Goal: Task Accomplishment & Management: Use online tool/utility

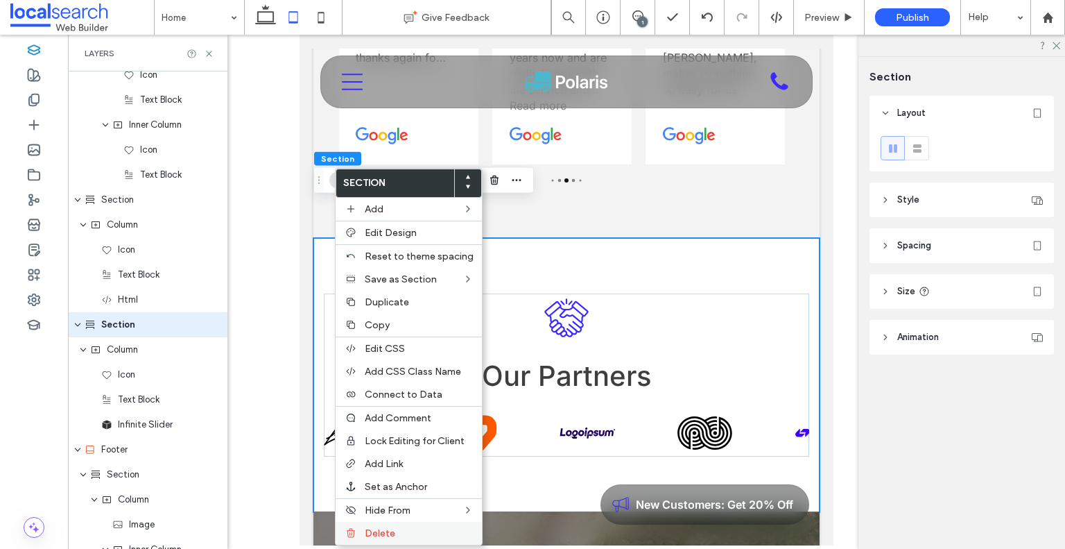
scroll to position [2095, 0]
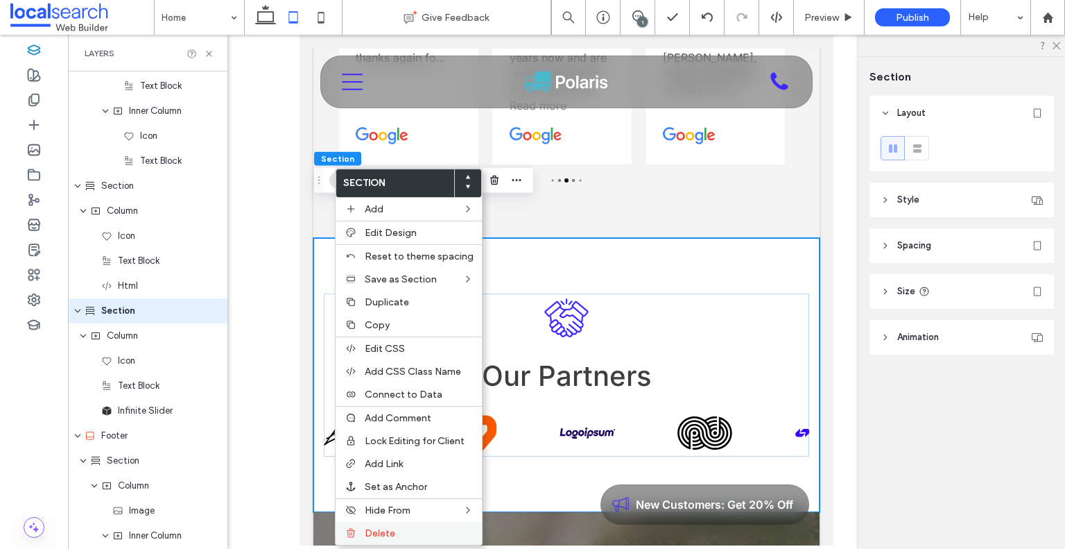
click at [381, 528] on span "Delete" at bounding box center [380, 533] width 31 height 12
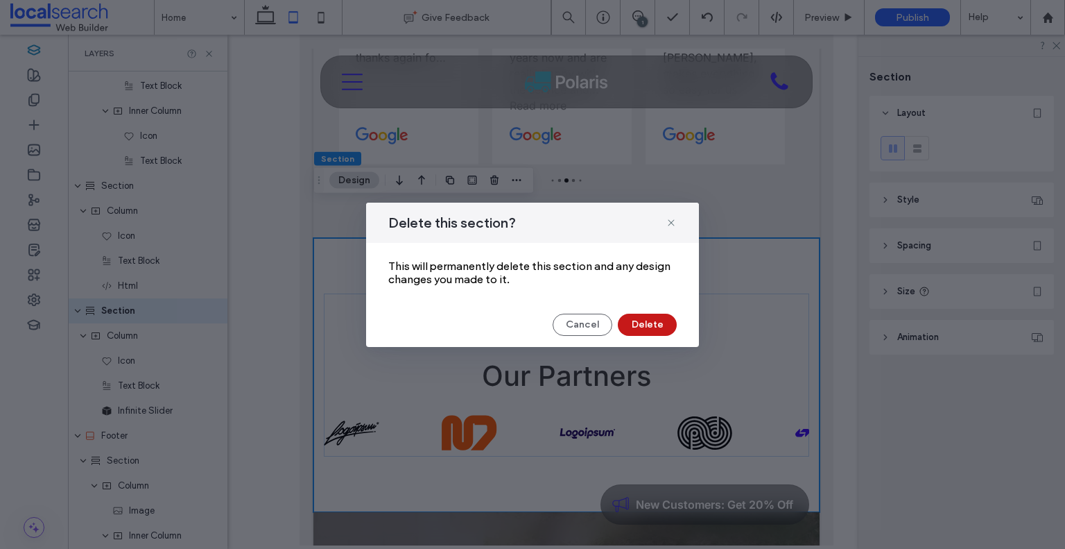
click at [655, 324] on button "Delete" at bounding box center [647, 324] width 59 height 22
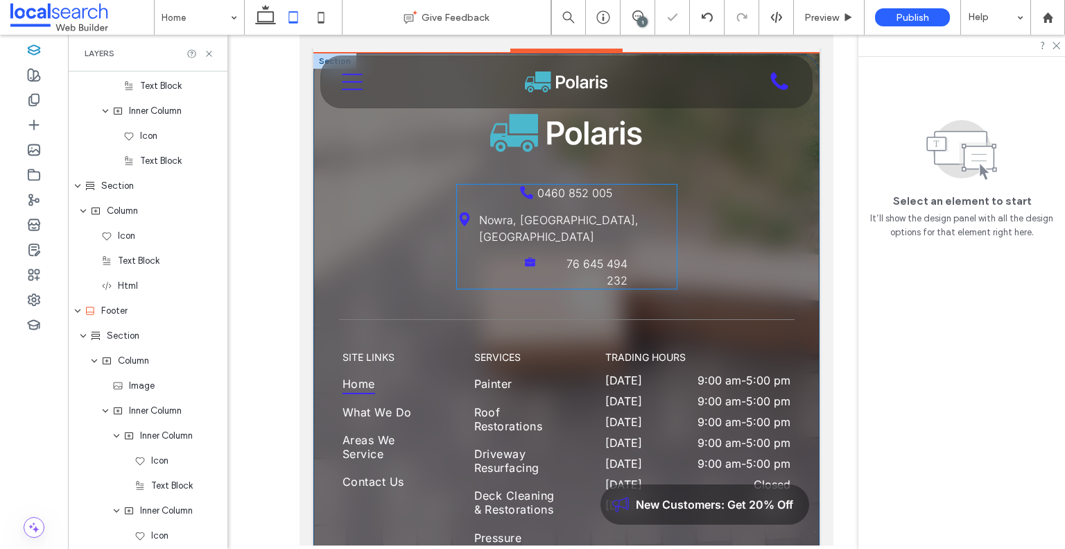
scroll to position [4061, 0]
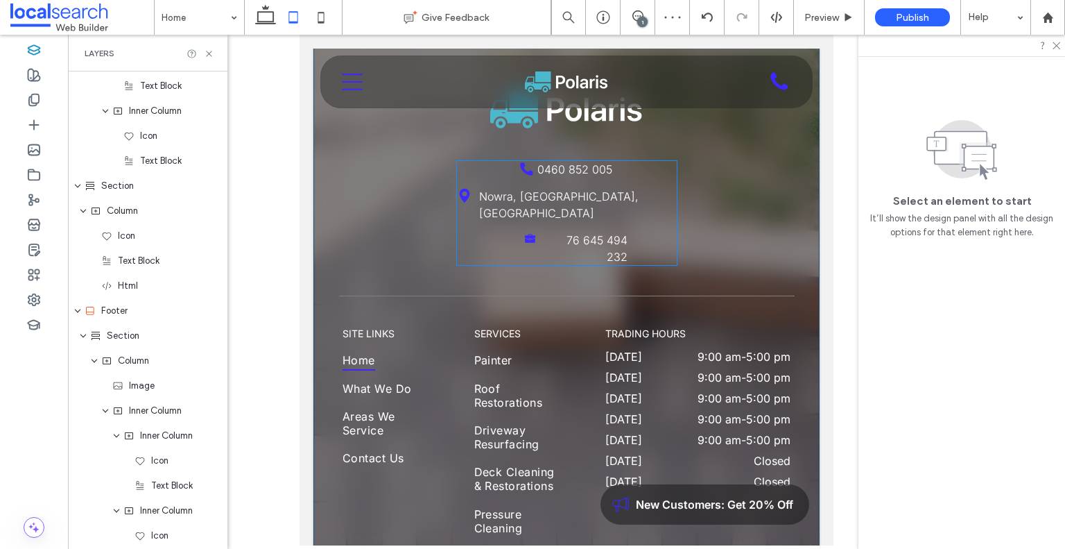
click at [646, 175] on div "0460 852 005 [GEOGRAPHIC_DATA], [GEOGRAPHIC_DATA], [GEOGRAPHIC_DATA] 76 645 494…" at bounding box center [567, 213] width 220 height 104
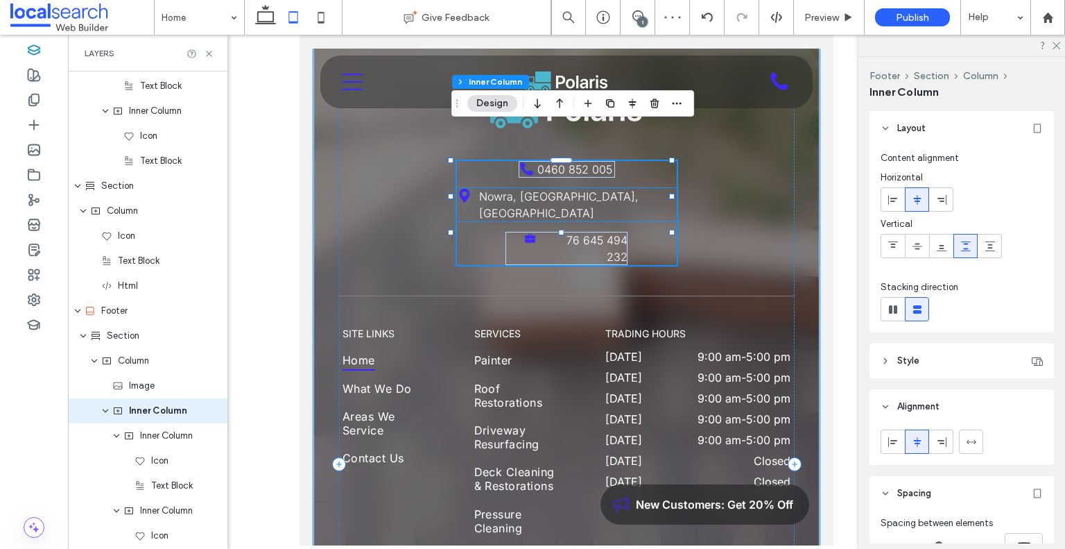
scroll to position [2195, 0]
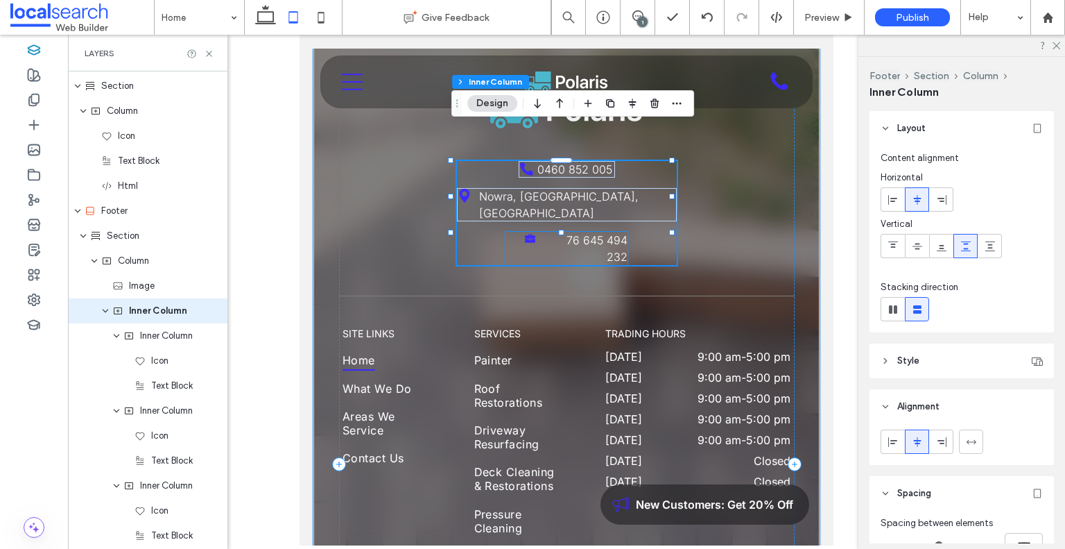
click at [508, 232] on div "76 645 494 232" at bounding box center [567, 248] width 122 height 33
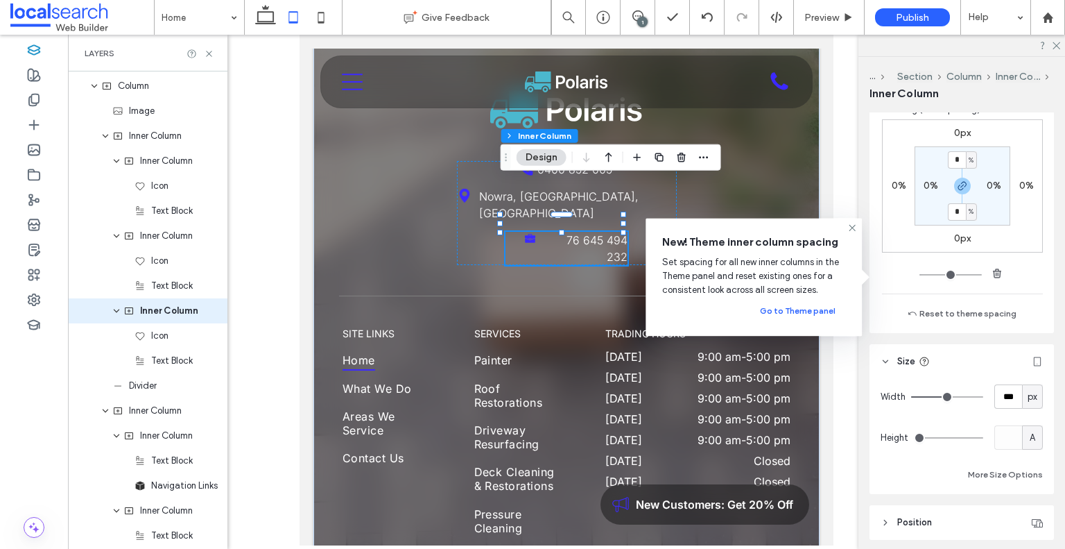
scroll to position [582, 0]
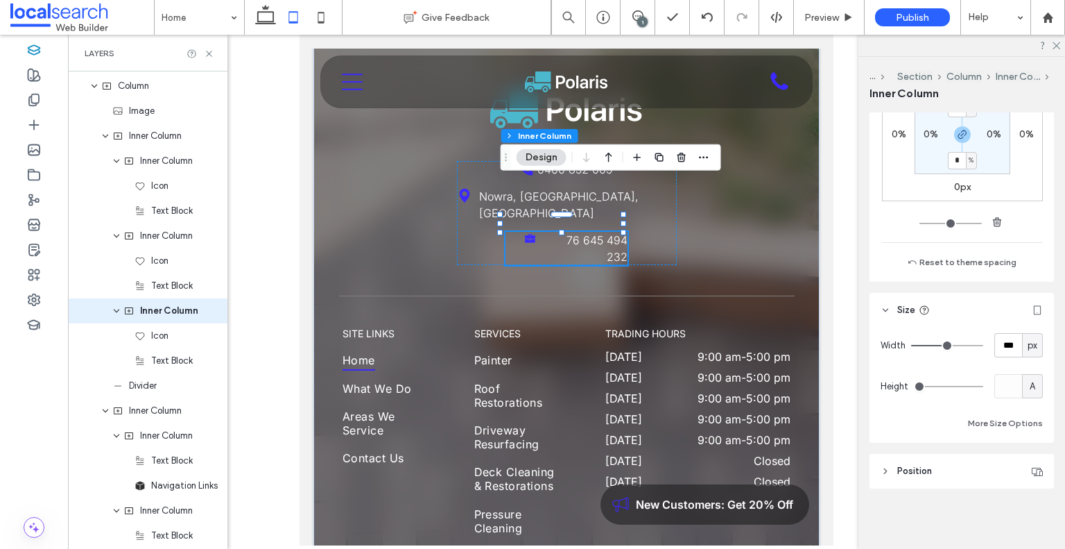
click at [1037, 346] on div "Width *** px Height A More Size Options" at bounding box center [962, 384] width 184 height 115
click at [1029, 345] on span "px" at bounding box center [1033, 345] width 10 height 14
click at [1025, 465] on span "A" at bounding box center [1025, 466] width 6 height 14
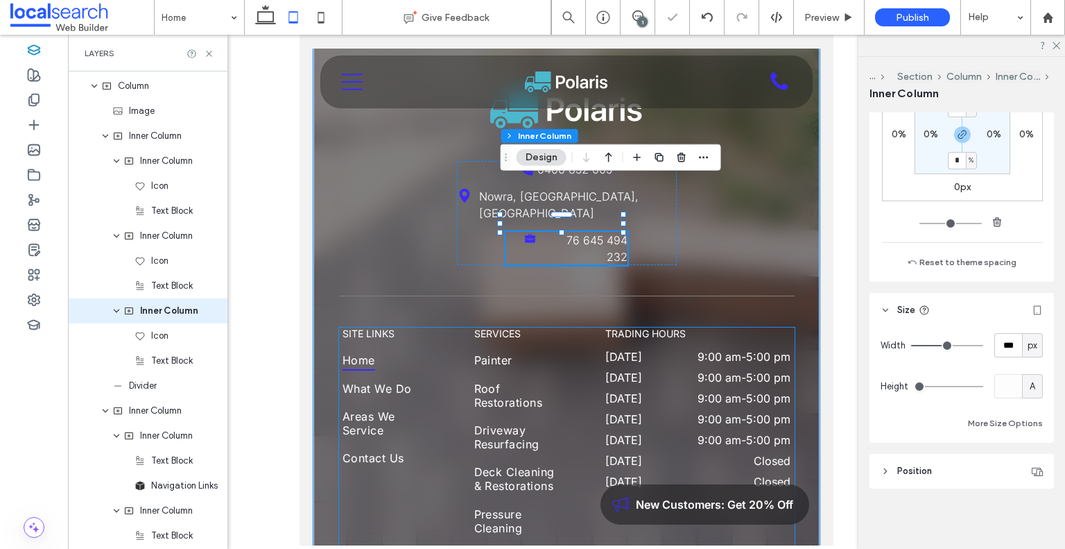
type input "*"
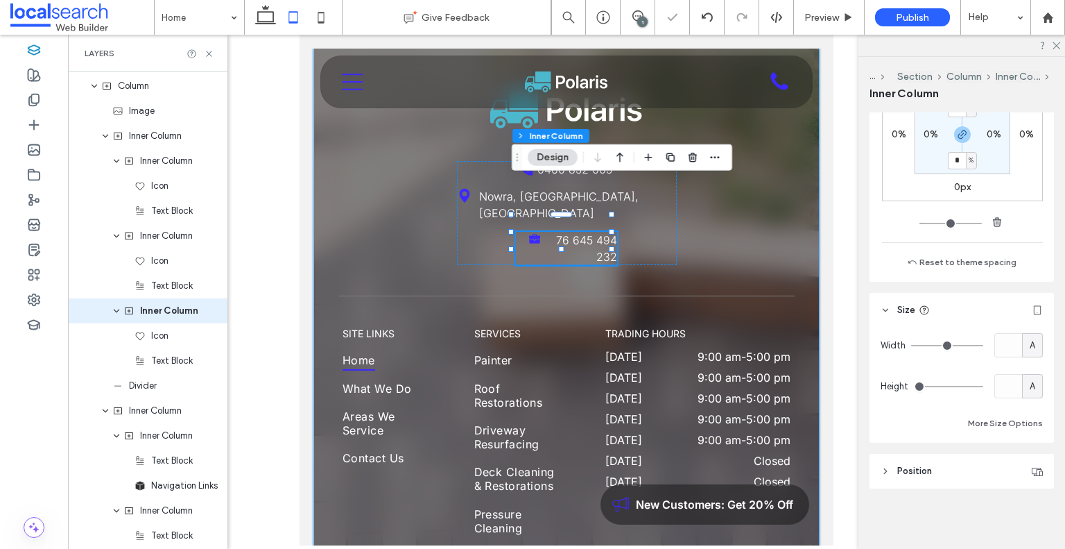
click at [516, 232] on div "76 645 494 232" at bounding box center [566, 248] width 101 height 33
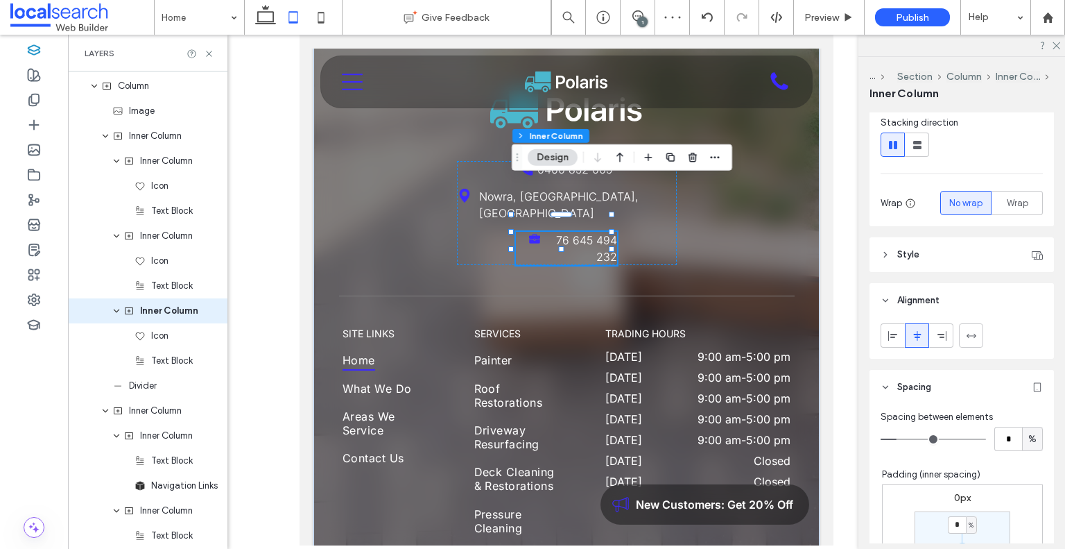
scroll to position [0, 0]
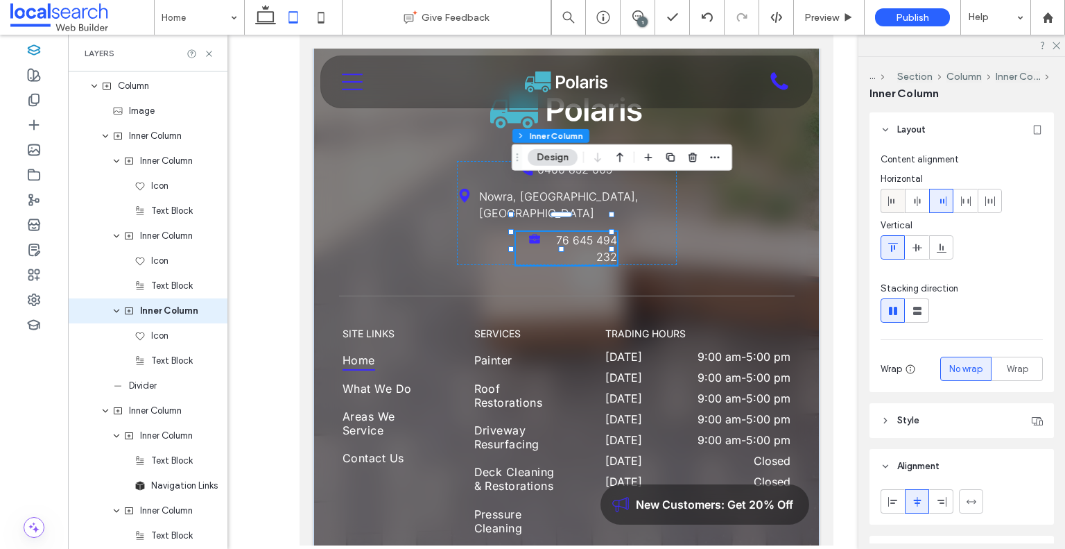
click at [886, 197] on div at bounding box center [892, 200] width 23 height 23
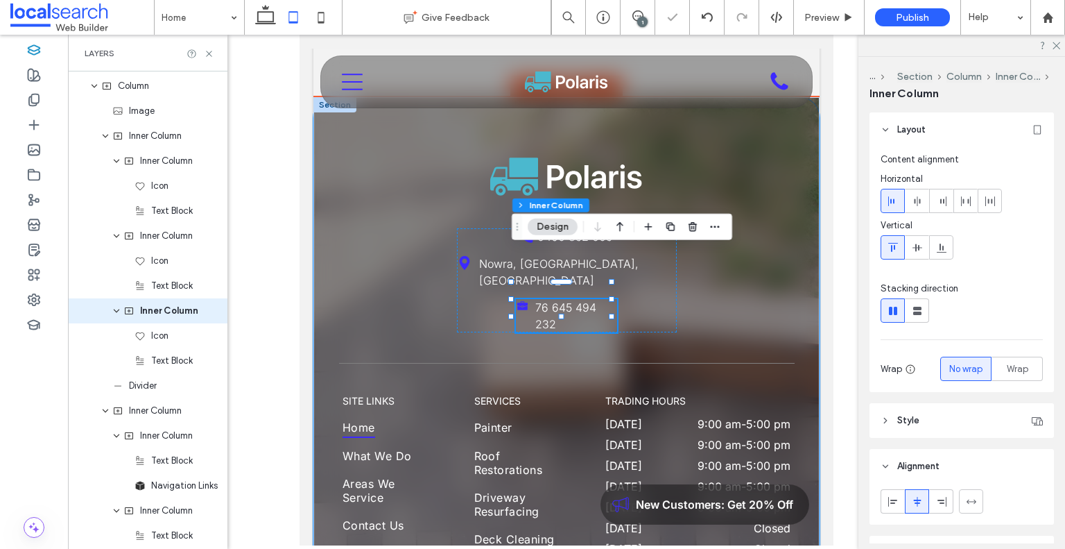
scroll to position [3991, 0]
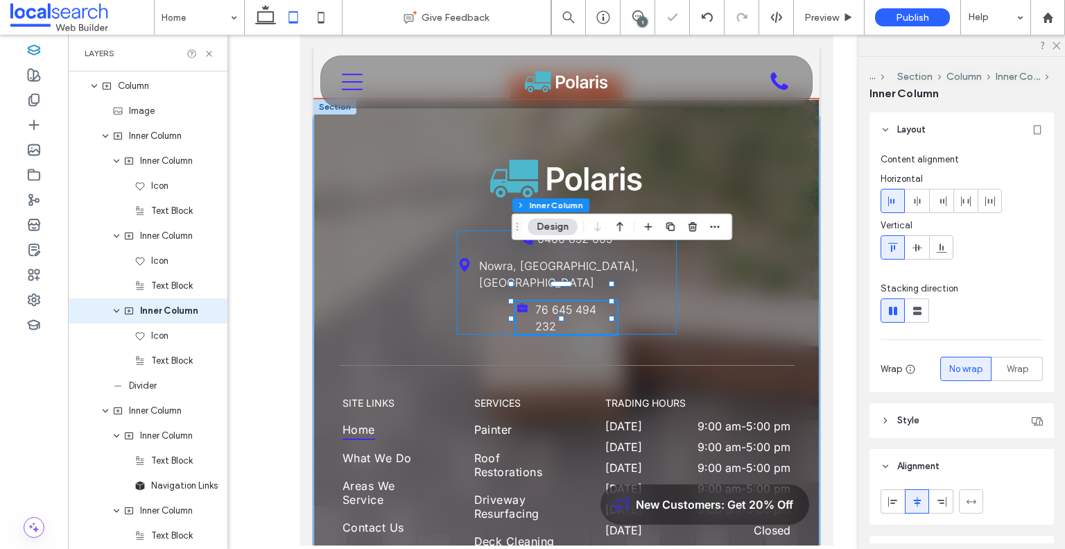
click at [624, 264] on div "0460 852 005 [GEOGRAPHIC_DATA], [GEOGRAPHIC_DATA], [GEOGRAPHIC_DATA] 76 645 494…" at bounding box center [567, 282] width 220 height 104
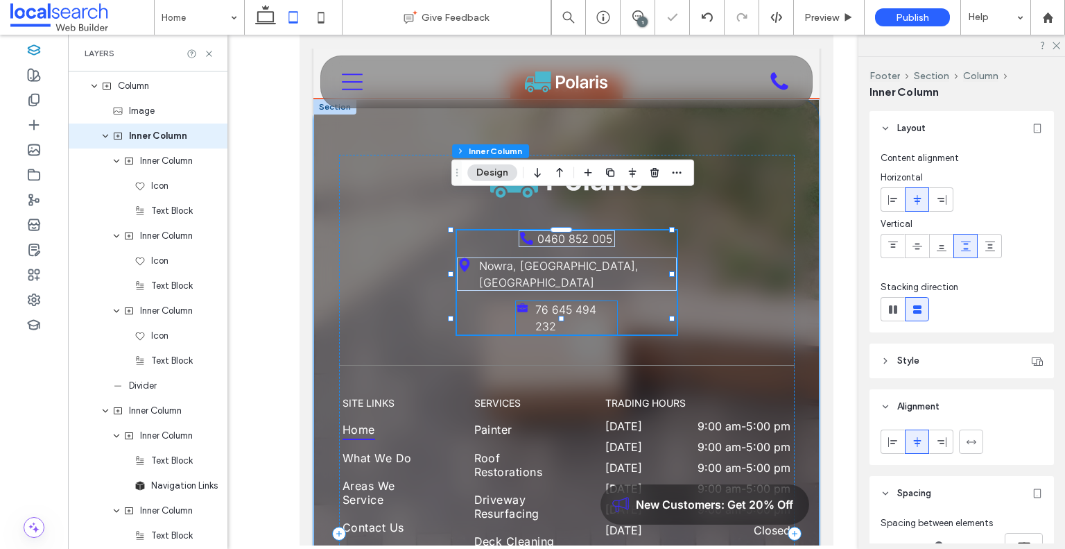
click at [603, 301] on div "76 645 494 232" at bounding box center [566, 317] width 101 height 33
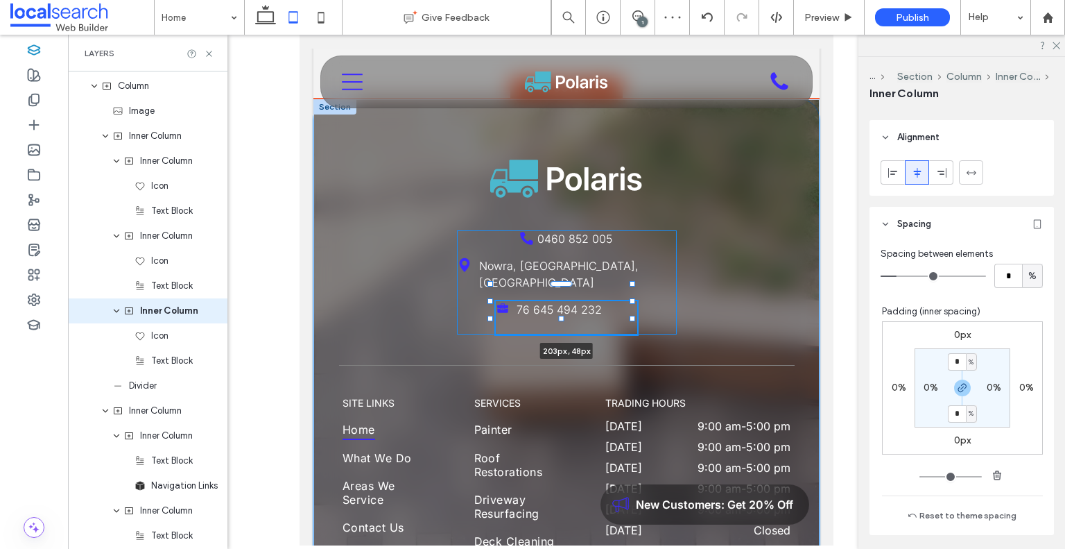
scroll to position [336, 0]
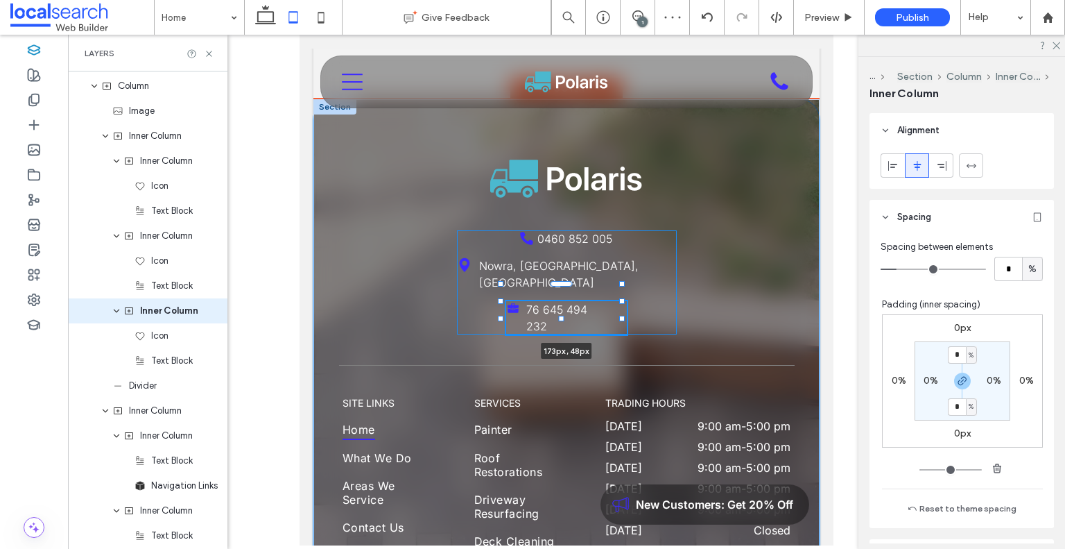
drag, startPoint x: 612, startPoint y: 266, endPoint x: 622, endPoint y: 264, distance: 10.6
click at [622, 298] on div at bounding box center [622, 301] width 6 height 6
type input "***"
drag, startPoint x: 623, startPoint y: 264, endPoint x: 635, endPoint y: 263, distance: 11.1
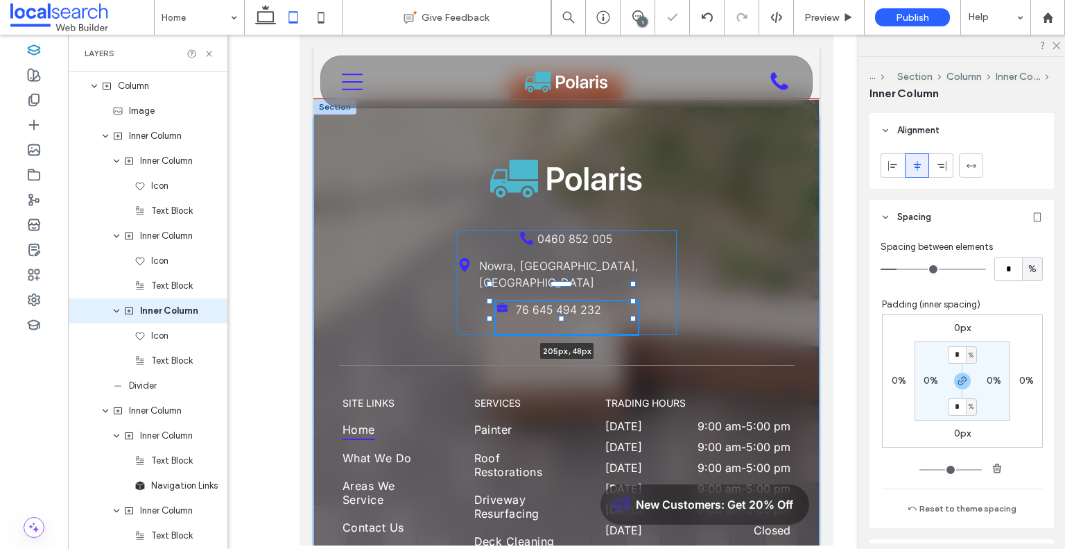
click at [635, 298] on div at bounding box center [633, 301] width 6 height 6
type input "***"
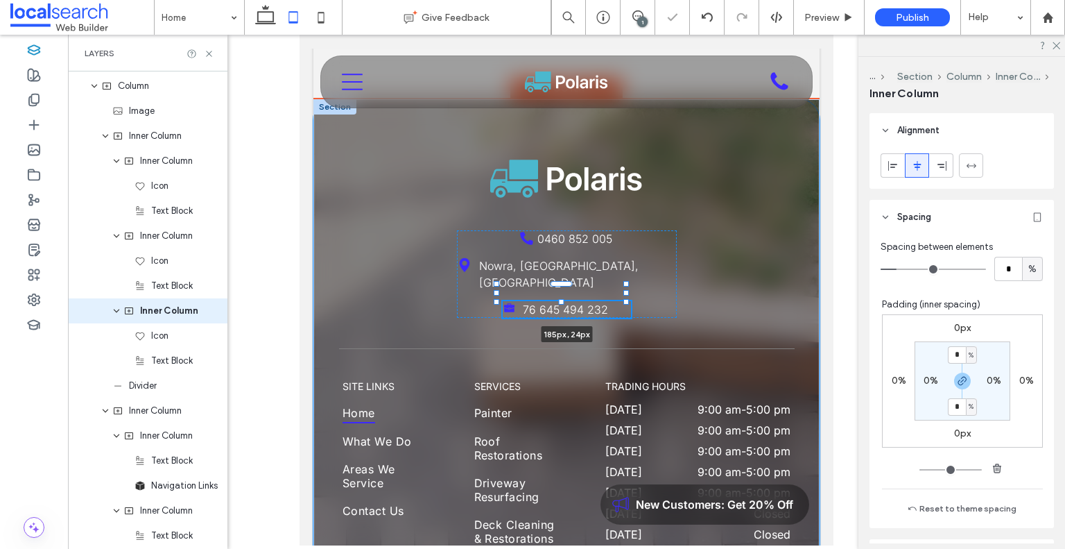
drag, startPoint x: 633, startPoint y: 255, endPoint x: 625, endPoint y: 257, distance: 8.4
click at [625, 290] on div at bounding box center [626, 293] width 6 height 6
type input "***"
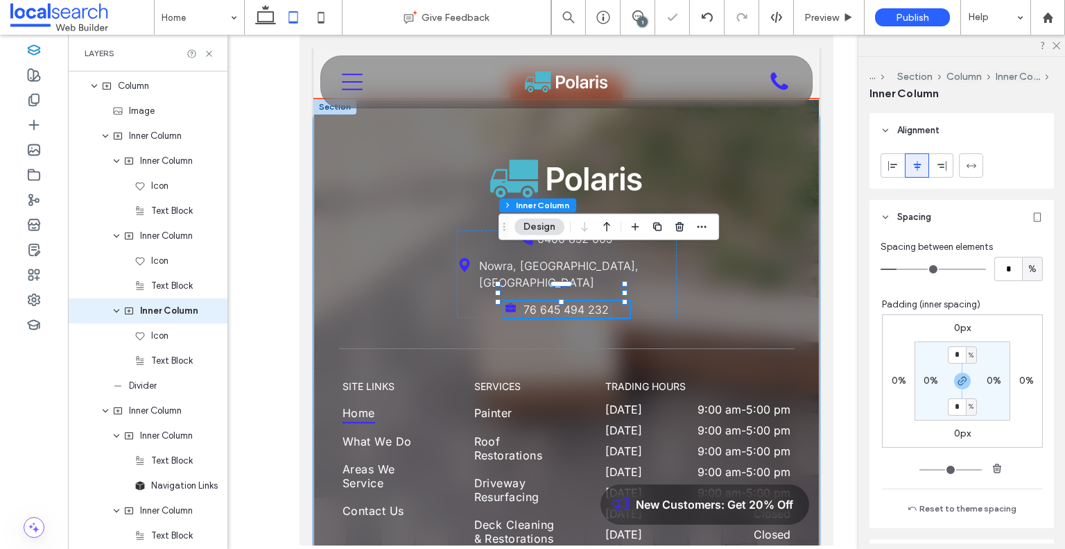
click at [602, 301] on p "76 645 494 232" at bounding box center [567, 309] width 87 height 17
click at [602, 301] on div "76 645 494 232" at bounding box center [567, 309] width 87 height 17
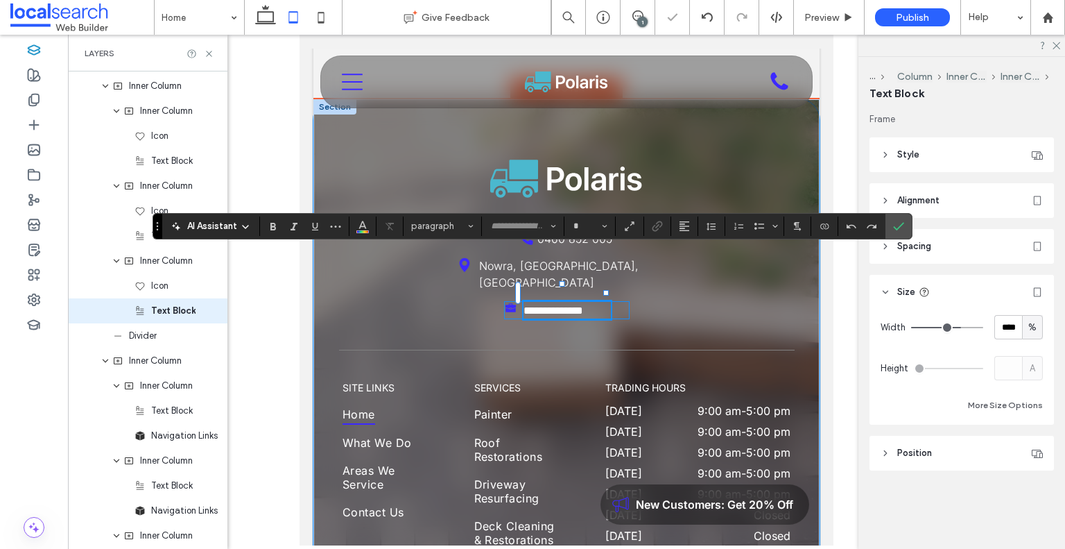
type input "*****"
type input "**"
click at [616, 301] on div "**********" at bounding box center [567, 310] width 126 height 18
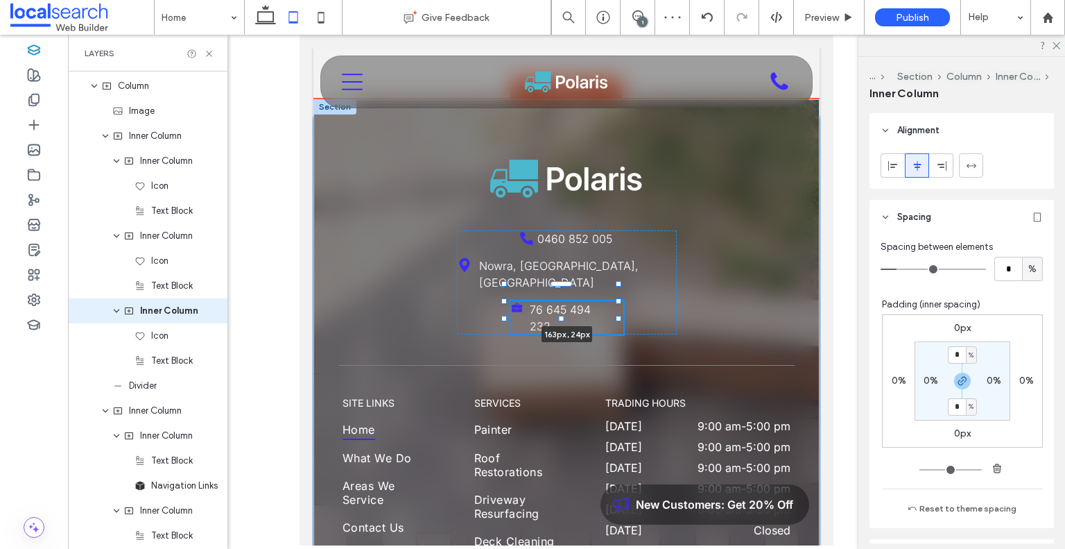
click at [621, 260] on div "0460 852 005 [GEOGRAPHIC_DATA], [GEOGRAPHIC_DATA], [GEOGRAPHIC_DATA] 76 645 494…" at bounding box center [566, 533] width 506 height 868
type input "***"
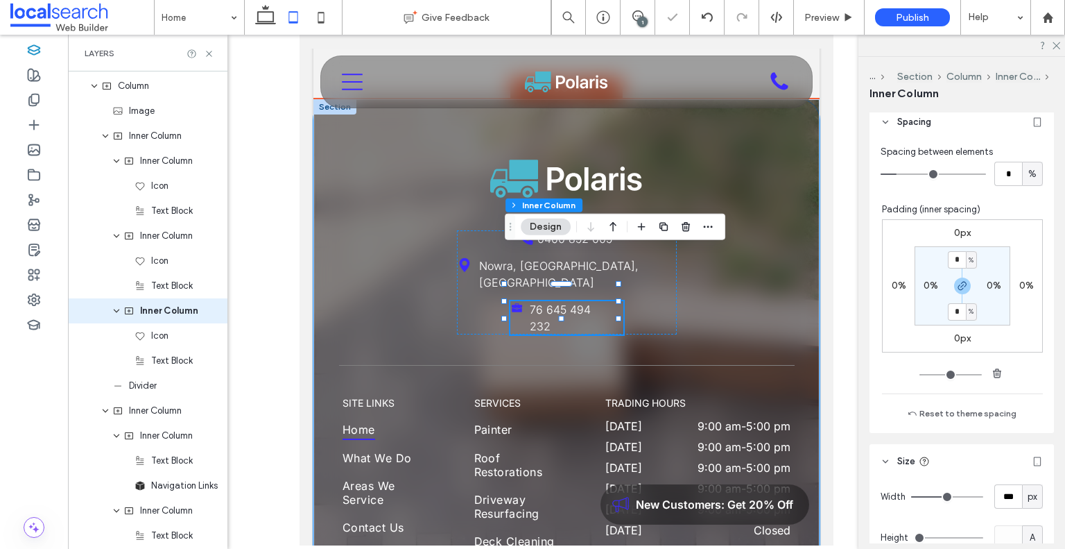
scroll to position [474, 0]
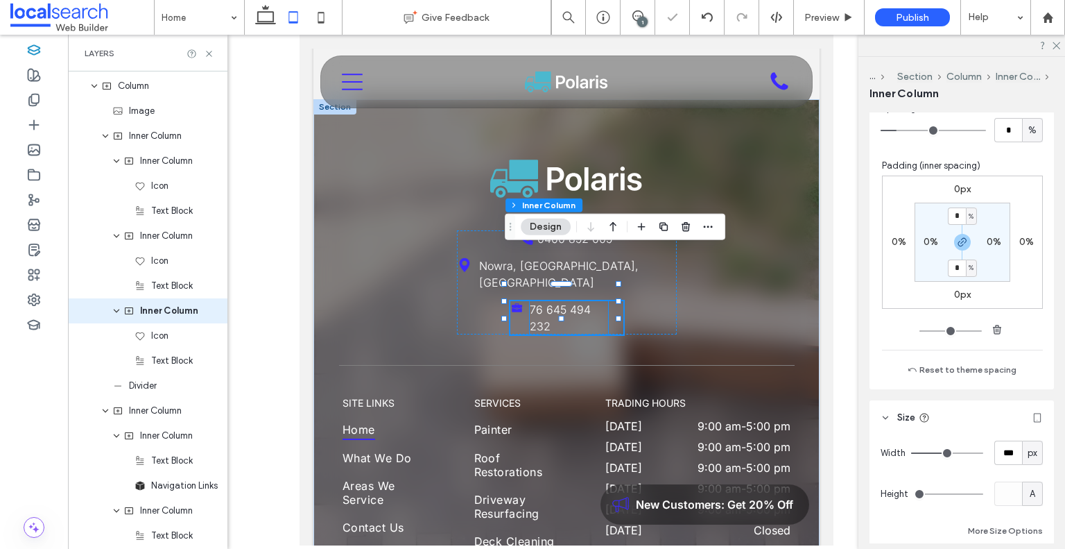
click at [569, 301] on p "76 645 494 232" at bounding box center [569, 317] width 78 height 33
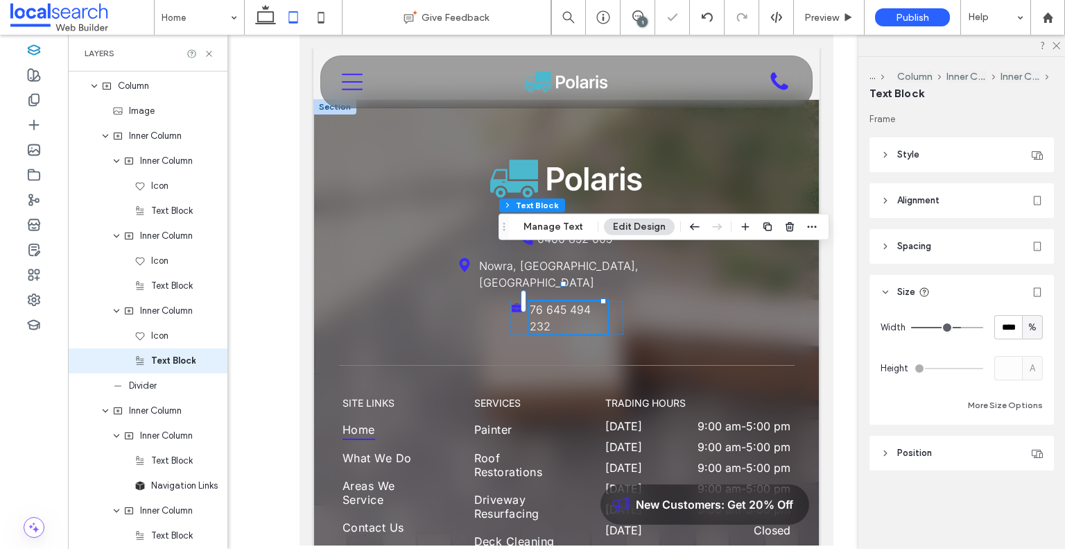
scroll to position [2420, 0]
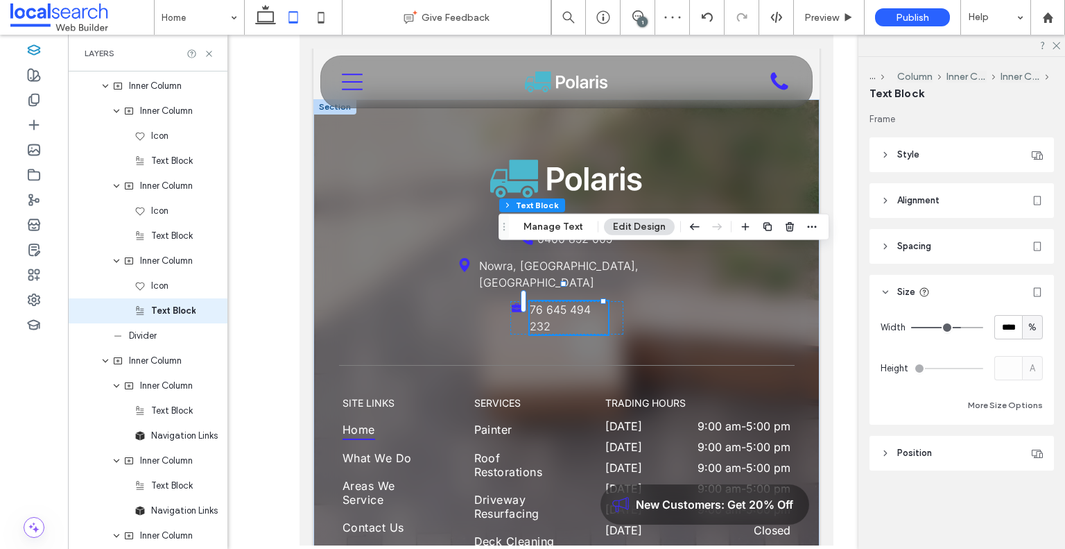
click at [938, 243] on header "Spacing" at bounding box center [962, 246] width 184 height 35
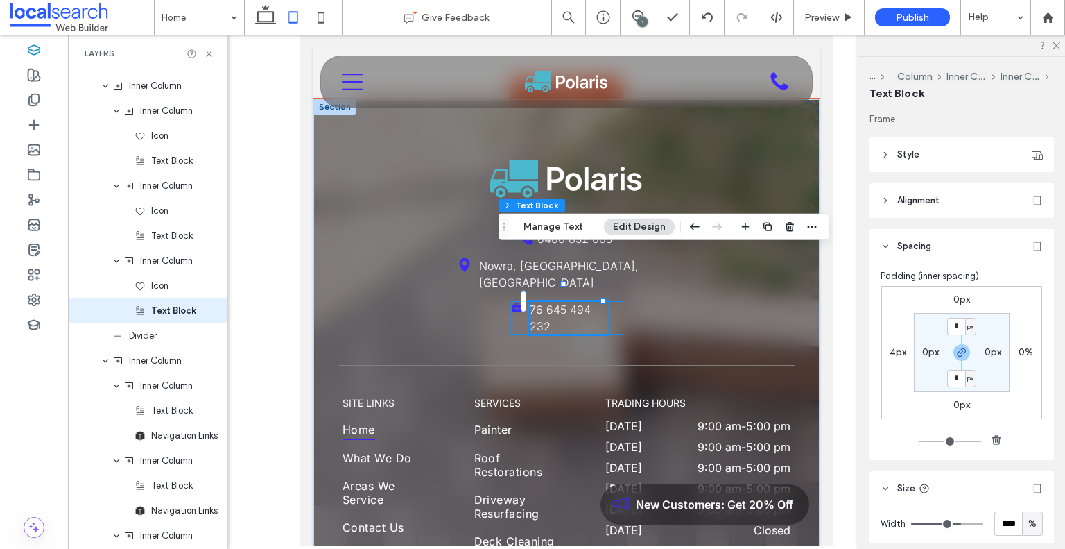
click at [513, 301] on div "76 645 494 232" at bounding box center [566, 317] width 113 height 33
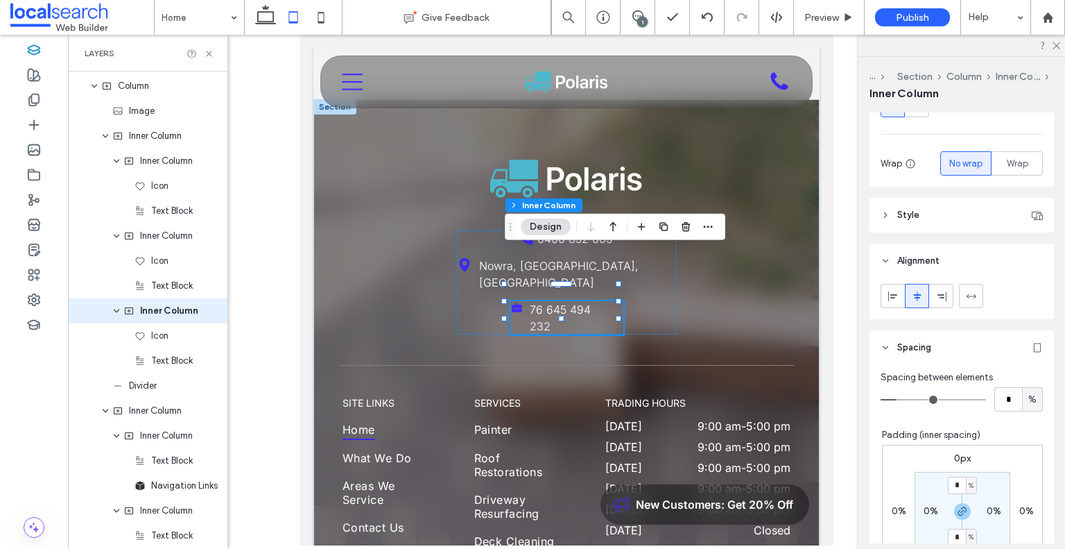
scroll to position [277, 0]
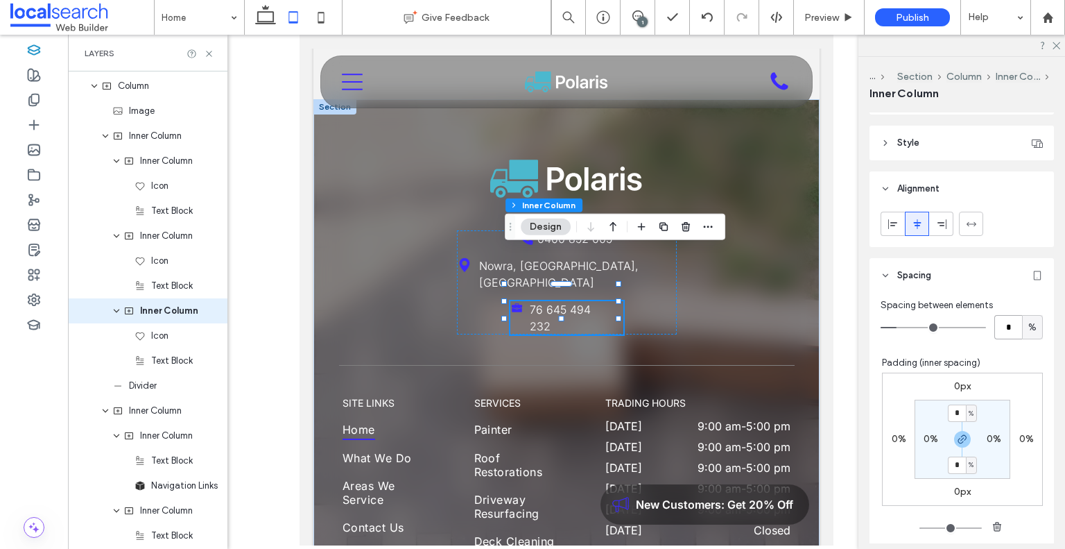
click at [1006, 329] on input "*" at bounding box center [1009, 327] width 28 height 24
type input "*"
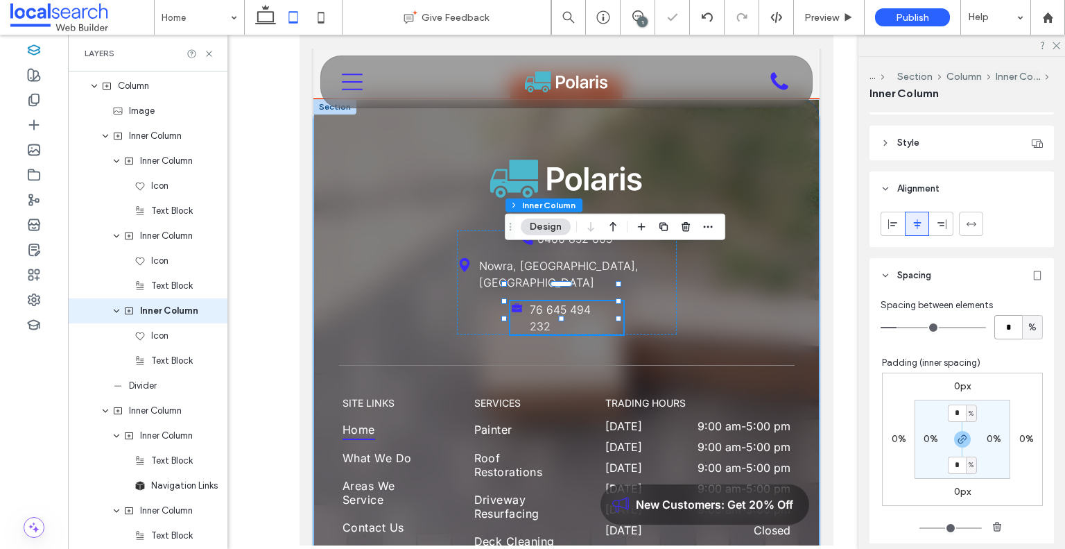
type input "*"
click at [548, 301] on p "76 645 494 232" at bounding box center [565, 317] width 78 height 33
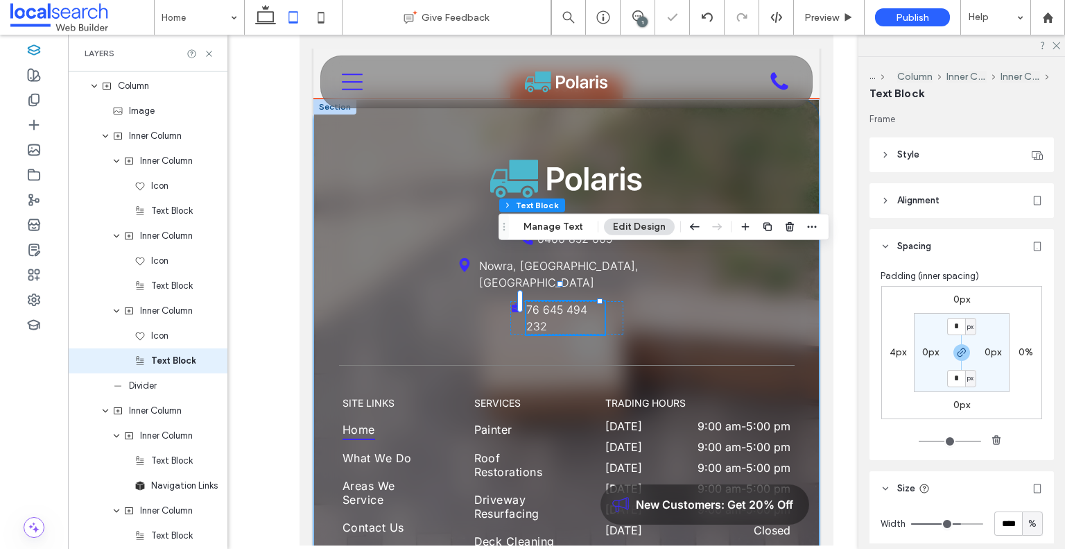
scroll to position [2420, 0]
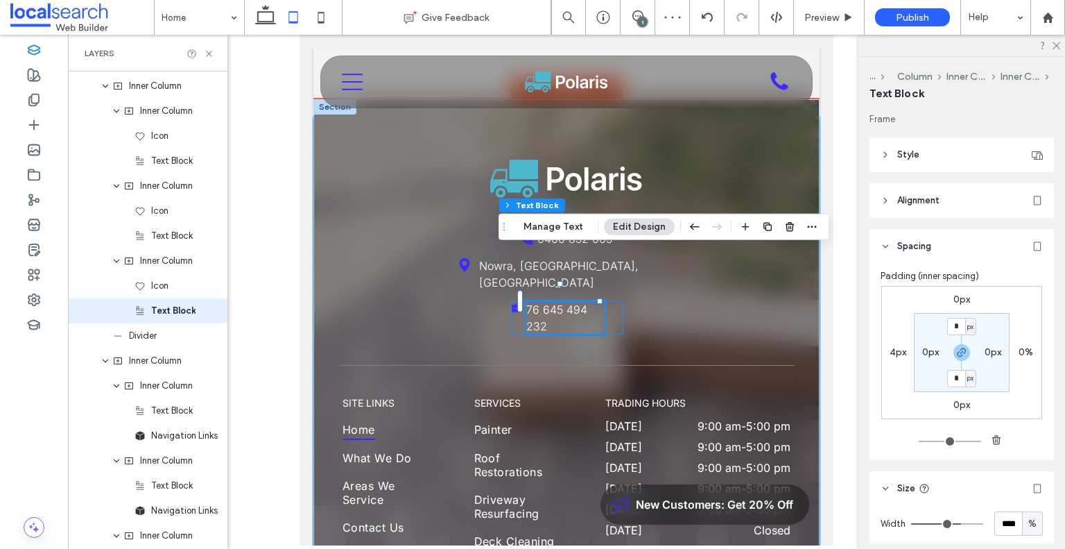
click at [611, 301] on div "76 645 494 232" at bounding box center [566, 317] width 113 height 33
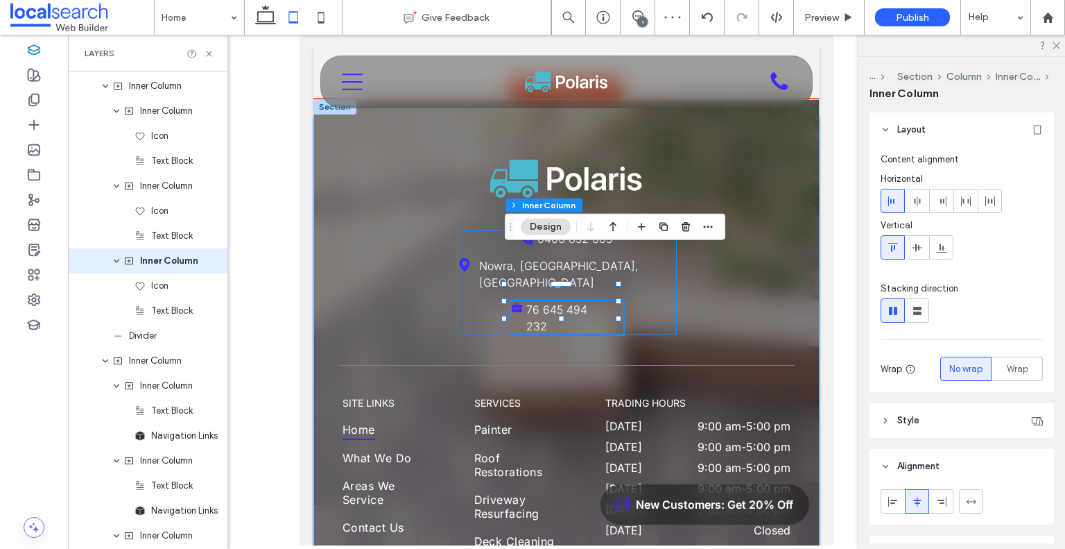
scroll to position [2370, 0]
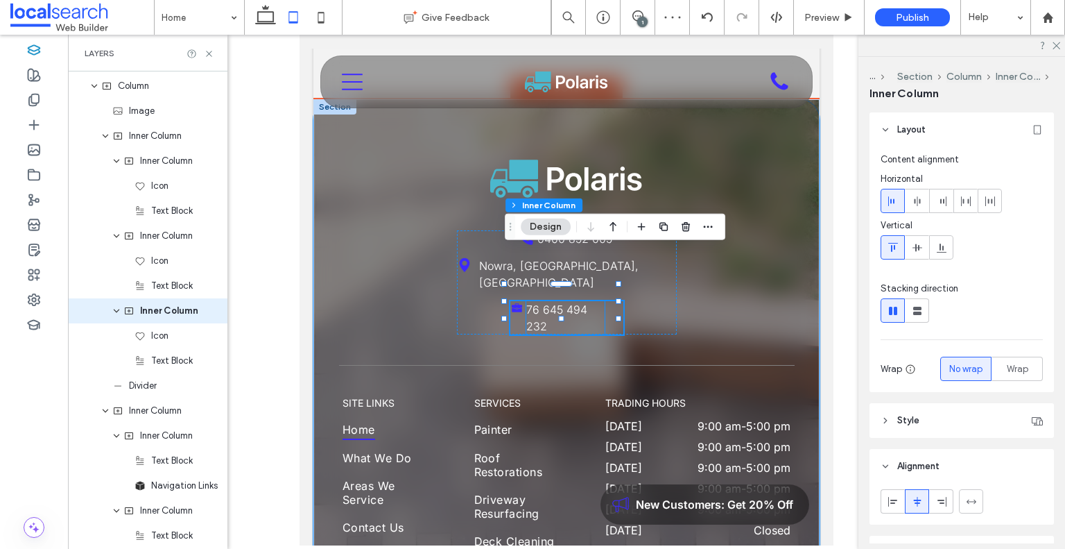
click at [588, 301] on p "76 645 494 232" at bounding box center [565, 317] width 78 height 33
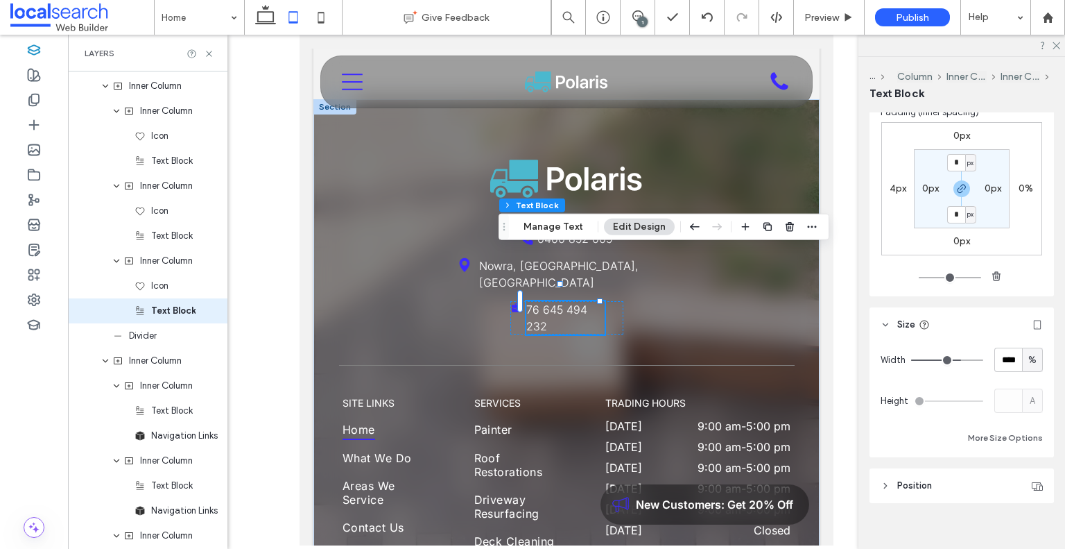
scroll to position [178, 0]
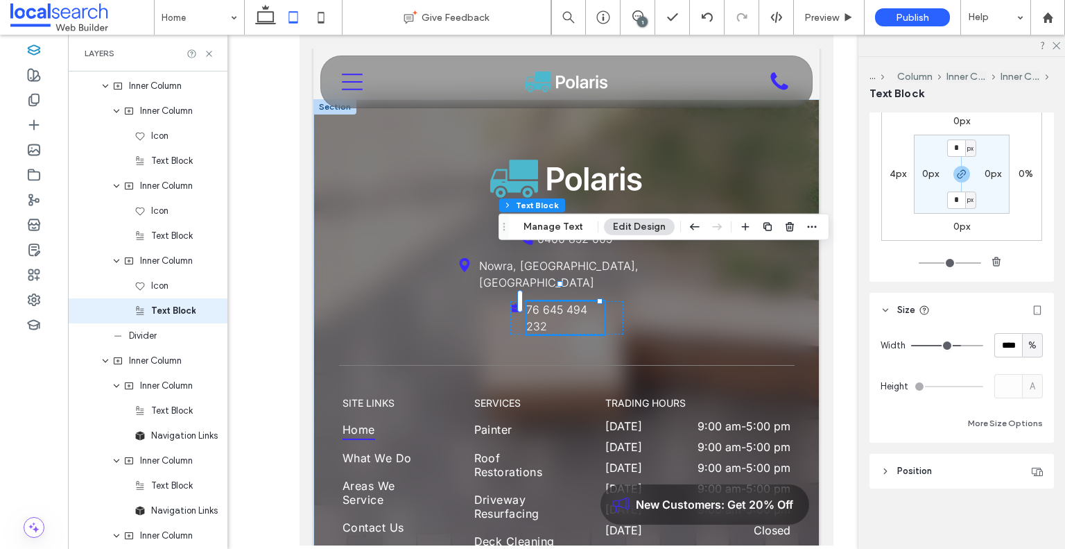
type input "**"
type input "***"
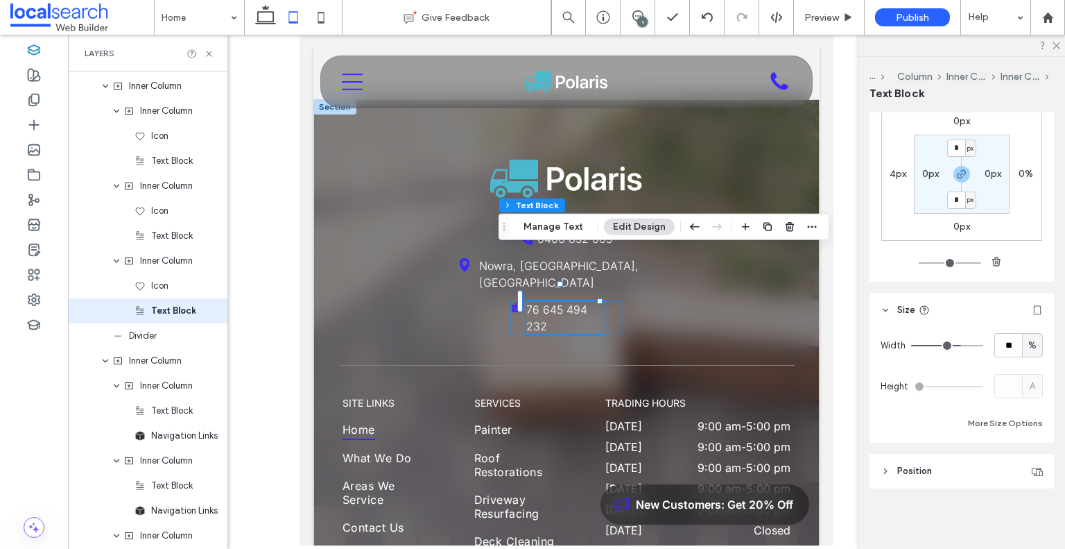
type input "***"
drag, startPoint x: 957, startPoint y: 353, endPoint x: 1017, endPoint y: 335, distance: 62.3
type input "***"
click at [983, 345] on input "range" at bounding box center [947, 345] width 72 height 1
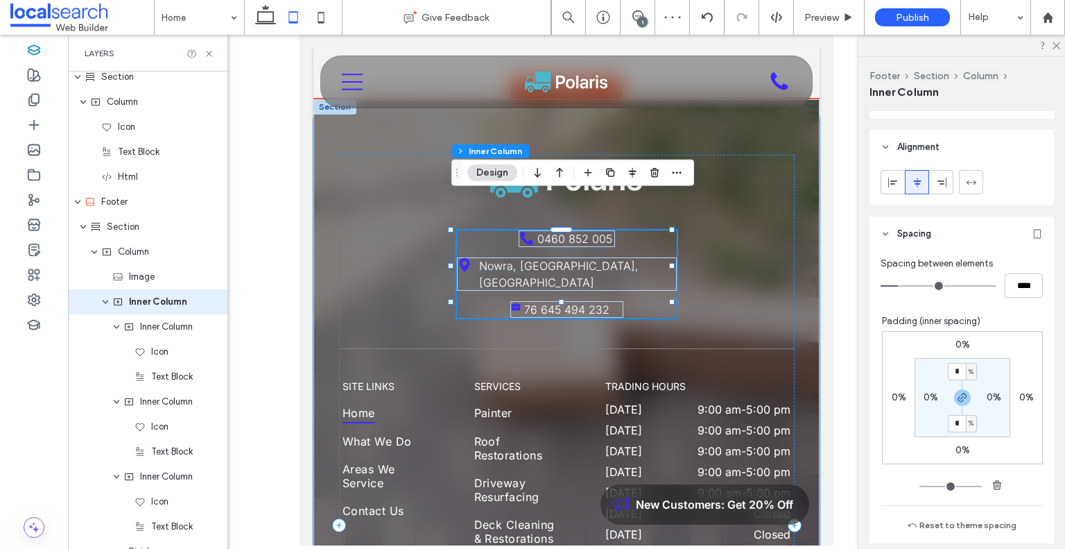
scroll to position [277, 0]
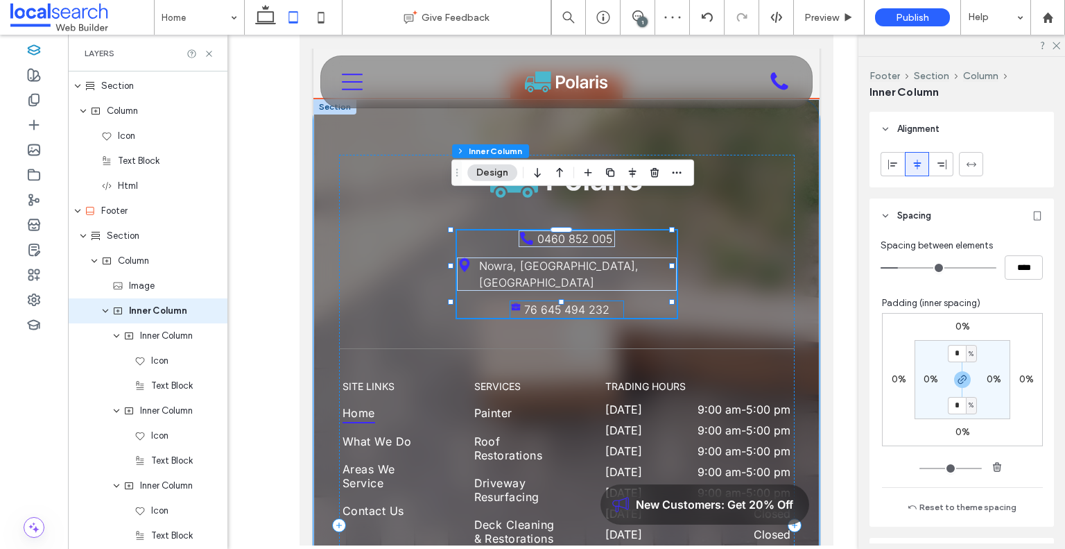
click at [605, 301] on p "76 645 494 232" at bounding box center [573, 309] width 98 height 17
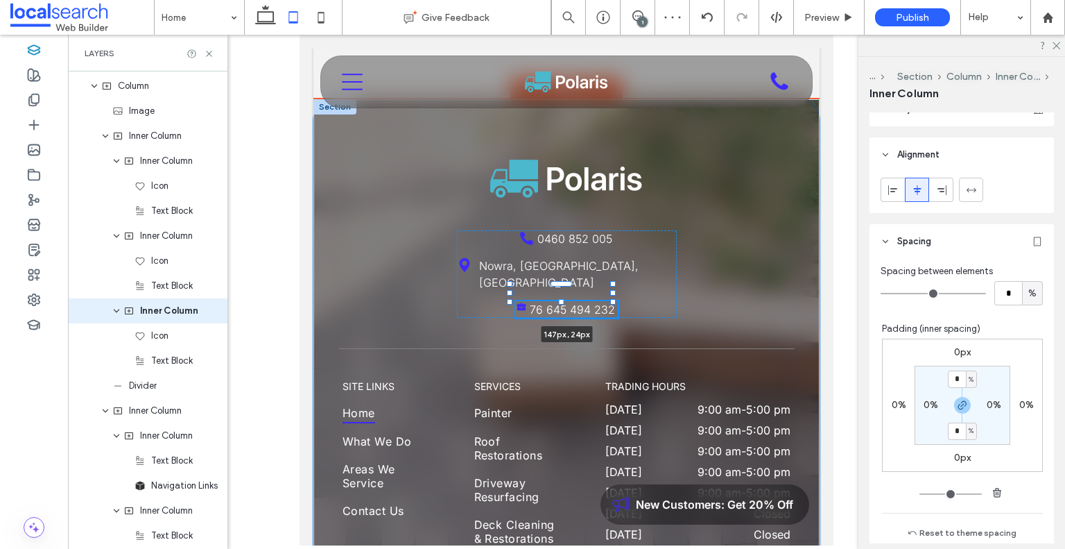
scroll to position [336, 0]
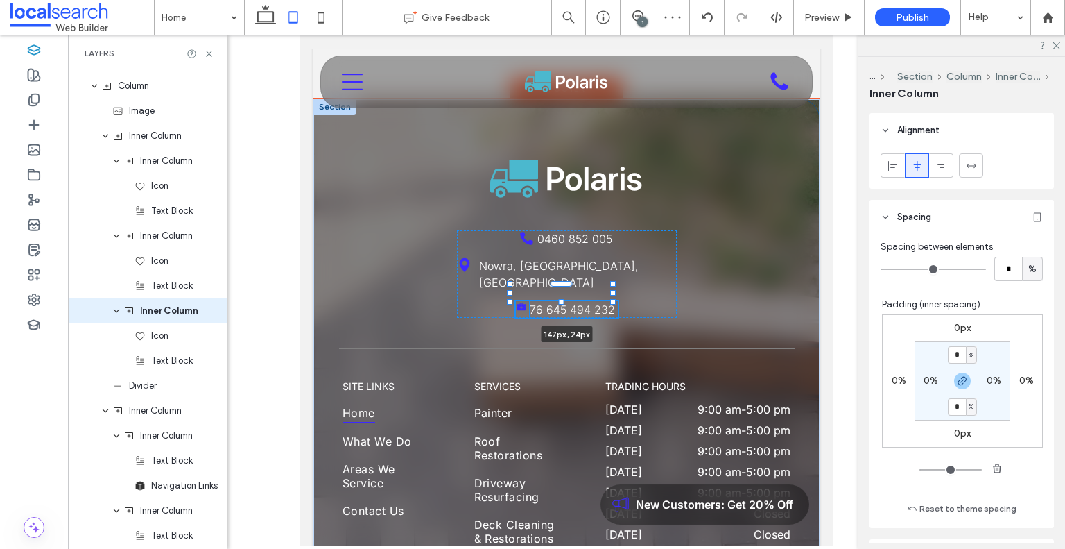
click at [614, 290] on div at bounding box center [613, 293] width 6 height 6
type input "***"
click at [646, 255] on div "0460 852 005 [GEOGRAPHIC_DATA], [GEOGRAPHIC_DATA], [GEOGRAPHIC_DATA] 76 645 494…" at bounding box center [567, 273] width 220 height 87
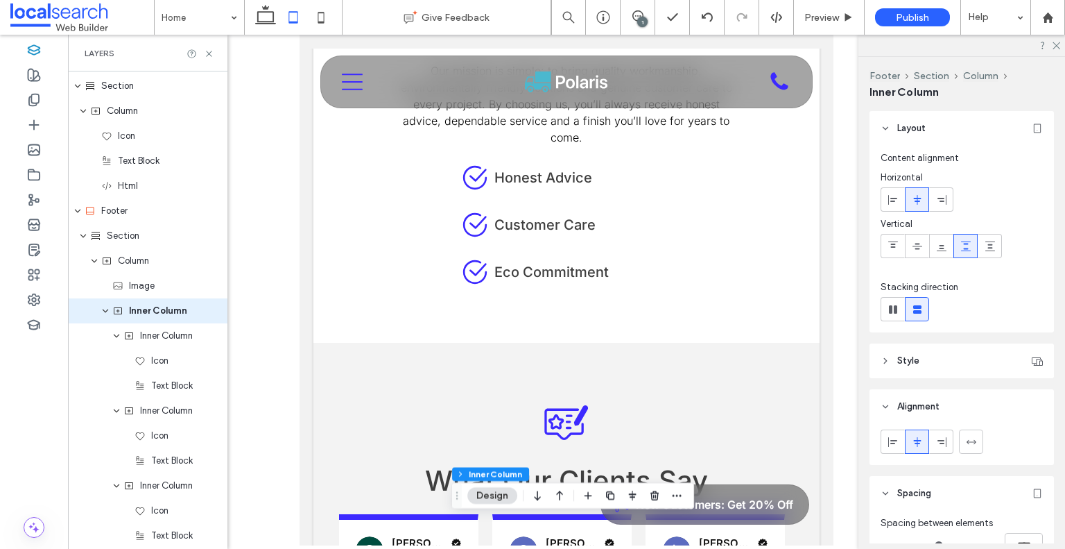
scroll to position [3002, 0]
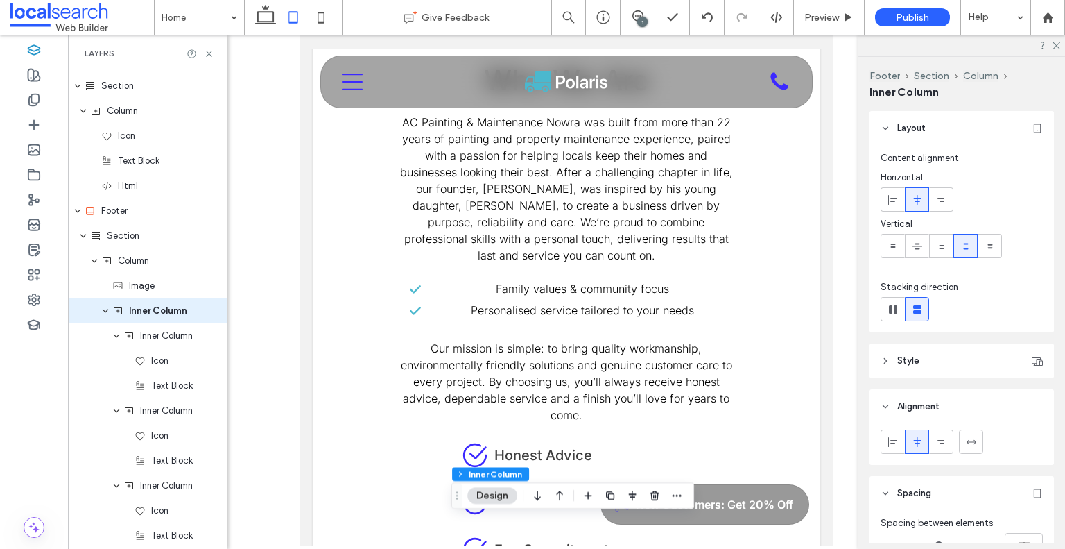
click at [301, 23] on icon at bounding box center [293, 17] width 28 height 28
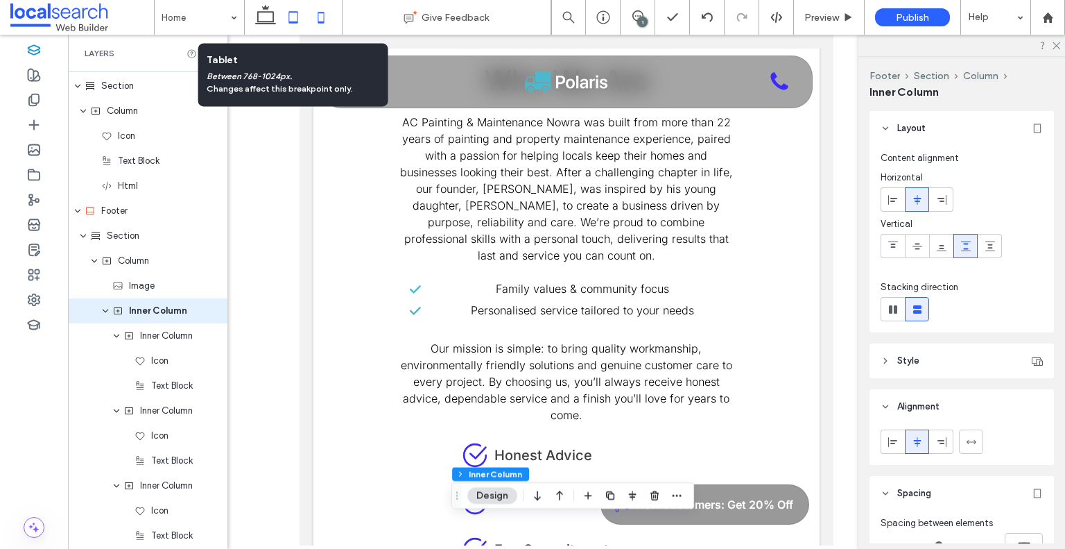
click at [318, 19] on use at bounding box center [321, 17] width 6 height 11
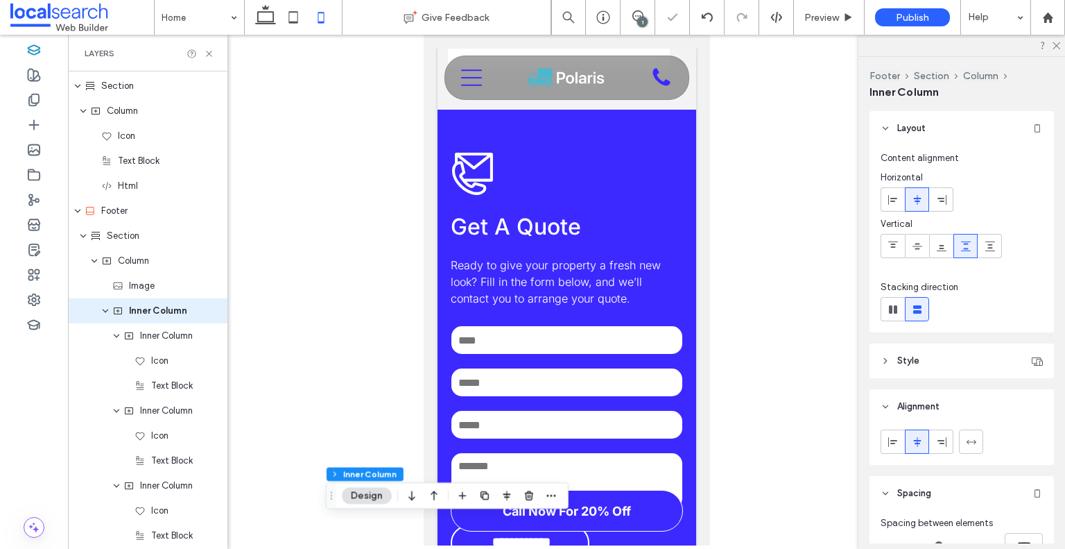
type input "**"
type input "****"
type input "***"
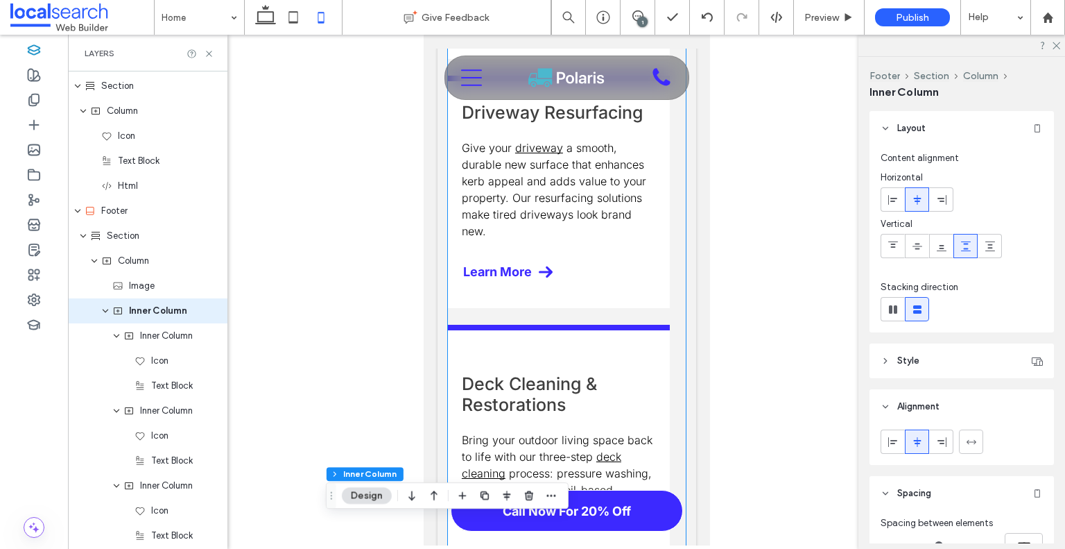
scroll to position [2136, 0]
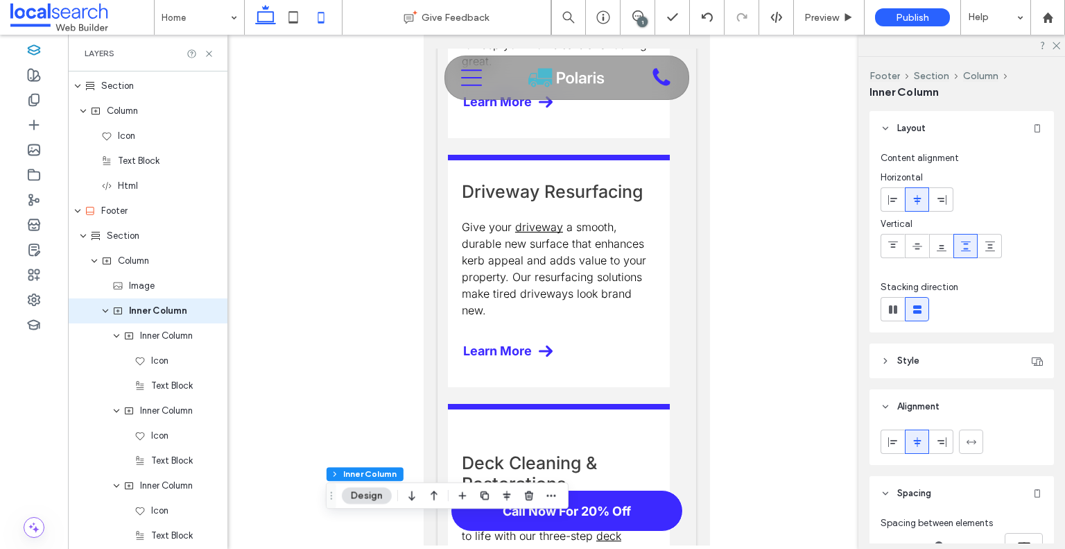
click at [268, 22] on icon at bounding box center [266, 17] width 28 height 28
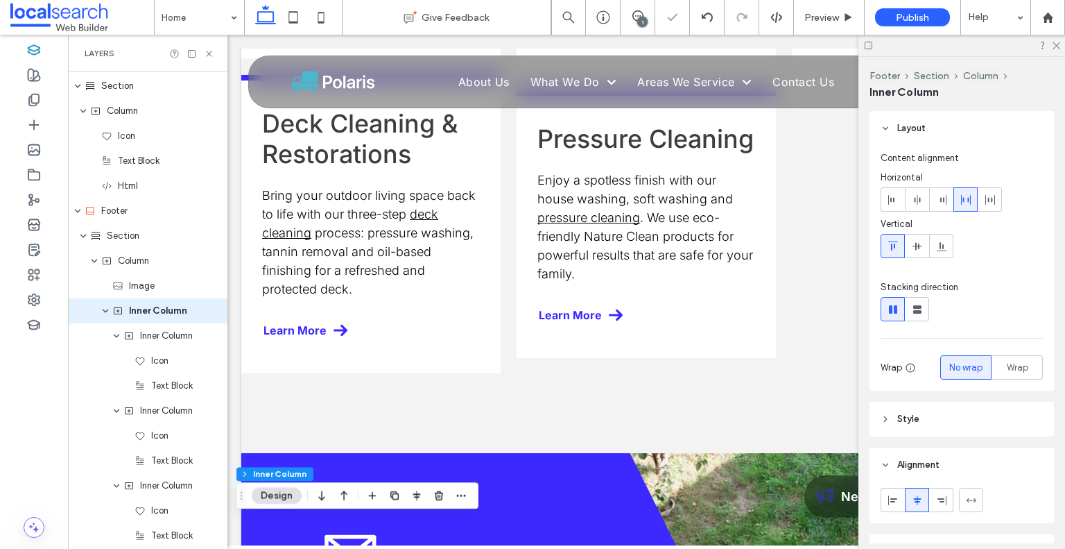
type input "*"
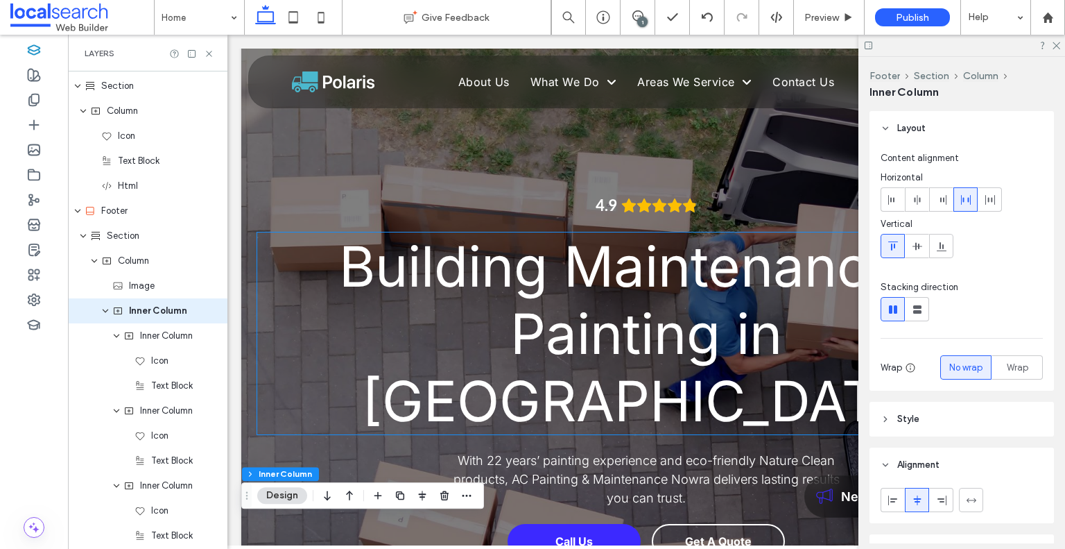
scroll to position [0, 0]
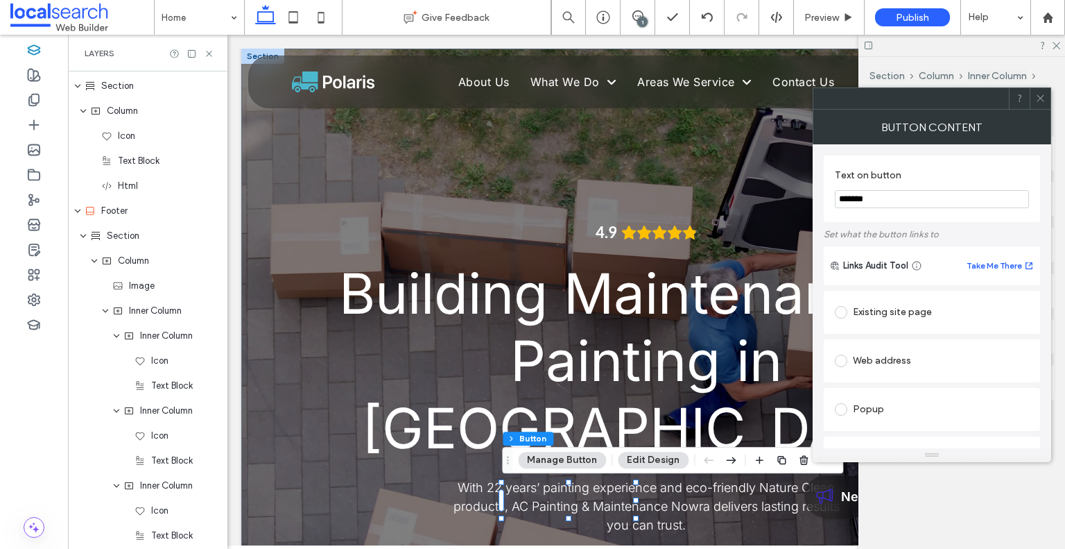
type input "**"
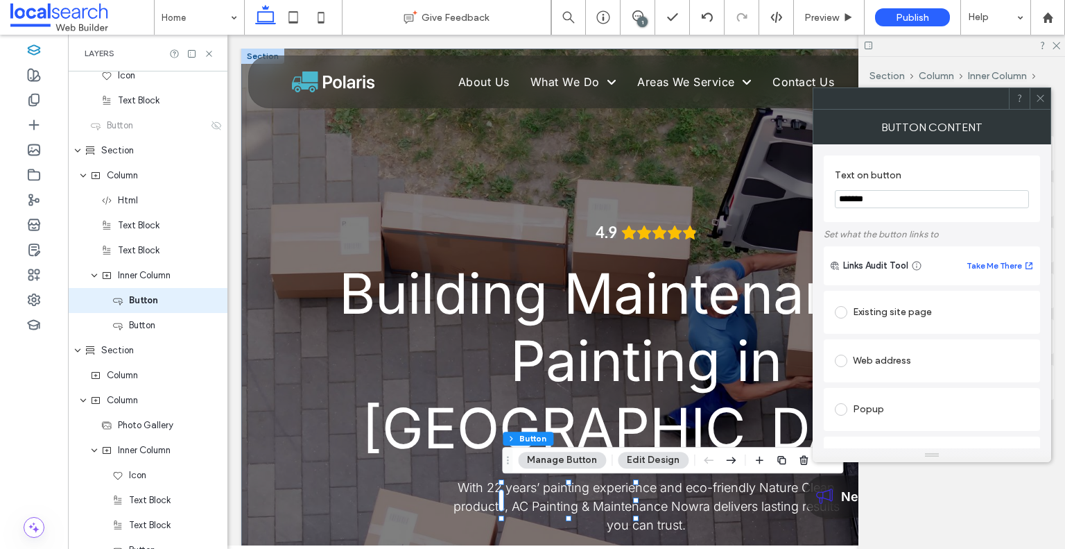
scroll to position [322, 0]
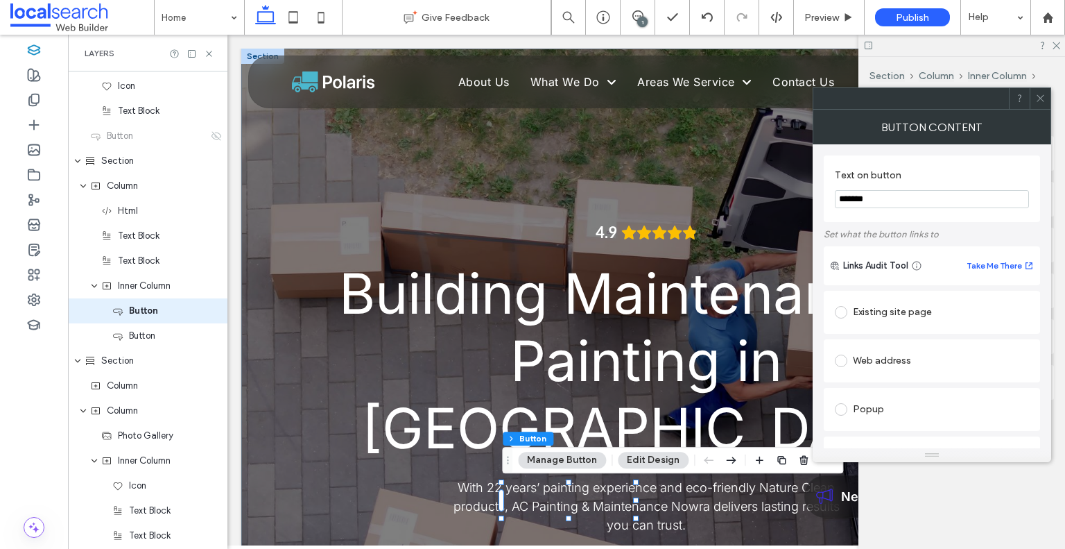
drag, startPoint x: 1045, startPoint y: 102, endPoint x: 1042, endPoint y: 91, distance: 11.4
click at [1045, 100] on icon at bounding box center [1040, 98] width 10 height 10
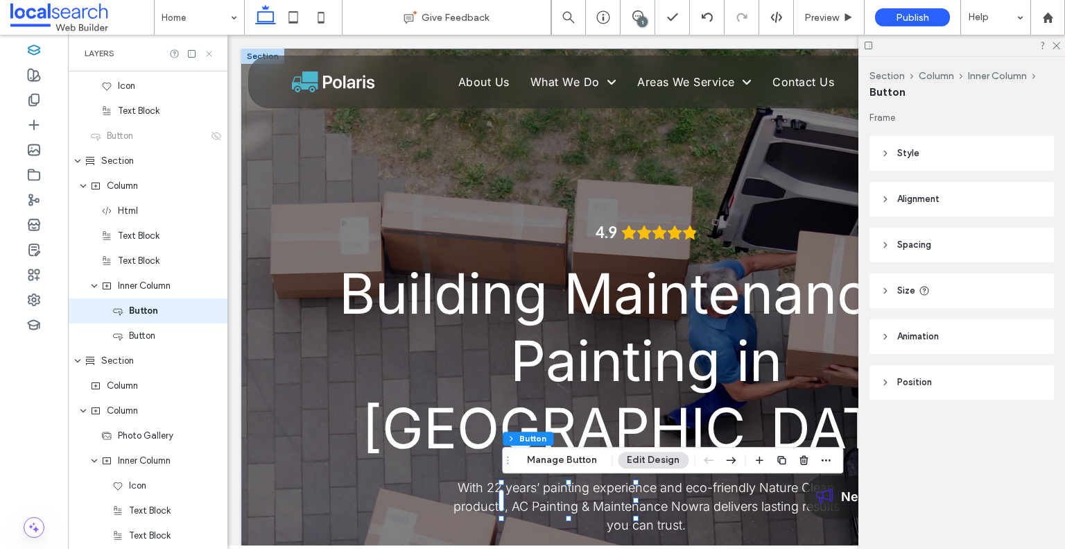
click at [211, 53] on icon at bounding box center [209, 54] width 10 height 10
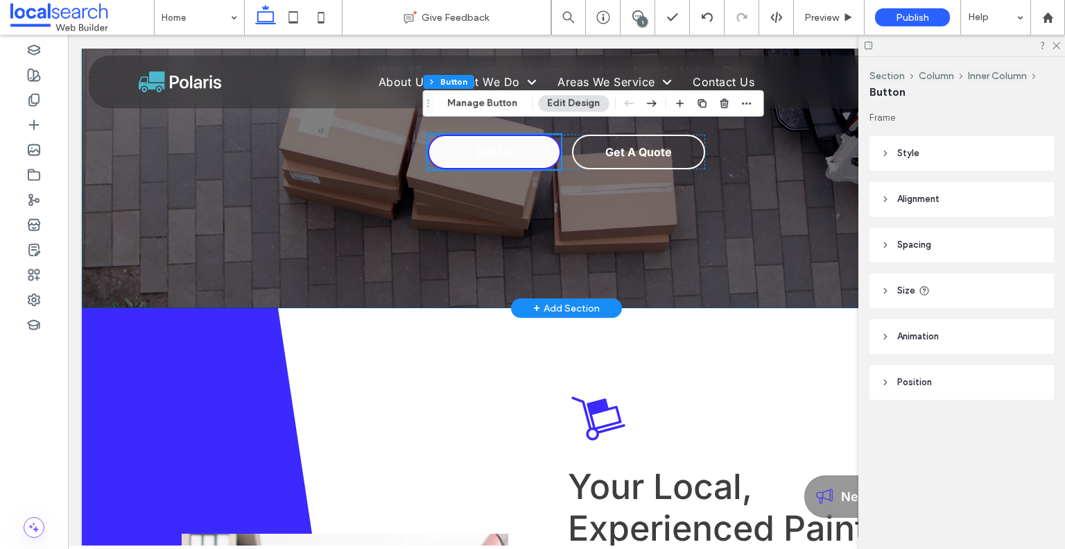
scroll to position [208, 0]
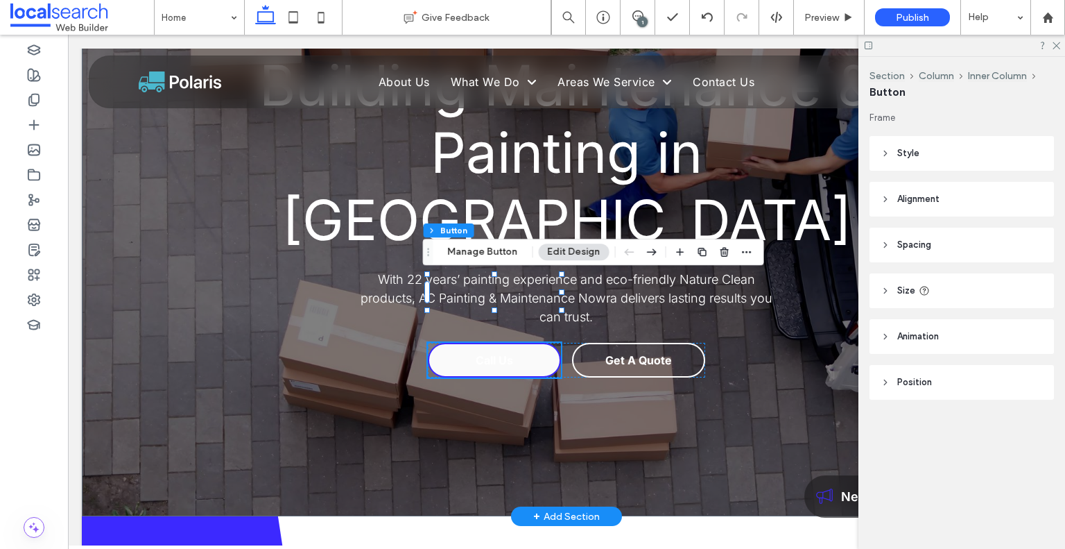
click at [515, 343] on link "Call Us" at bounding box center [494, 360] width 133 height 35
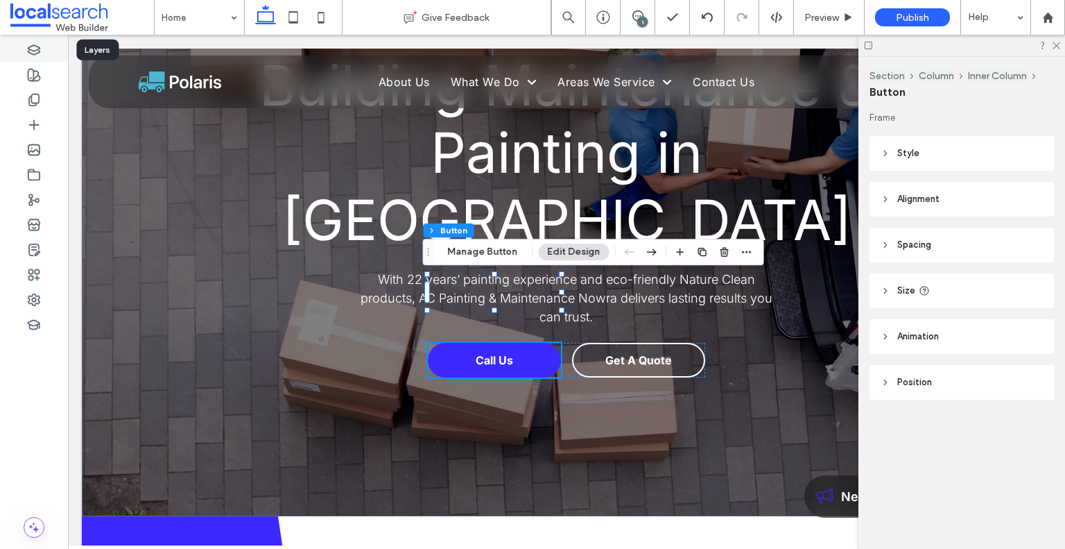
click at [42, 53] on div at bounding box center [34, 49] width 68 height 25
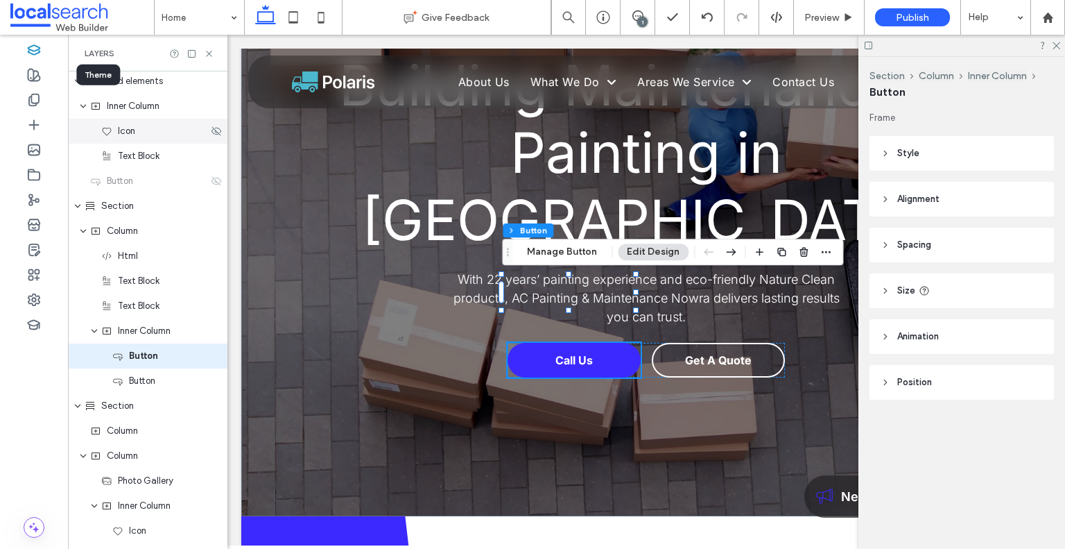
scroll to position [322, 0]
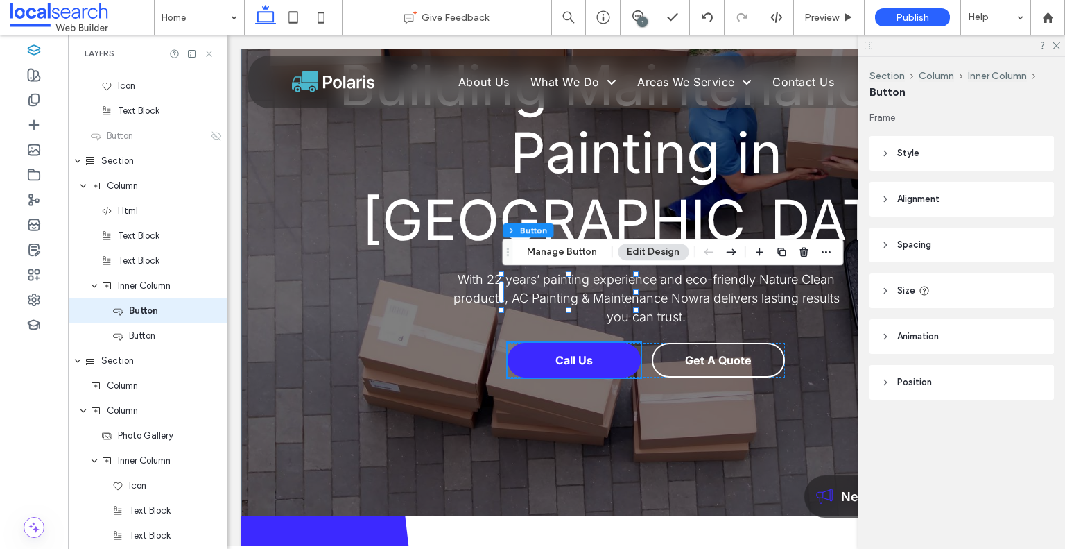
click at [211, 53] on icon at bounding box center [209, 54] width 10 height 10
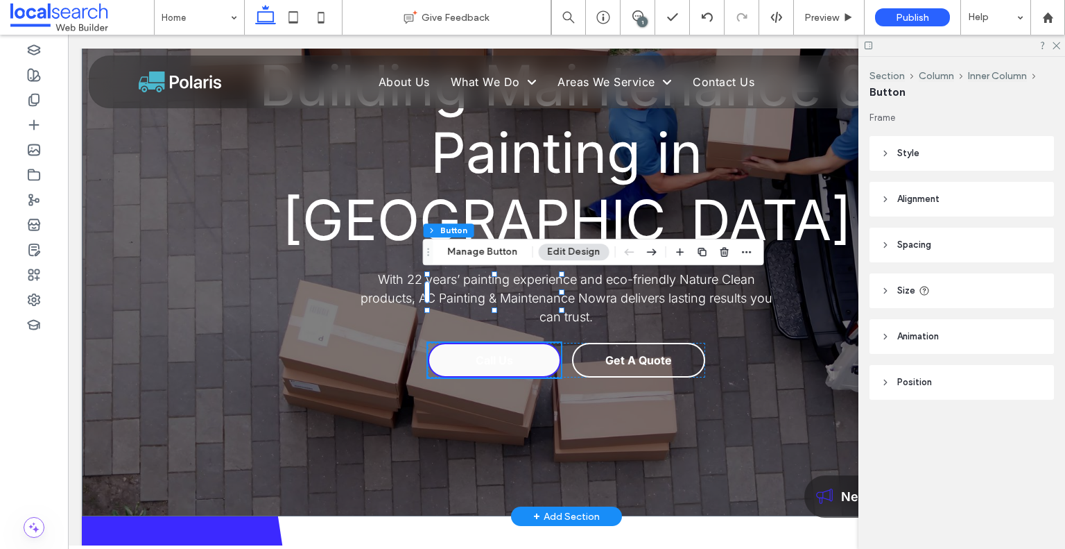
click at [485, 353] on span "Call Us" at bounding box center [494, 360] width 37 height 14
type input "*"
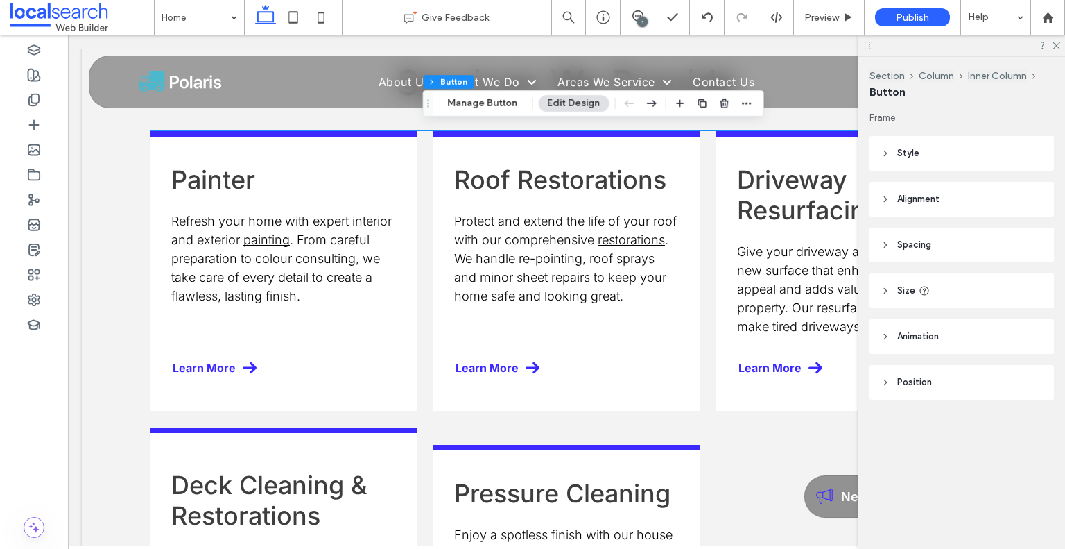
scroll to position [1872, 0]
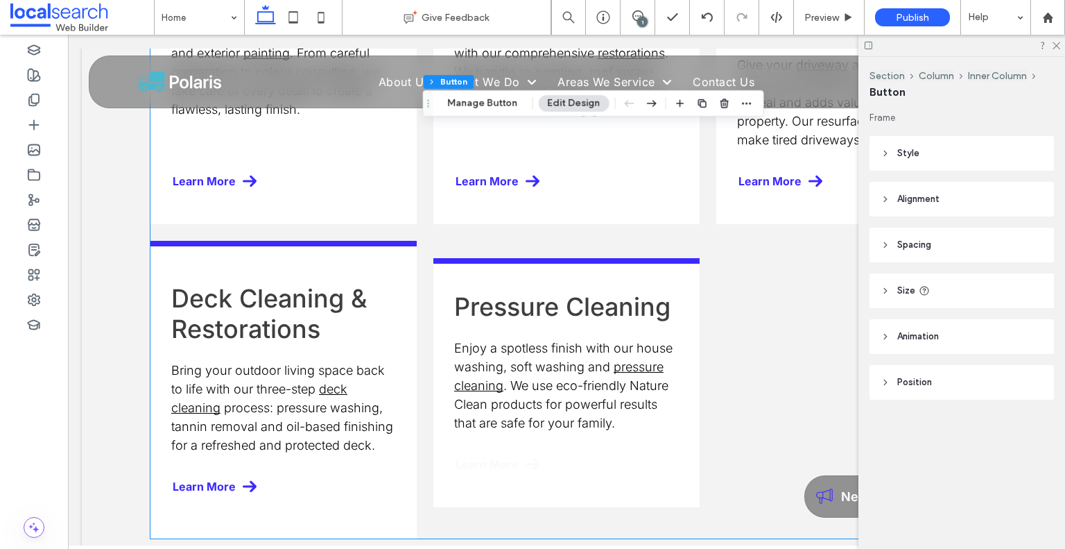
click at [571, 449] on link "Learn More" at bounding box center [551, 464] width 194 height 31
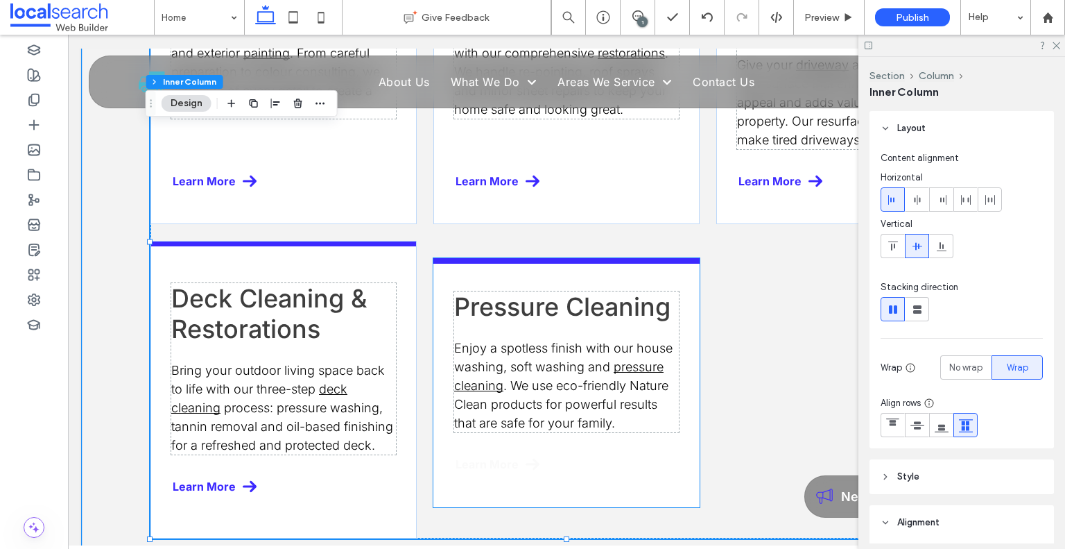
click at [592, 449] on link "Learn More" at bounding box center [551, 464] width 194 height 31
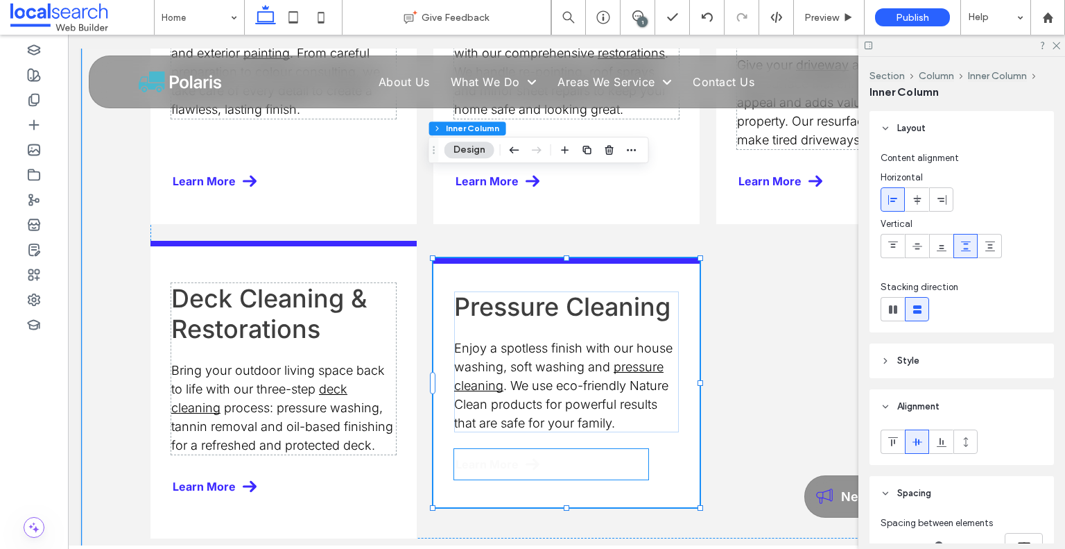
click at [577, 449] on link "Learn More" at bounding box center [551, 464] width 194 height 31
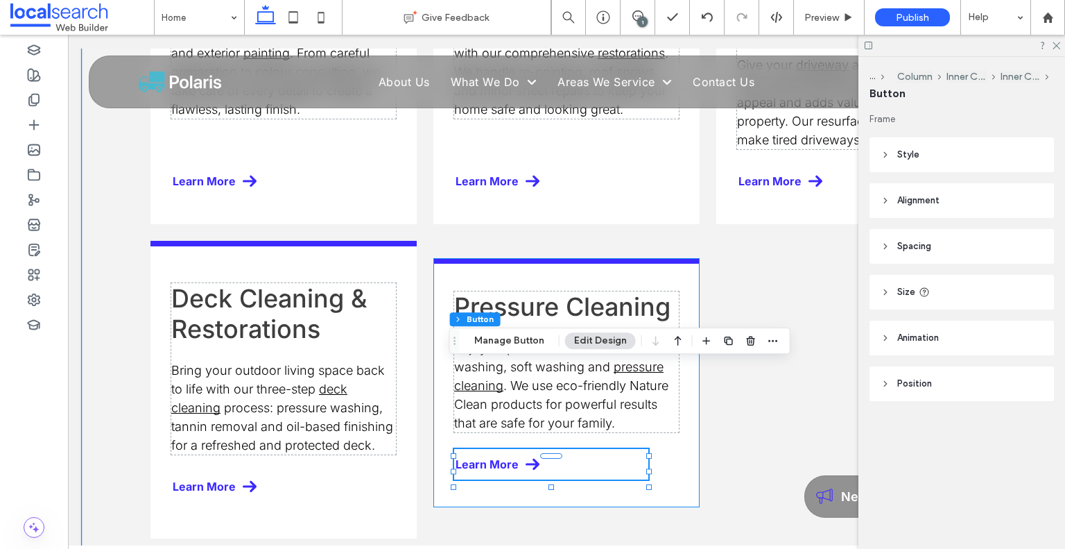
click at [685, 379] on div "Pressure Cleaning Enjoy a spotless finish with our house washing, soft washing …" at bounding box center [566, 382] width 266 height 249
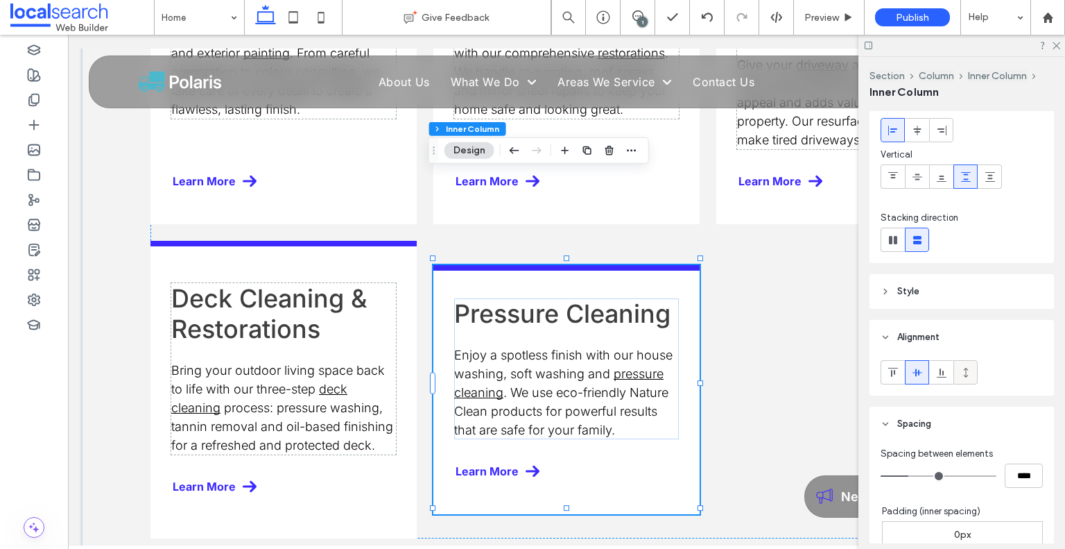
click at [961, 371] on icon at bounding box center [966, 372] width 11 height 11
type input "***"
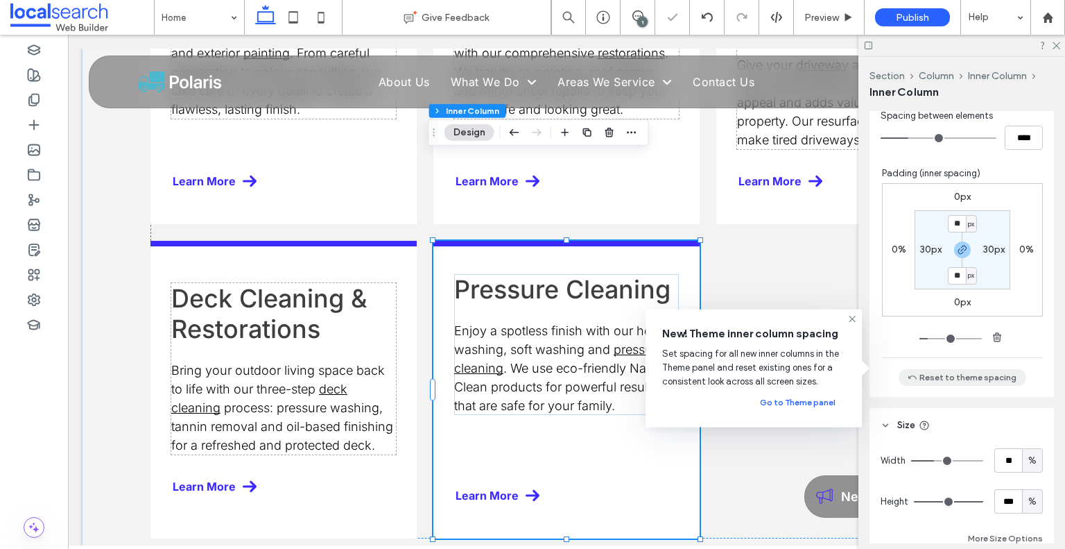
scroll to position [416, 0]
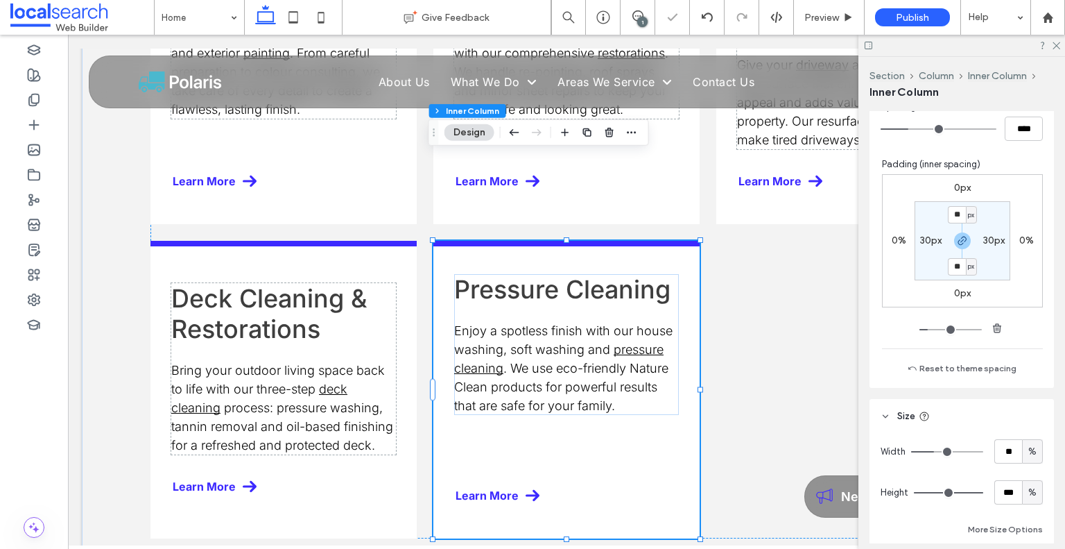
type input "**"
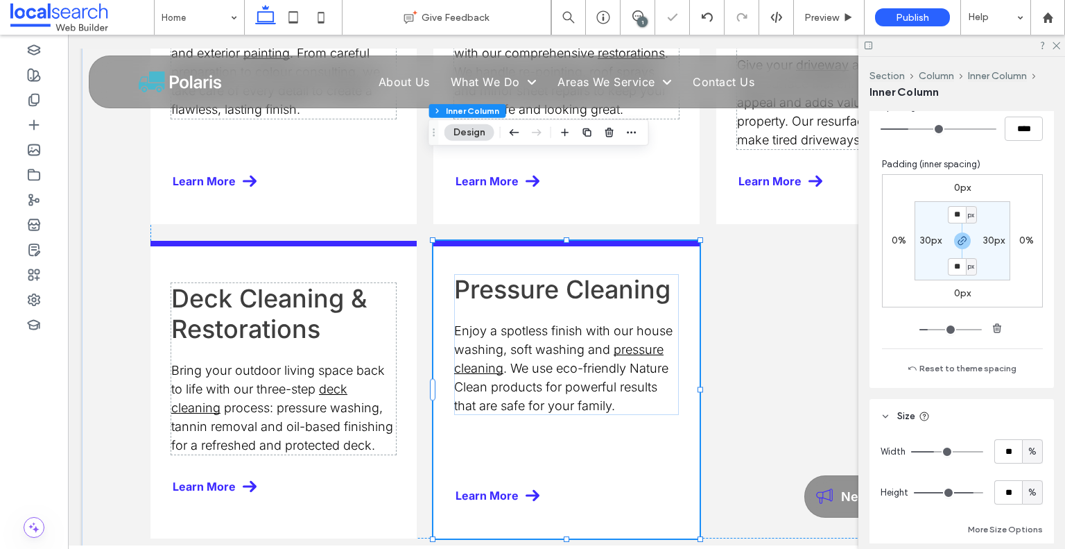
type input "**"
type input "*"
drag, startPoint x: 963, startPoint y: 490, endPoint x: 627, endPoint y: 467, distance: 337.2
type input "*"
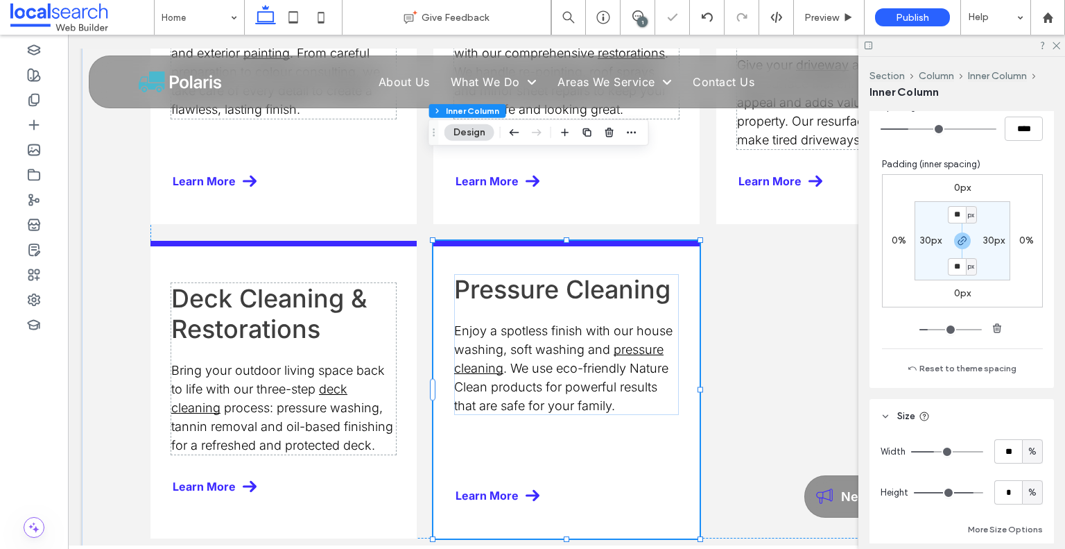
click at [914, 492] on input "range" at bounding box center [948, 492] width 69 height 1
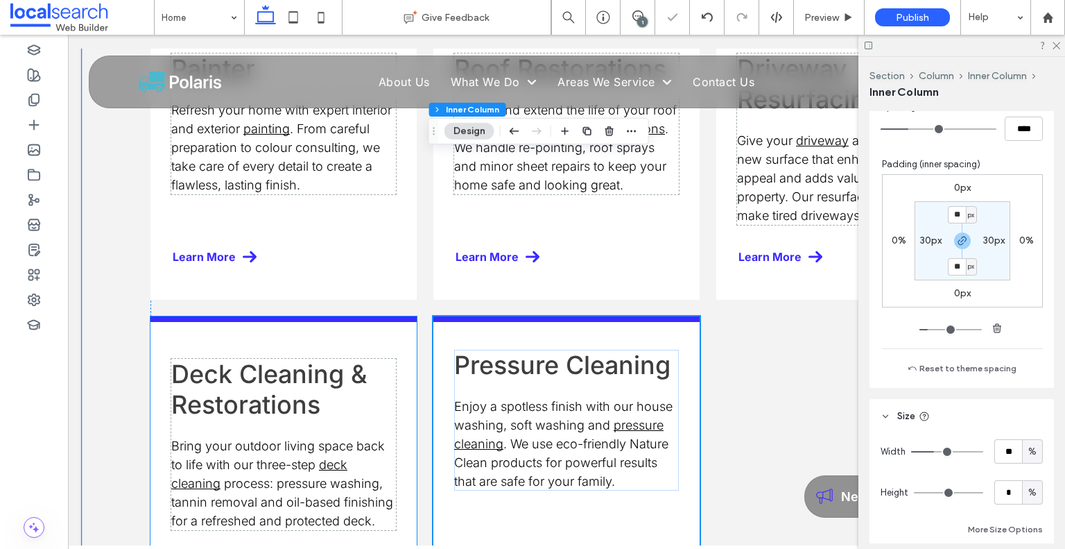
scroll to position [1734, 0]
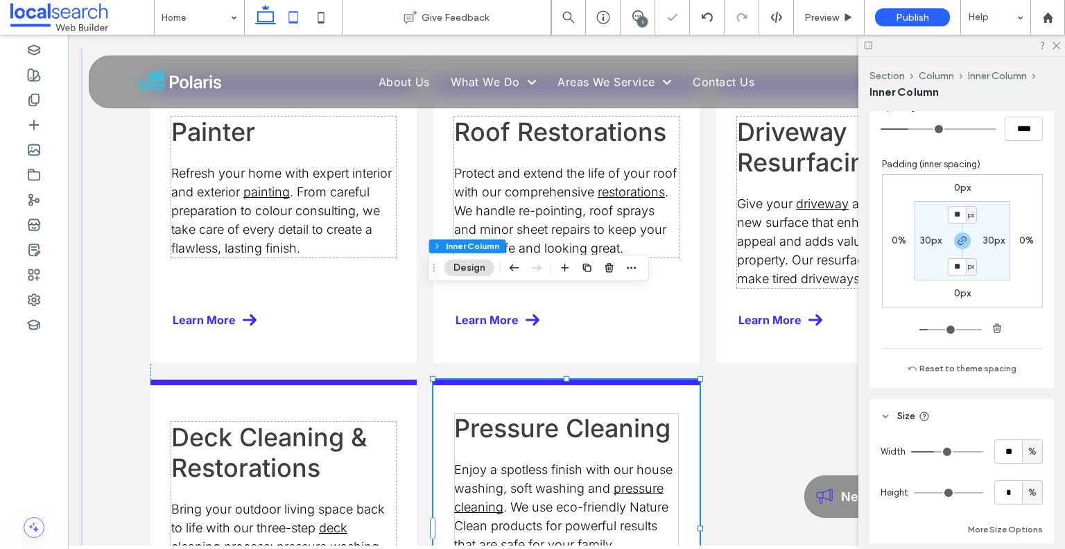
click at [289, 15] on icon at bounding box center [293, 17] width 28 height 28
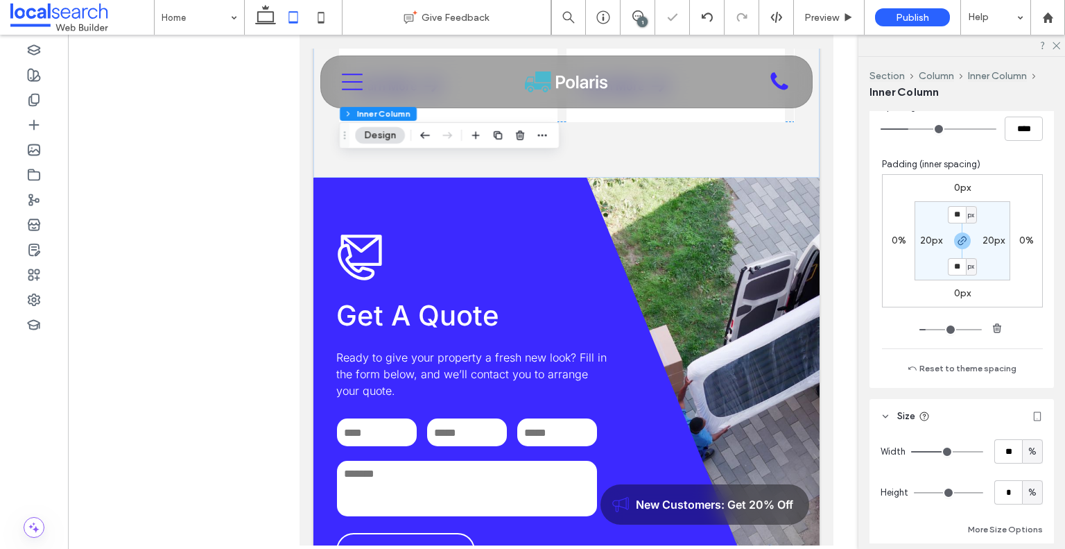
type input "**"
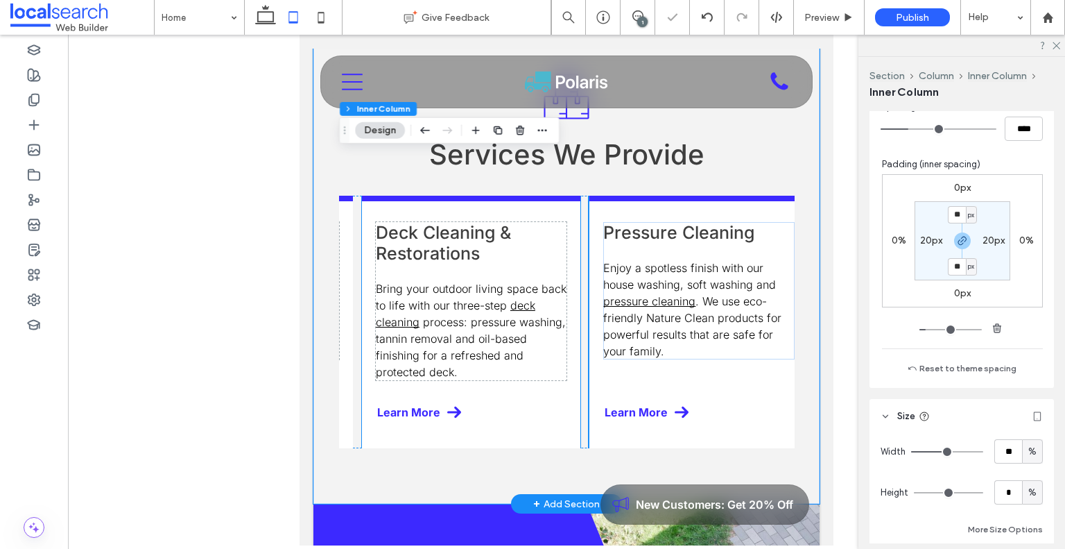
scroll to position [1472, 0]
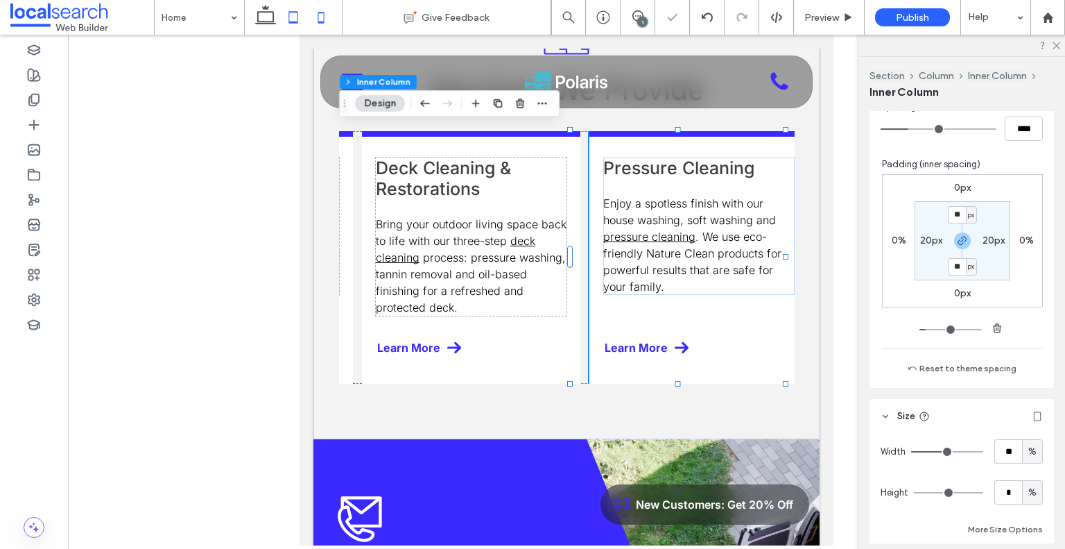
click at [326, 15] on icon at bounding box center [321, 17] width 28 height 28
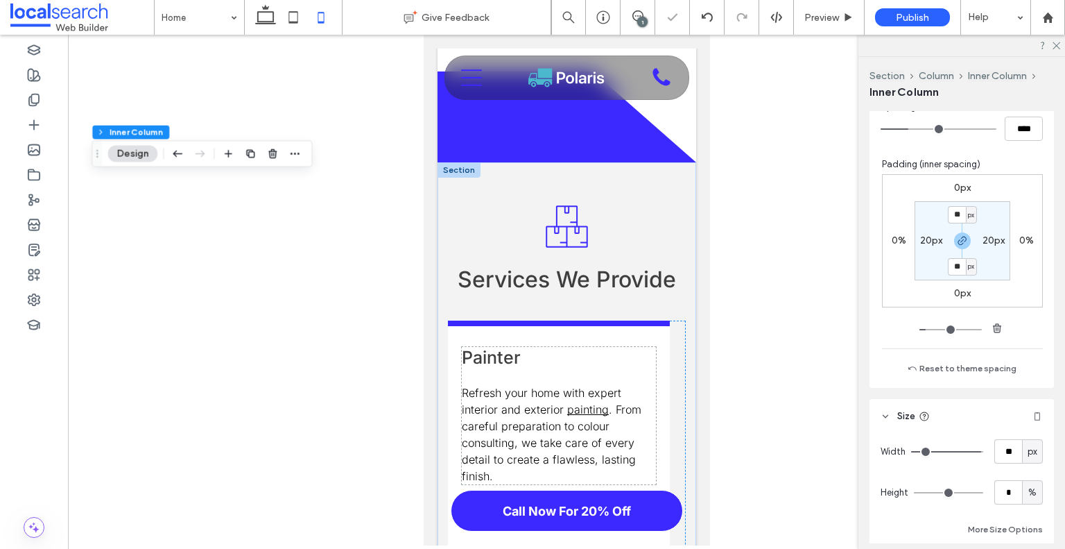
type input "***"
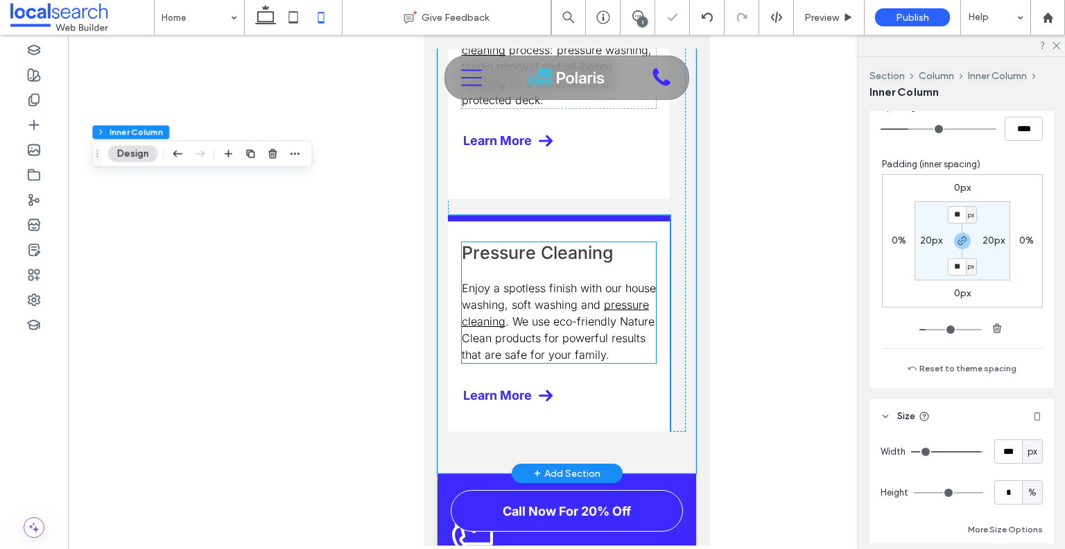
scroll to position [2499, 0]
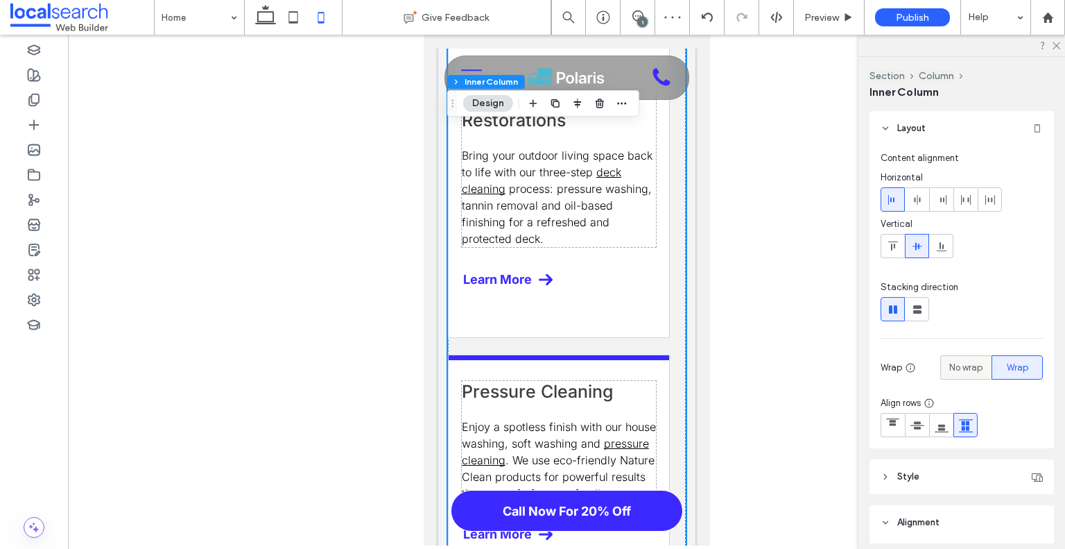
click at [960, 375] on div "No wrap" at bounding box center [965, 367] width 33 height 23
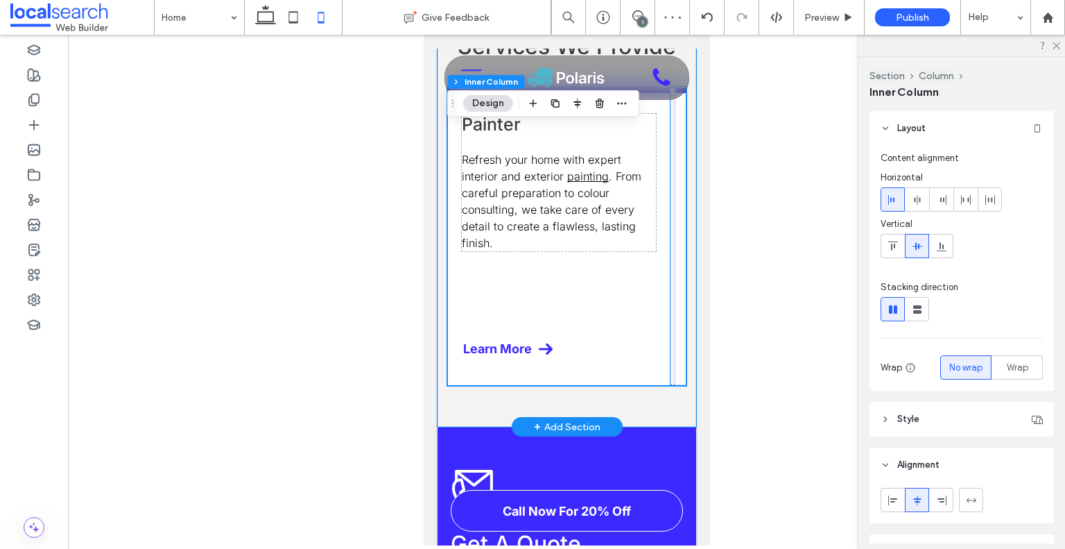
scroll to position [1682, 0]
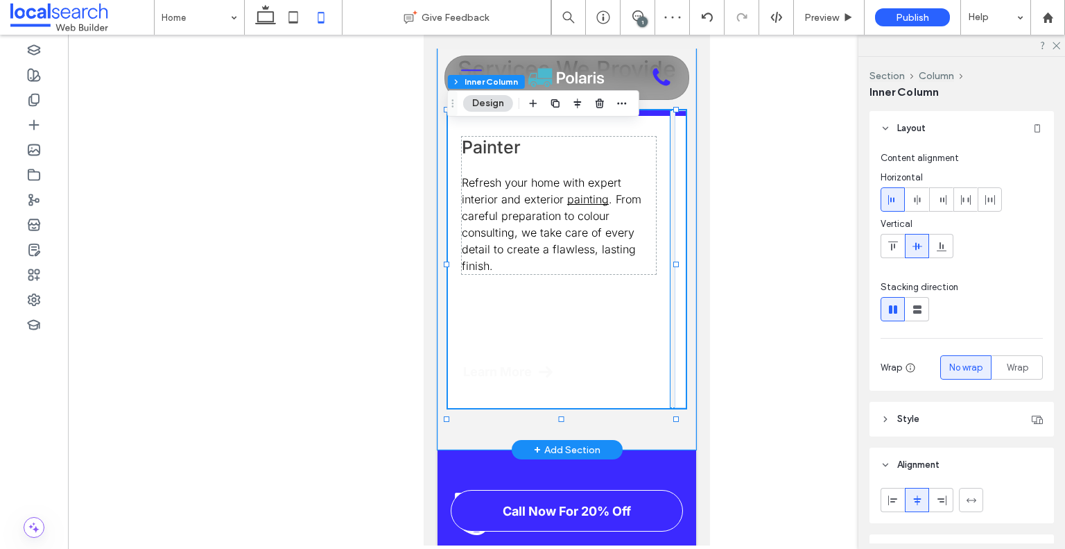
click at [499, 364] on span "Learn More" at bounding box center [497, 371] width 69 height 15
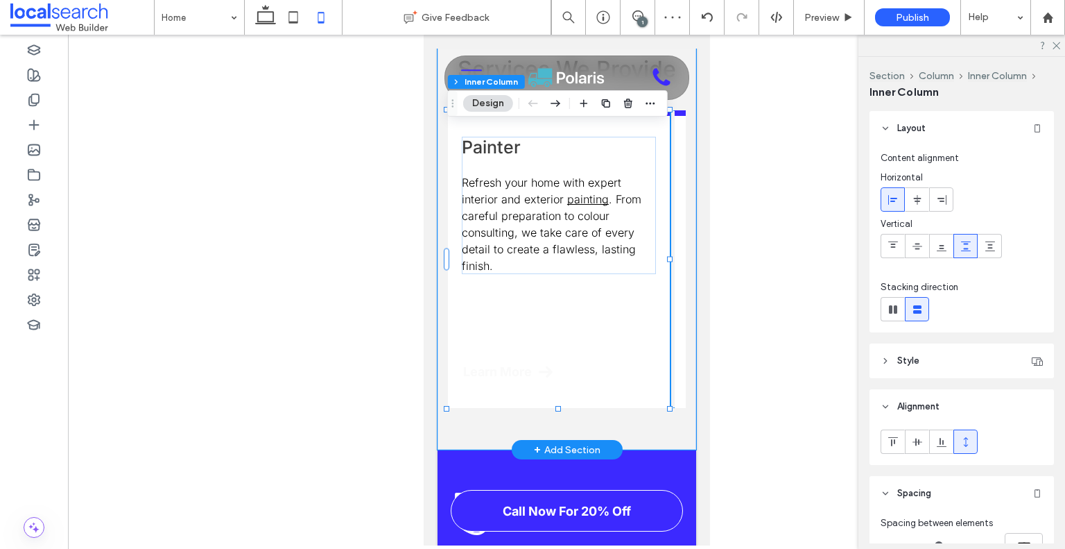
click at [499, 364] on span "Learn More" at bounding box center [497, 371] width 69 height 15
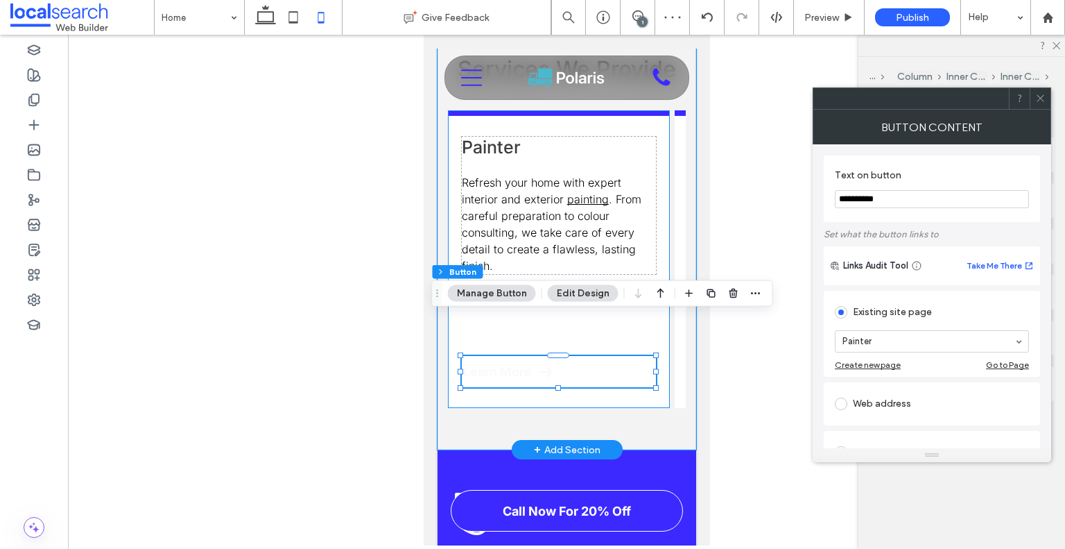
type input "**"
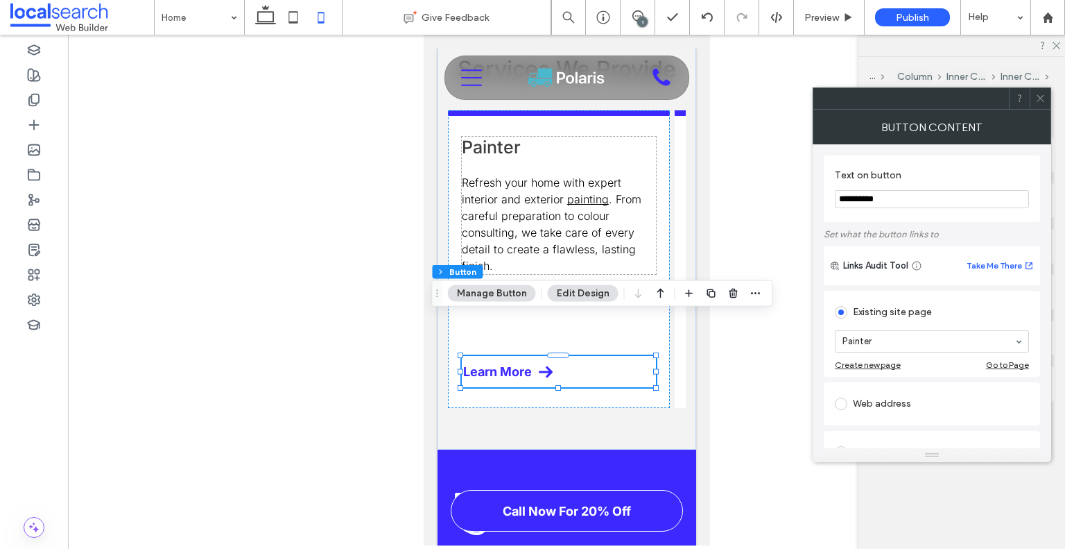
click at [1036, 106] on span at bounding box center [1040, 98] width 10 height 21
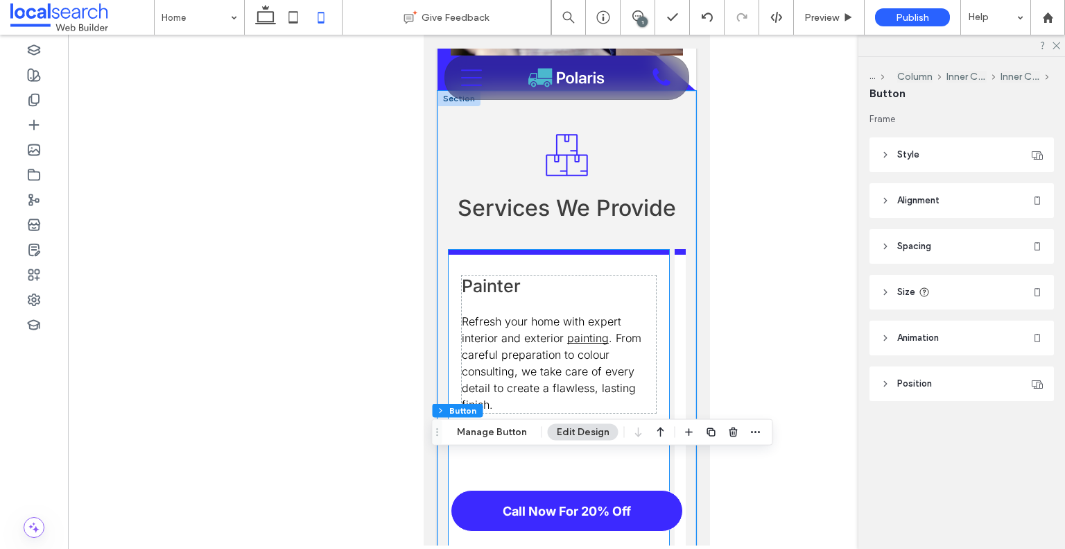
scroll to position [1613, 0]
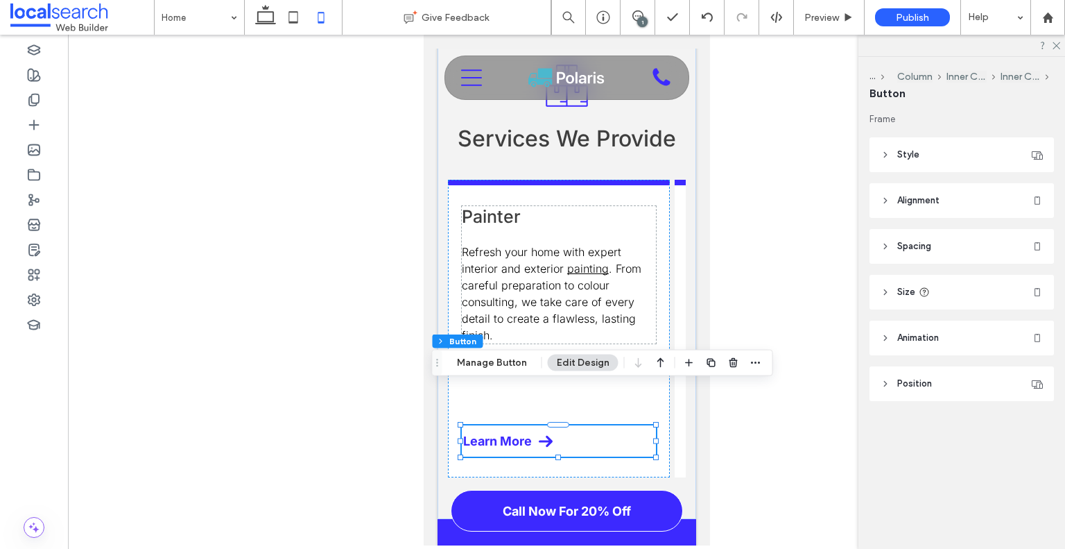
click at [922, 159] on header "Style" at bounding box center [962, 154] width 184 height 35
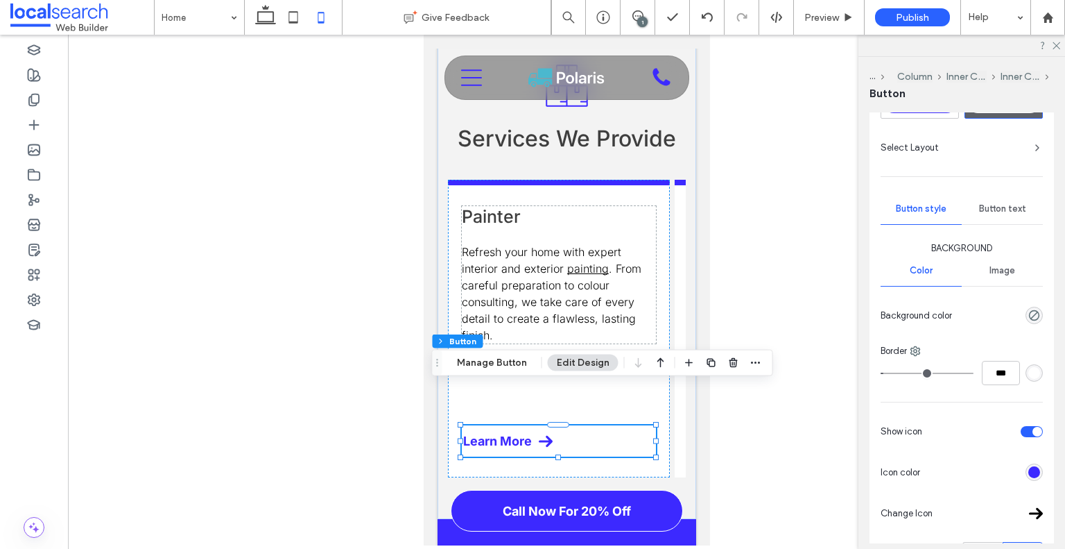
scroll to position [69, 0]
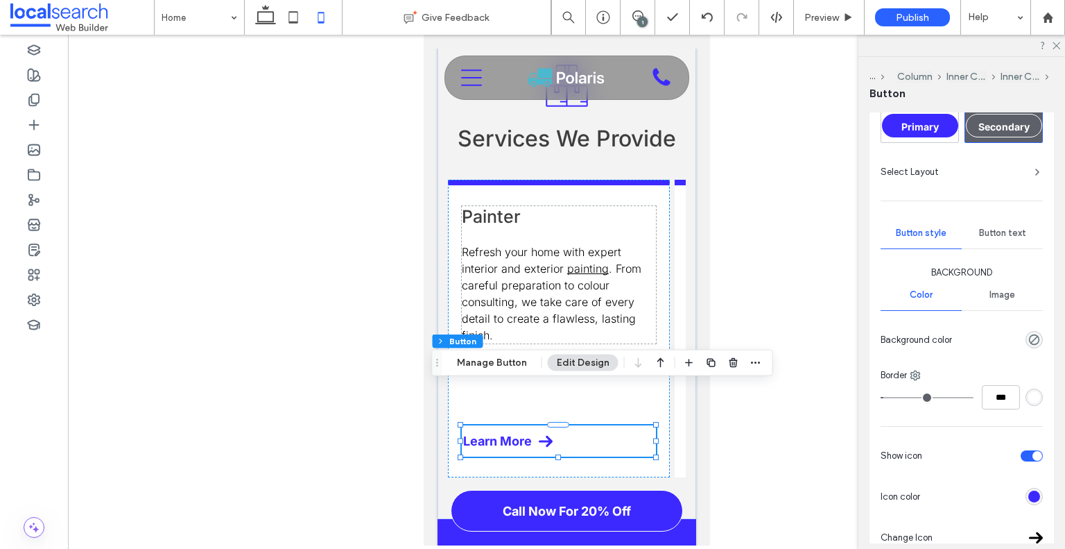
click at [985, 225] on div "Button text" at bounding box center [1002, 233] width 81 height 31
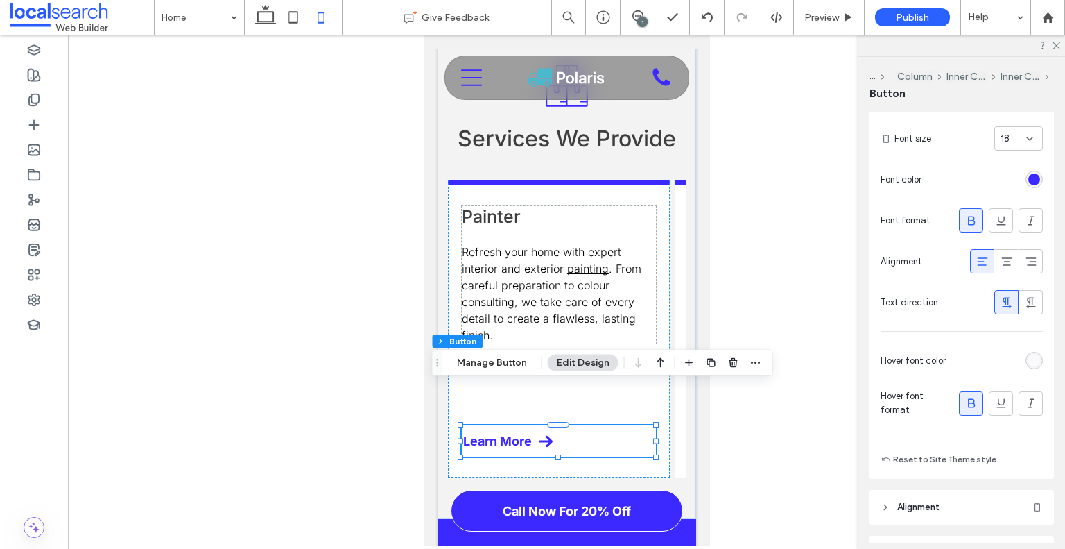
scroll to position [347, 0]
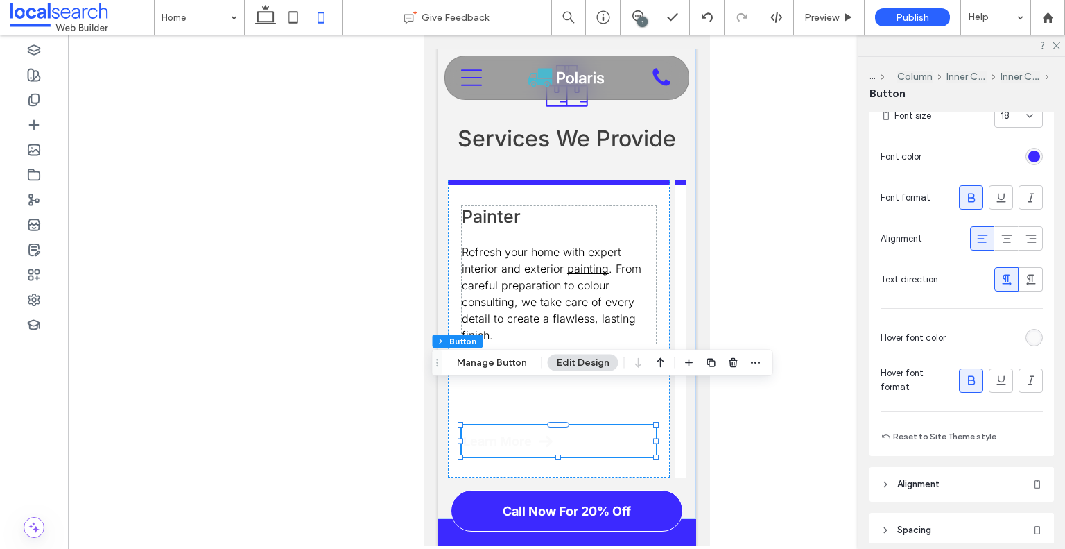
click at [1016, 338] on div at bounding box center [998, 337] width 92 height 24
click at [1031, 347] on div at bounding box center [998, 337] width 92 height 24
click at [1030, 336] on div "rgb(250, 250, 250)" at bounding box center [1034, 338] width 12 height 12
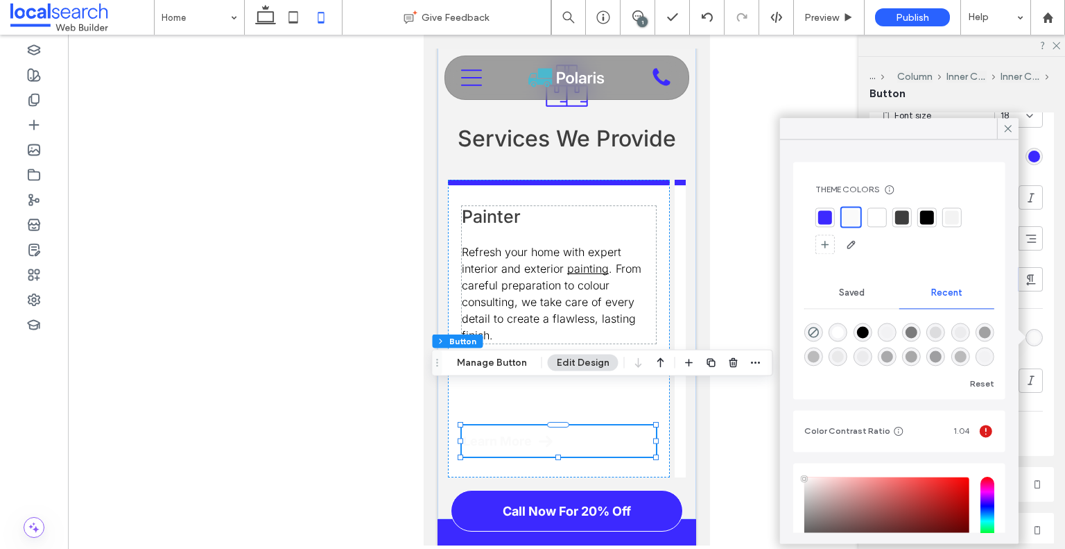
click at [870, 327] on div "rgba(0, 0, 0, 1)" at bounding box center [862, 331] width 19 height 19
type input "*******"
click at [1006, 131] on icon at bounding box center [1008, 128] width 12 height 12
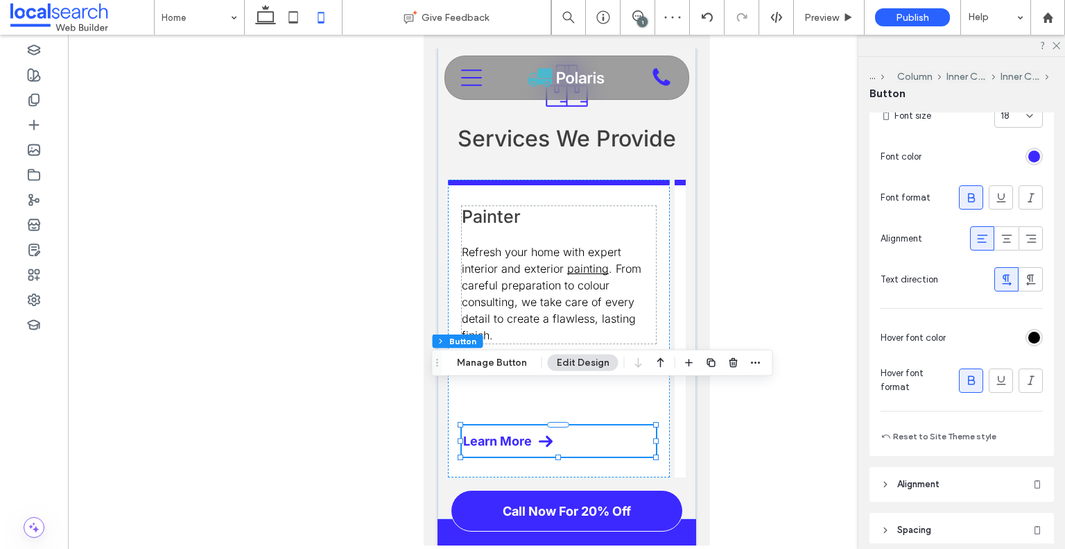
click at [1028, 155] on div "rgb(60, 41, 255)" at bounding box center [1034, 156] width 12 height 12
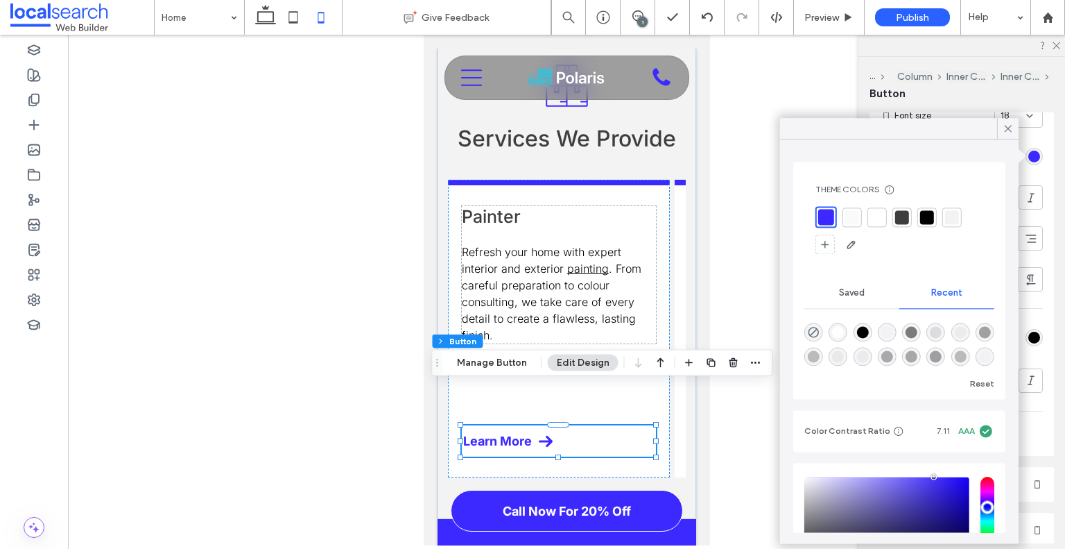
drag, startPoint x: 869, startPoint y: 336, endPoint x: 885, endPoint y: 277, distance: 61.7
click at [868, 334] on div at bounding box center [862, 331] width 19 height 19
click at [860, 333] on div "rgba(0, 0, 0, 1)" at bounding box center [862, 332] width 12 height 12
type input "*******"
click at [861, 327] on div "rgba(0, 0, 0, 1)" at bounding box center [862, 332] width 12 height 12
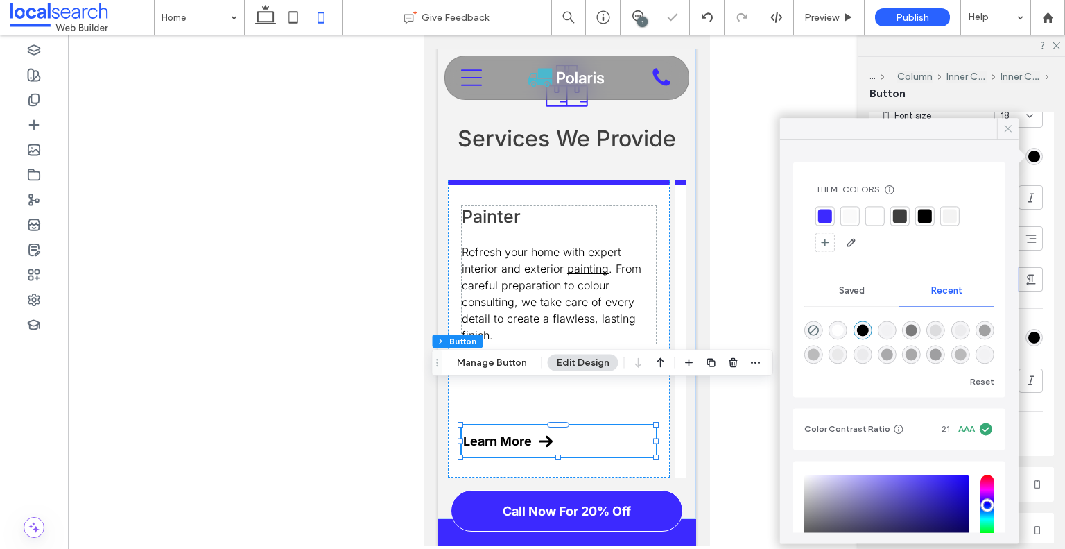
click at [1004, 130] on icon at bounding box center [1008, 128] width 12 height 12
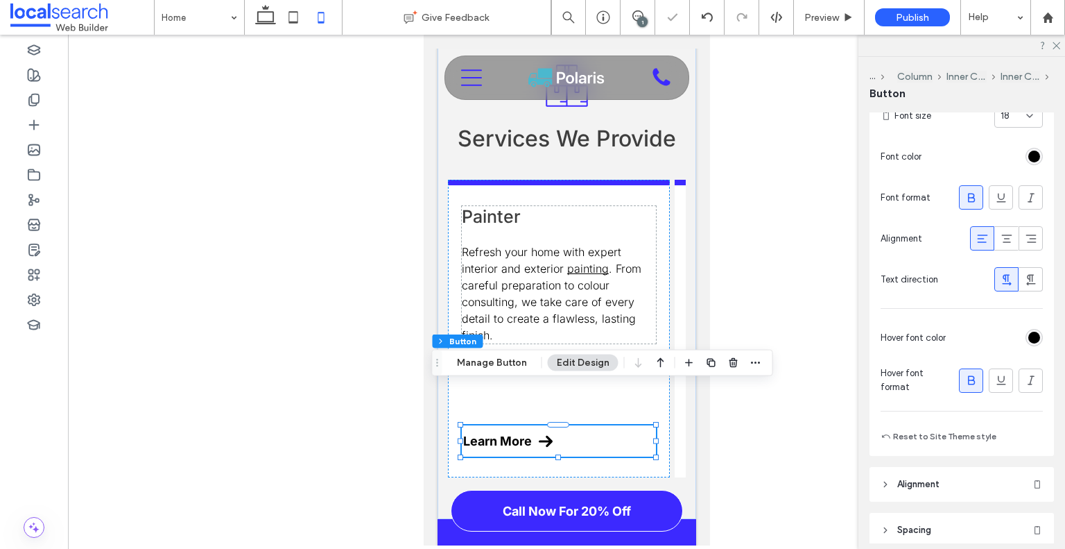
click at [1017, 338] on div at bounding box center [998, 337] width 92 height 24
click at [1028, 337] on div "rgb(0, 0, 0)" at bounding box center [1034, 338] width 12 height 12
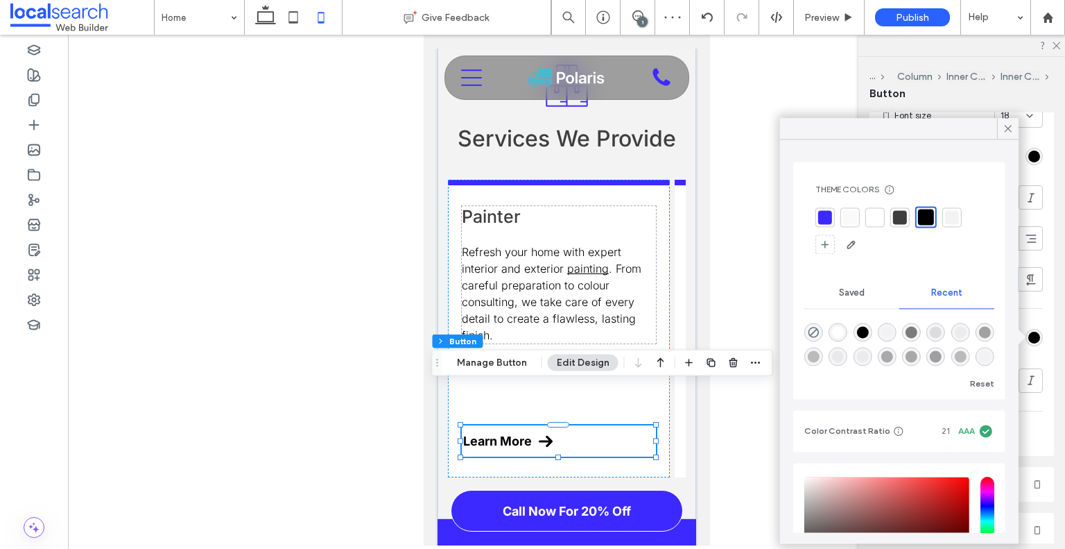
click at [819, 212] on div at bounding box center [825, 217] width 14 height 14
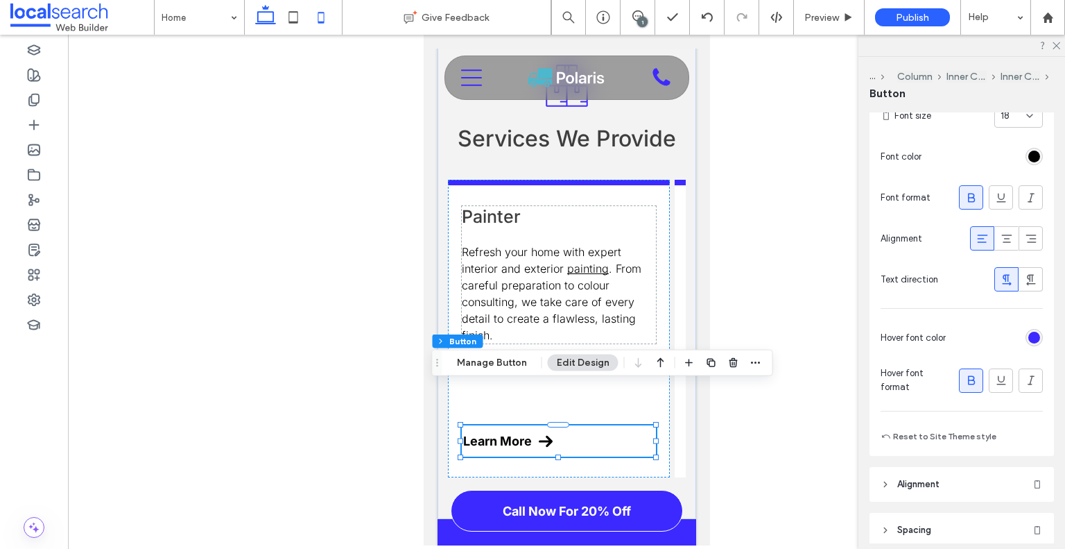
click at [265, 15] on icon at bounding box center [266, 17] width 28 height 28
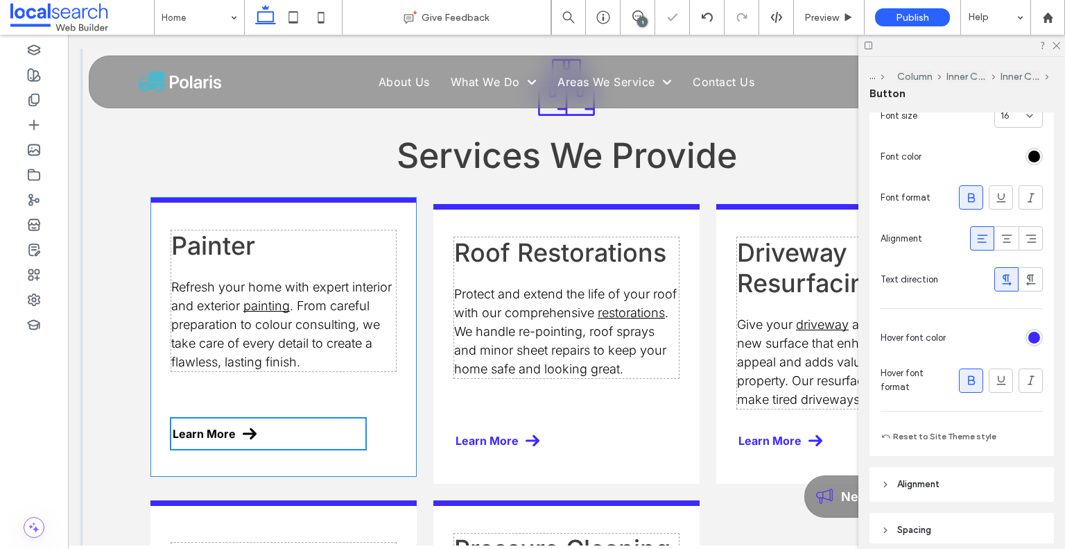
scroll to position [1684, 0]
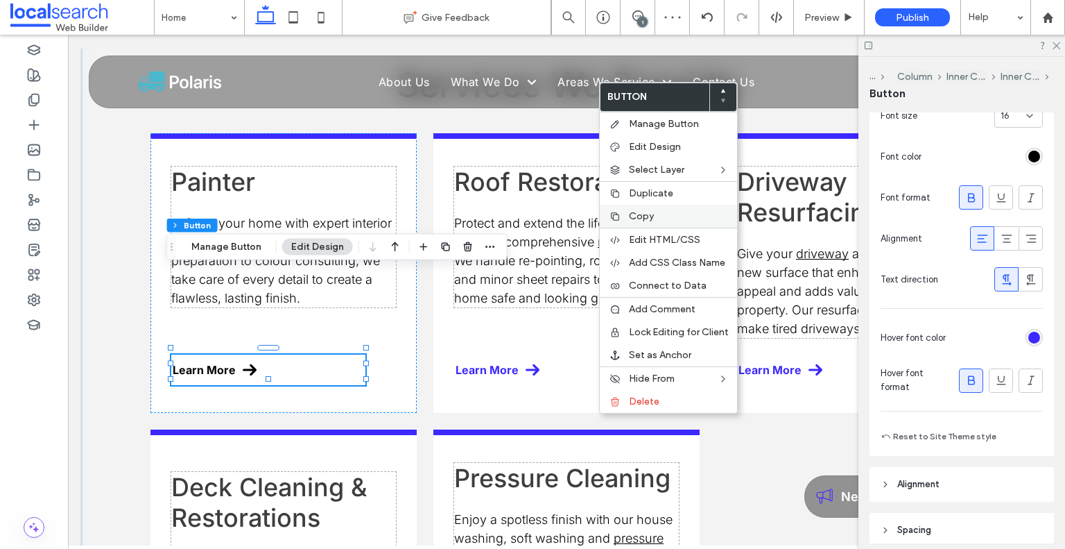
click at [644, 212] on span "Copy" at bounding box center [641, 216] width 25 height 12
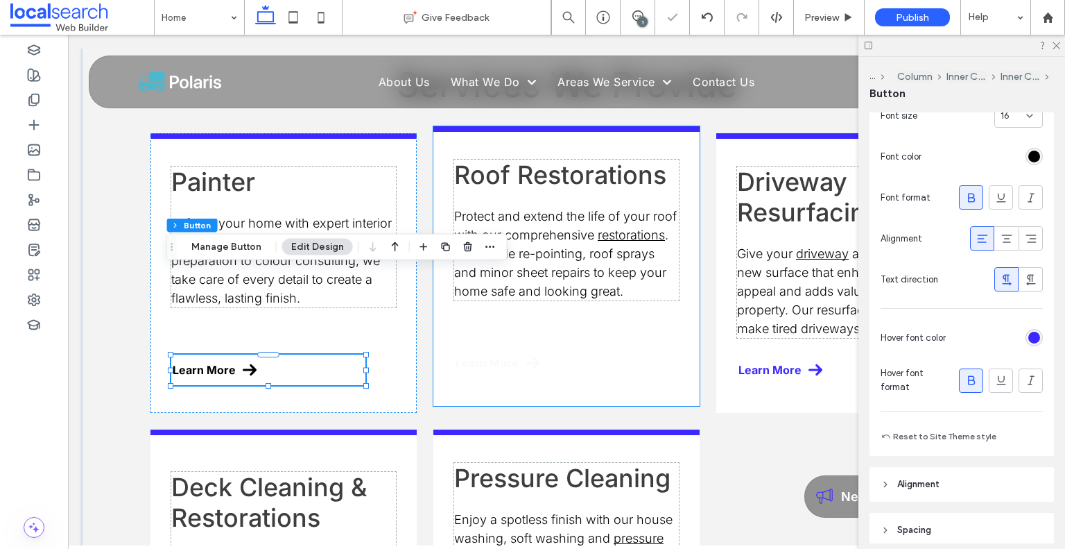
click at [528, 347] on link "Learn More" at bounding box center [551, 362] width 194 height 31
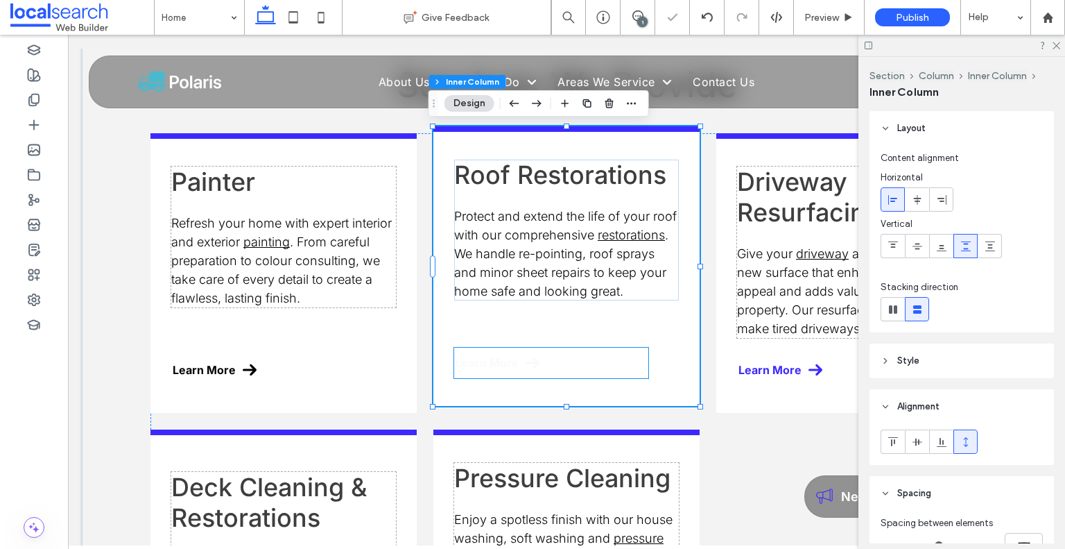
click at [526, 356] on span at bounding box center [533, 363] width 14 height 14
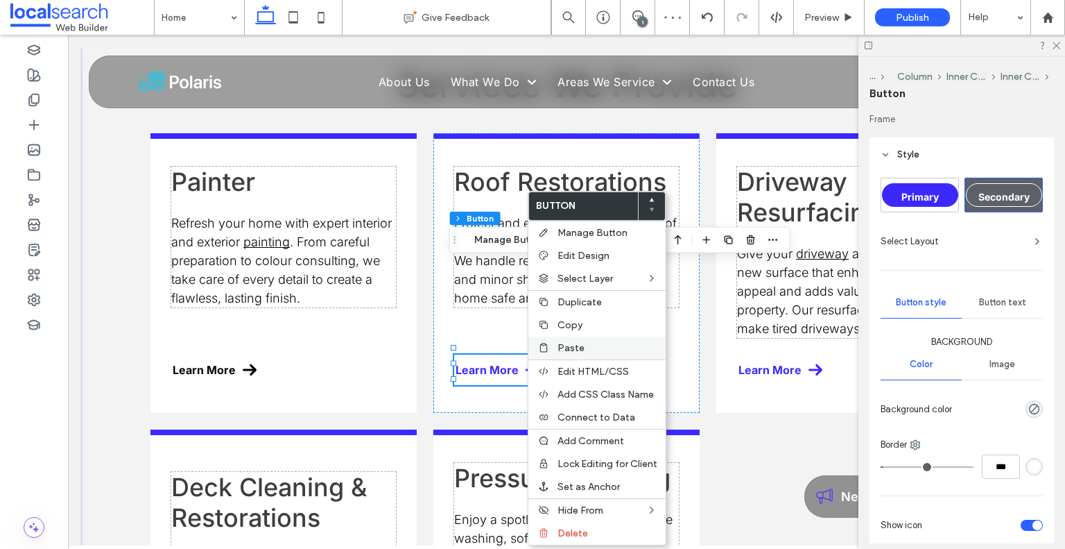
click at [571, 345] on span "Paste" at bounding box center [571, 348] width 27 height 12
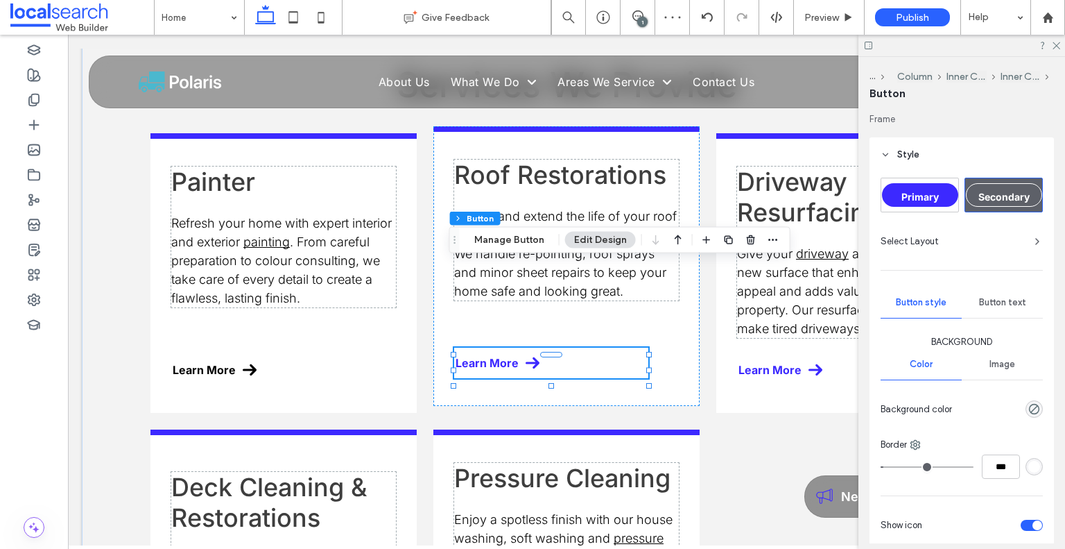
type input "*"
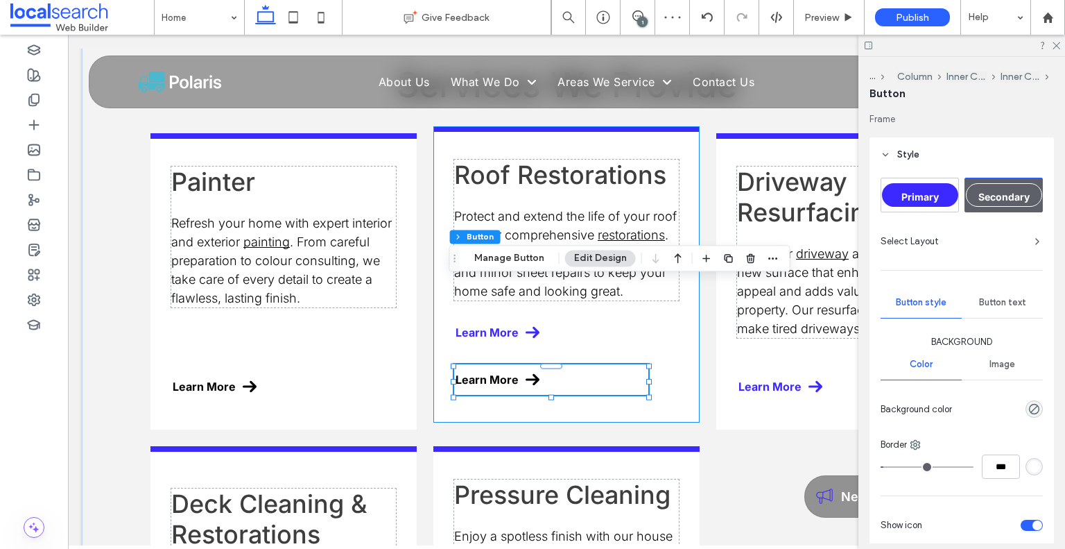
click at [541, 221] on div "Roof Restorations Protect and extend the life of your roof with our comprehensi…" at bounding box center [566, 274] width 266 height 296
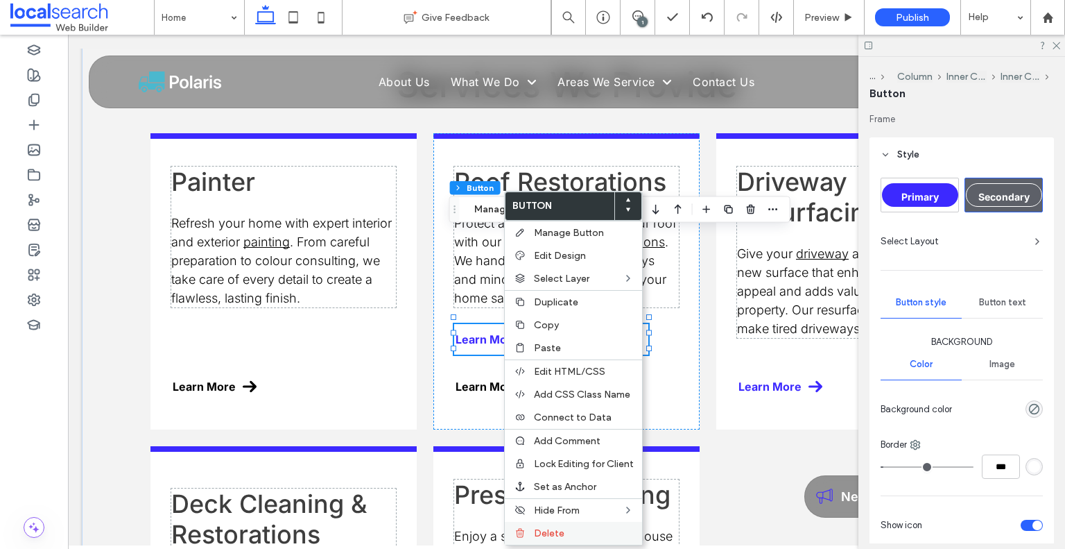
click at [532, 529] on div "Delete" at bounding box center [573, 533] width 137 height 23
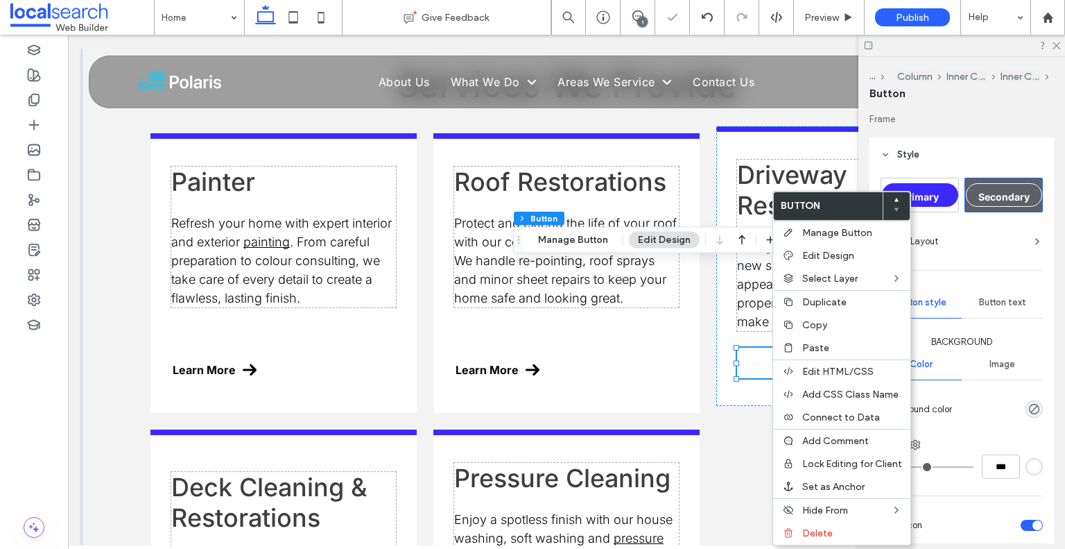
type input "**"
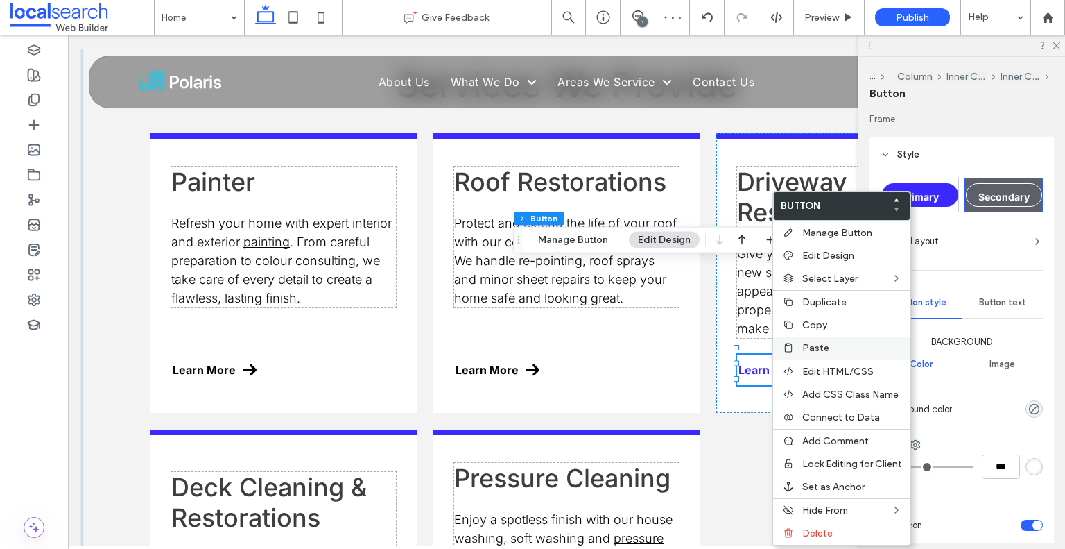
click at [809, 342] on span "Paste" at bounding box center [815, 348] width 27 height 12
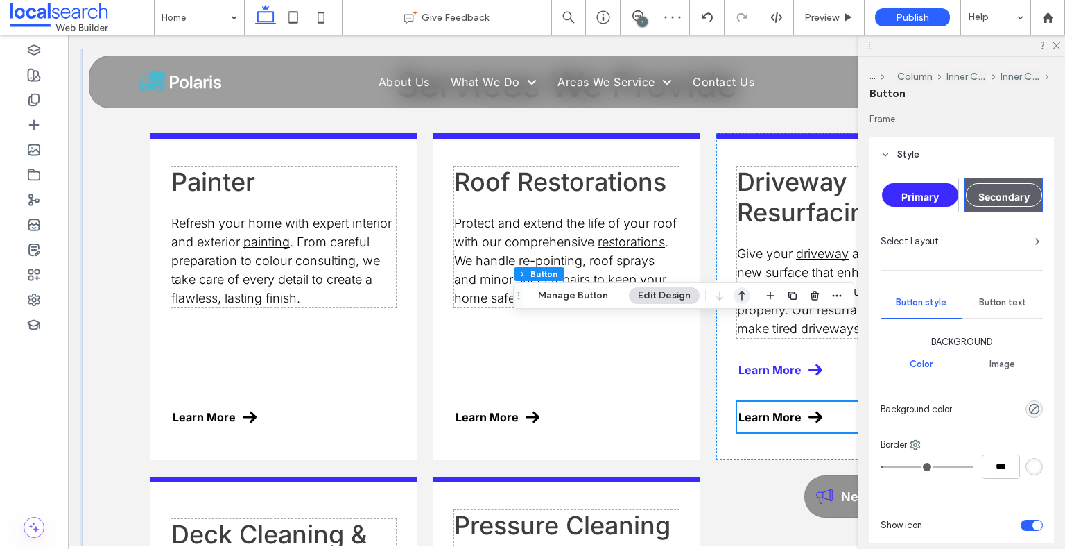
type input "**"
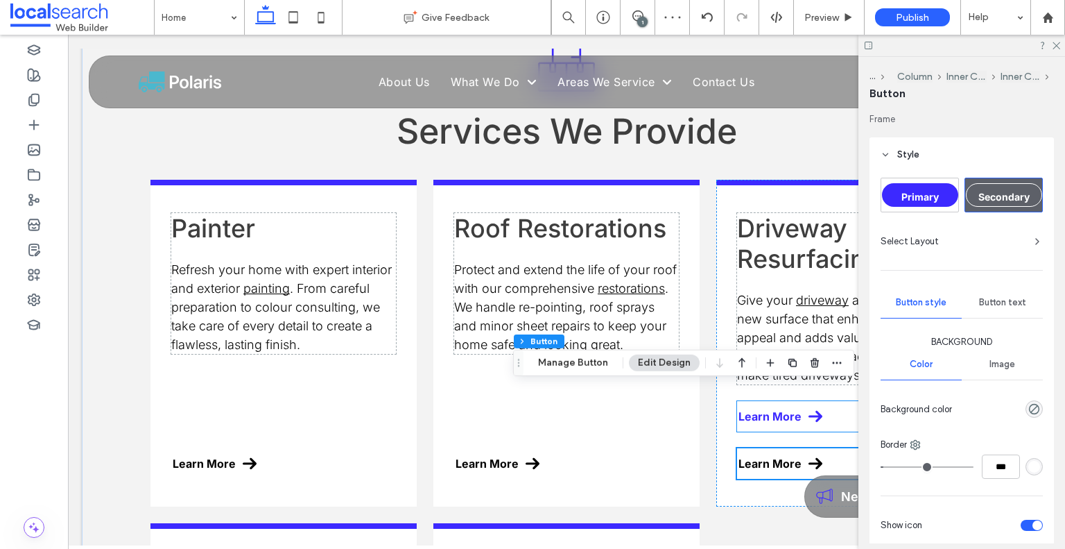
scroll to position [1615, 0]
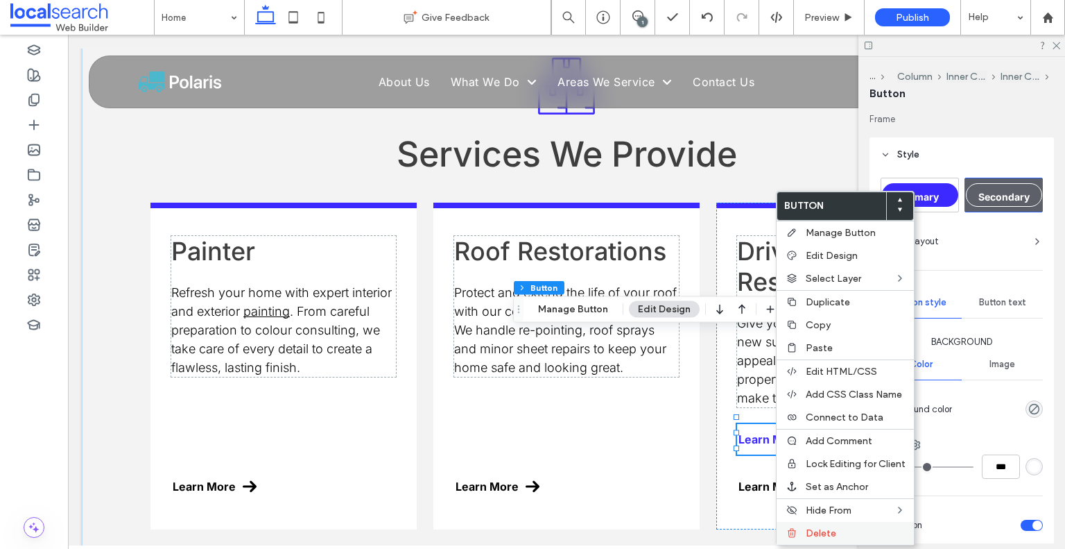
click at [832, 528] on span "Delete" at bounding box center [821, 533] width 31 height 12
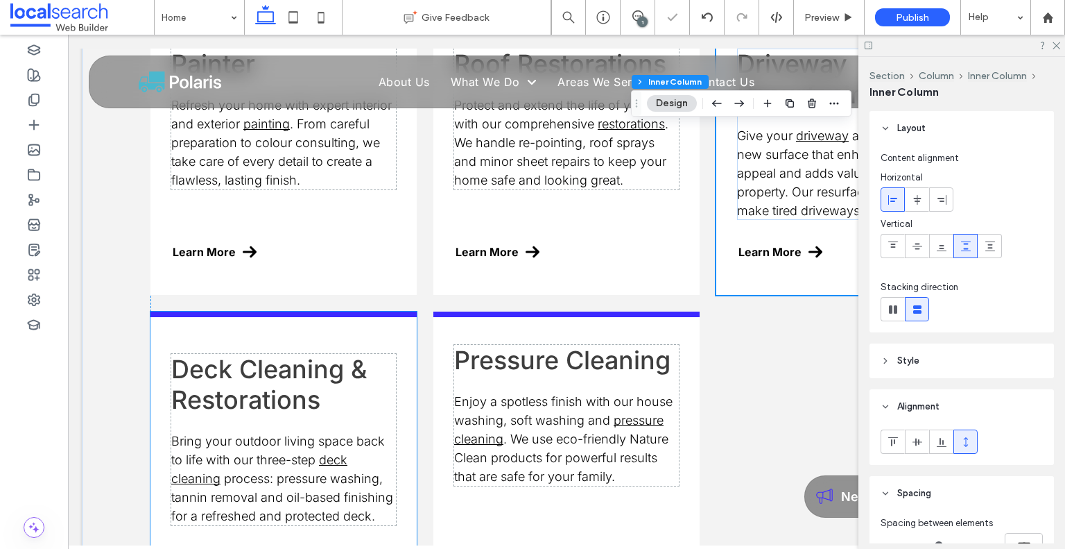
scroll to position [1892, 0]
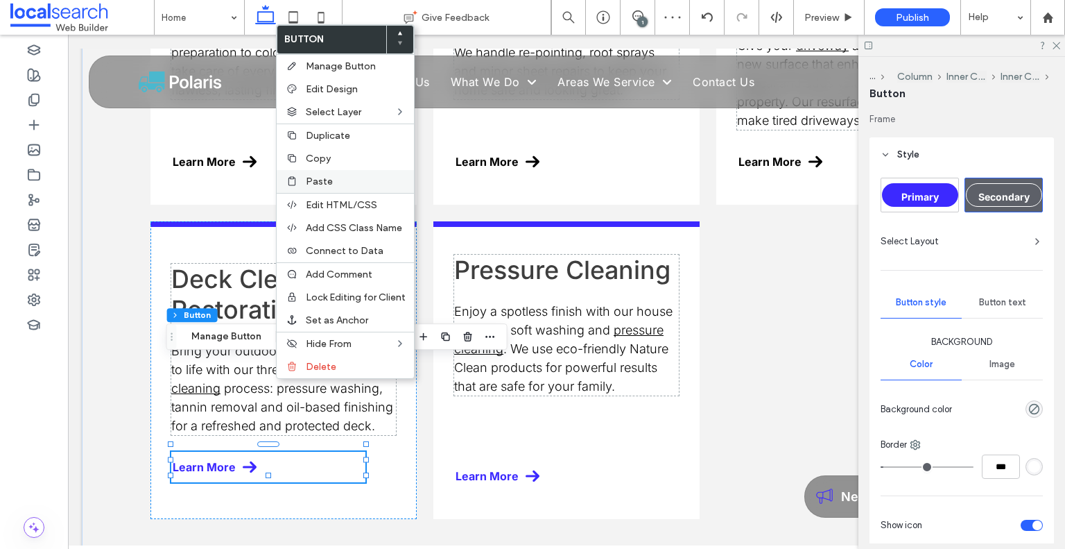
click at [336, 175] on label "Paste" at bounding box center [356, 181] width 100 height 12
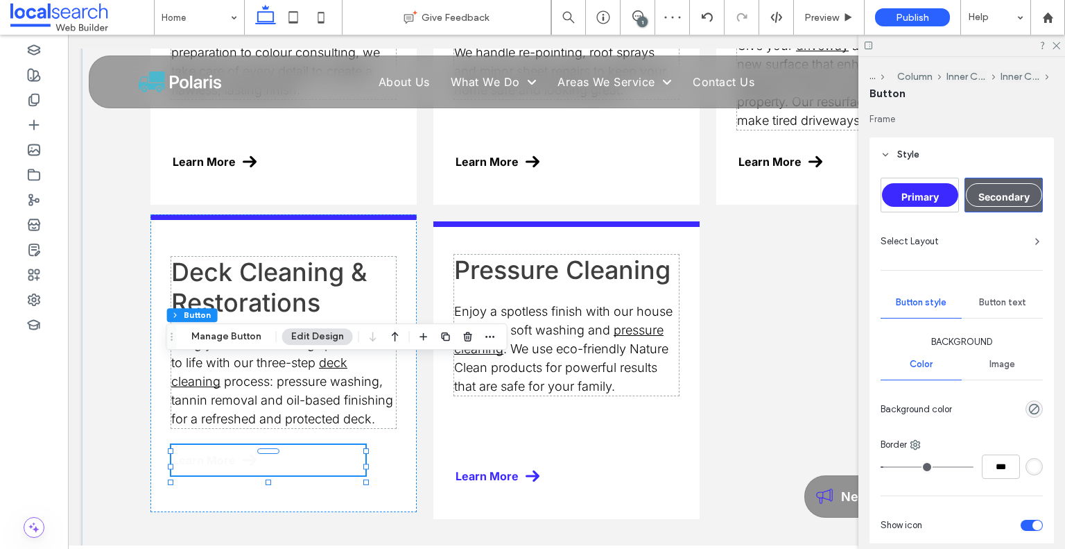
type input "*"
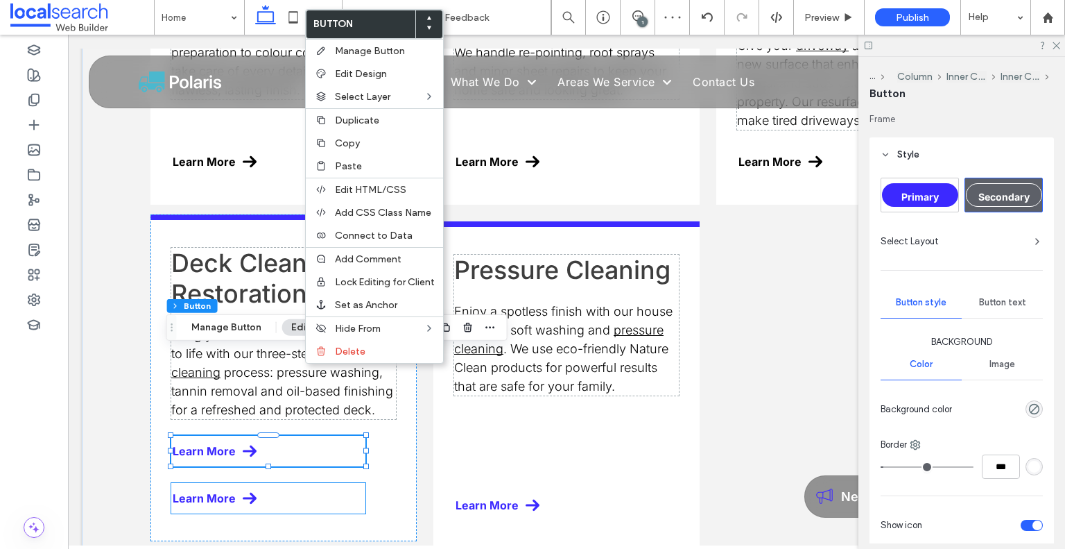
type input "**"
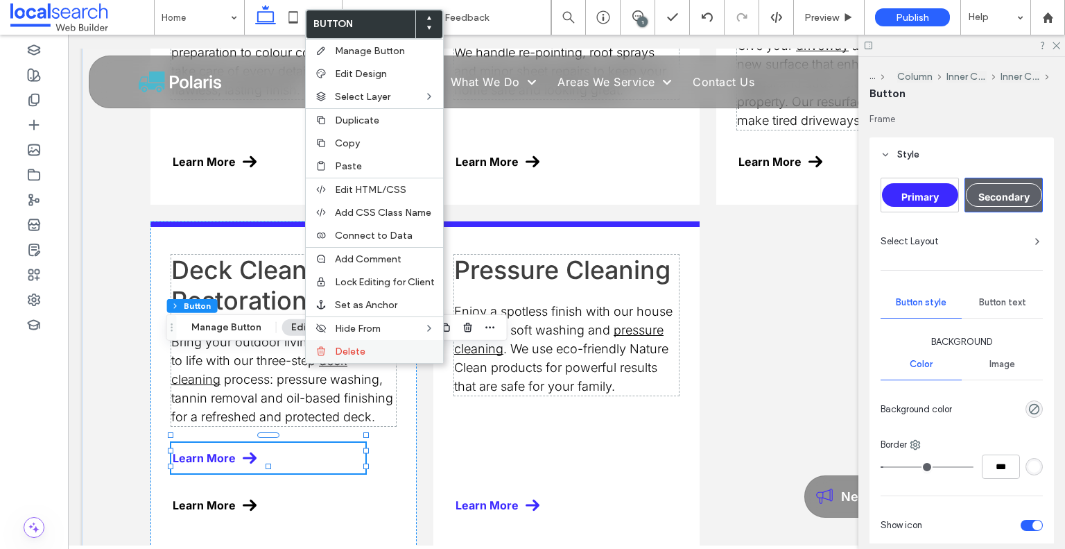
drag, startPoint x: 341, startPoint y: 346, endPoint x: 336, endPoint y: 336, distance: 11.8
click at [341, 346] on span "Delete" at bounding box center [350, 351] width 31 height 12
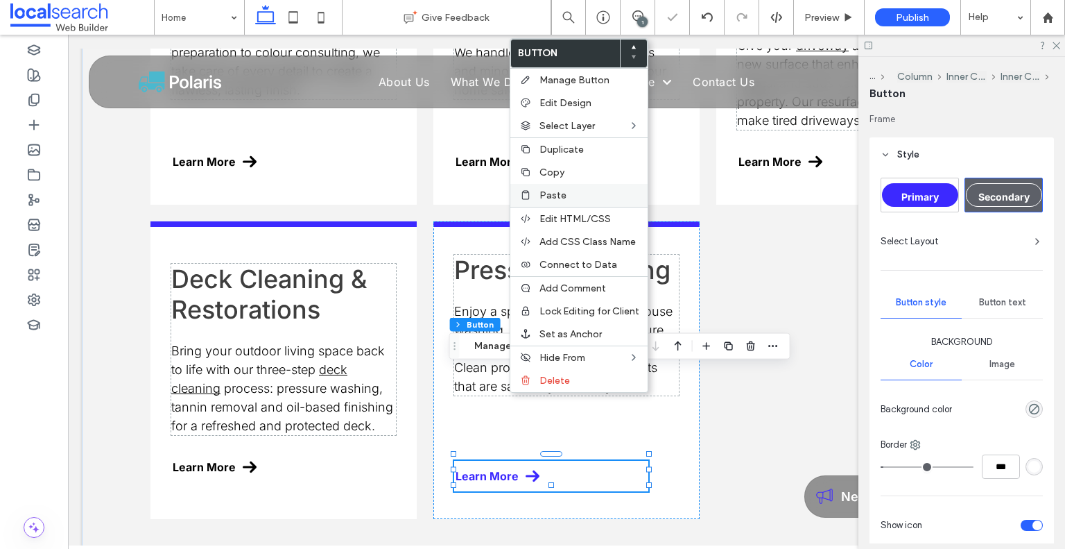
click at [564, 199] on span "Paste" at bounding box center [553, 195] width 27 height 12
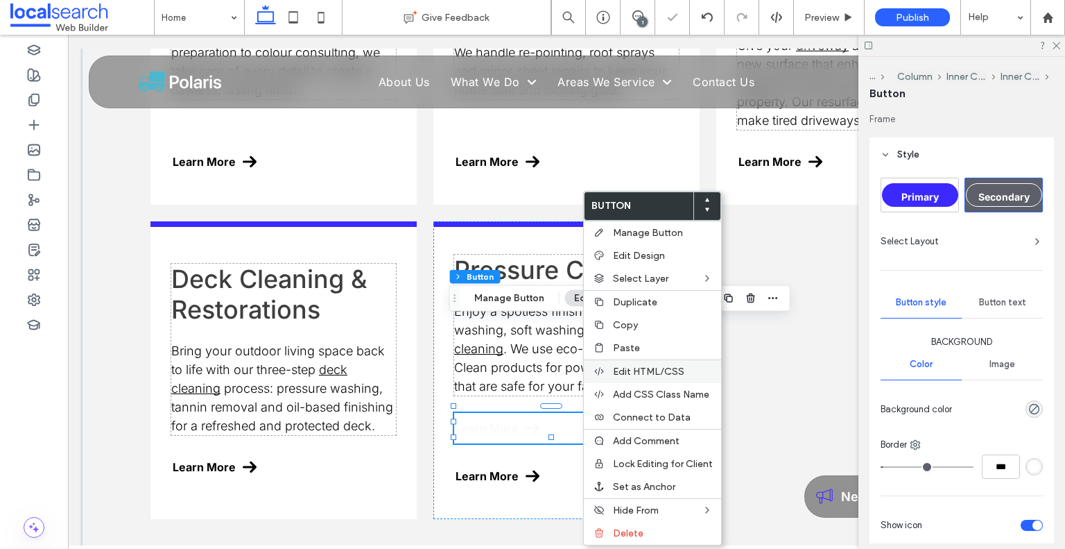
type input "**"
click at [619, 531] on span "Delete" at bounding box center [628, 533] width 31 height 12
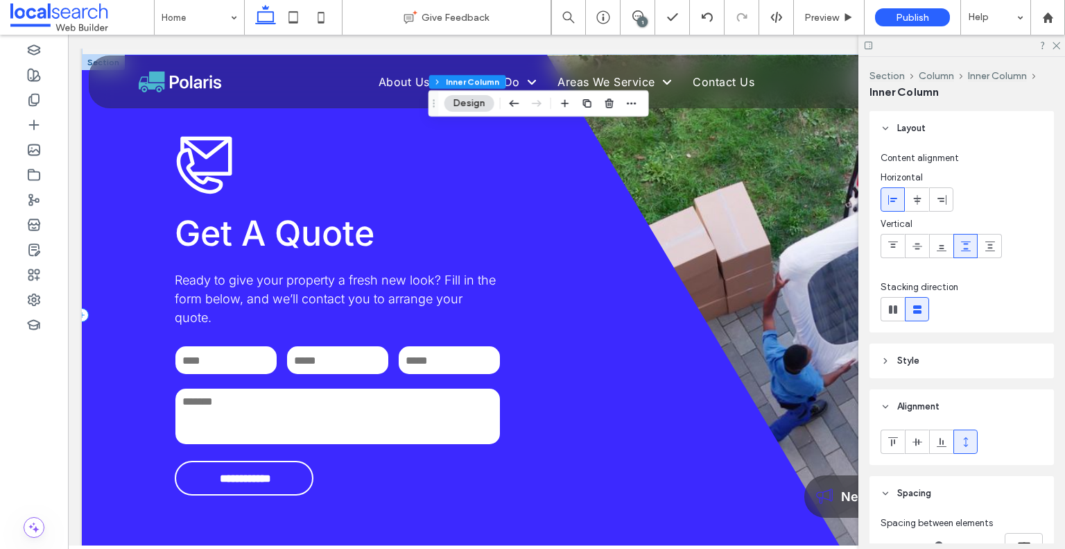
scroll to position [2377, 0]
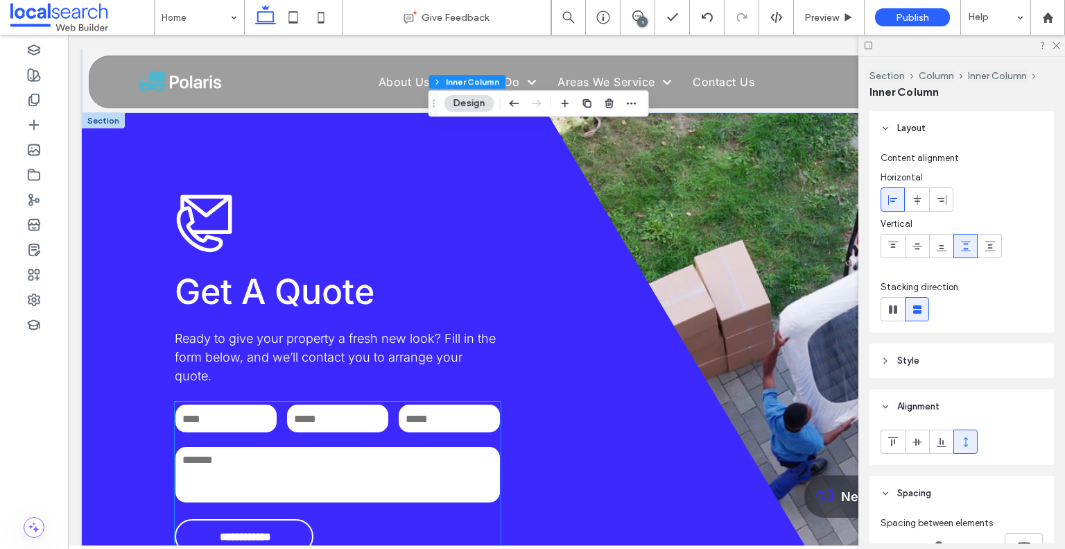
drag, startPoint x: 347, startPoint y: 382, endPoint x: 339, endPoint y: 371, distance: 13.5
click at [347, 447] on textarea at bounding box center [337, 474] width 324 height 55
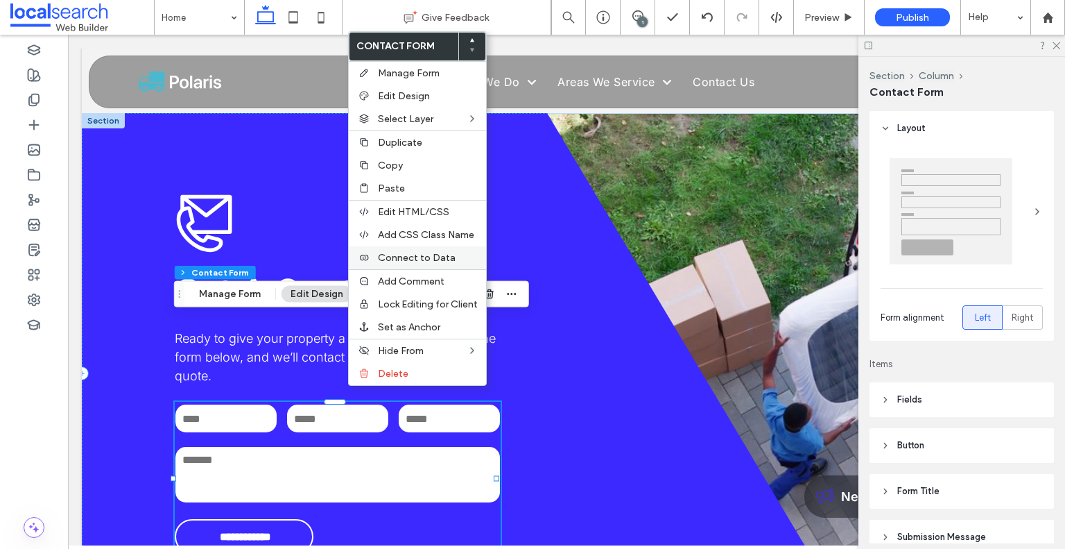
type input "*"
type input "***"
type input "**"
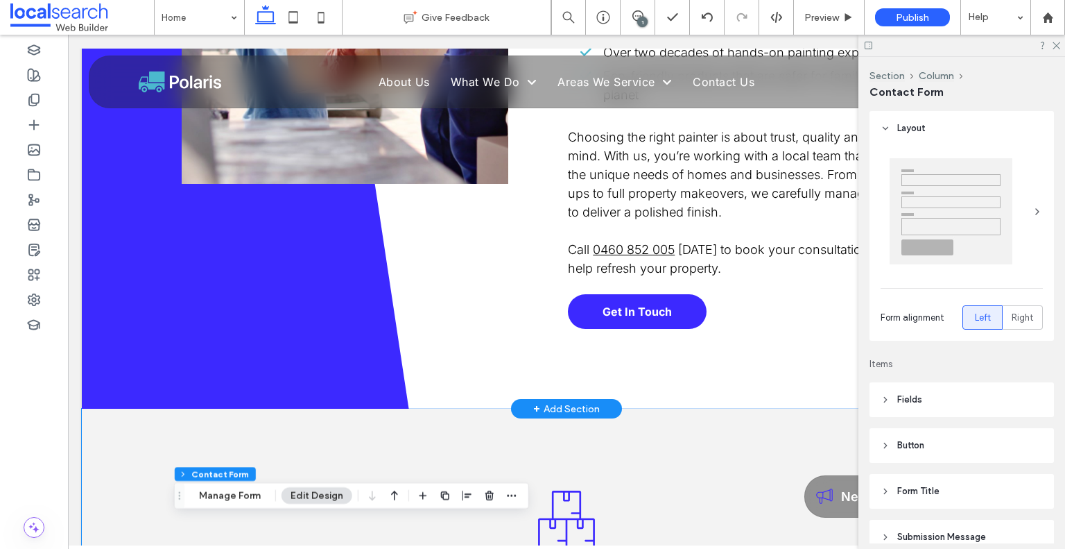
scroll to position [1060, 0]
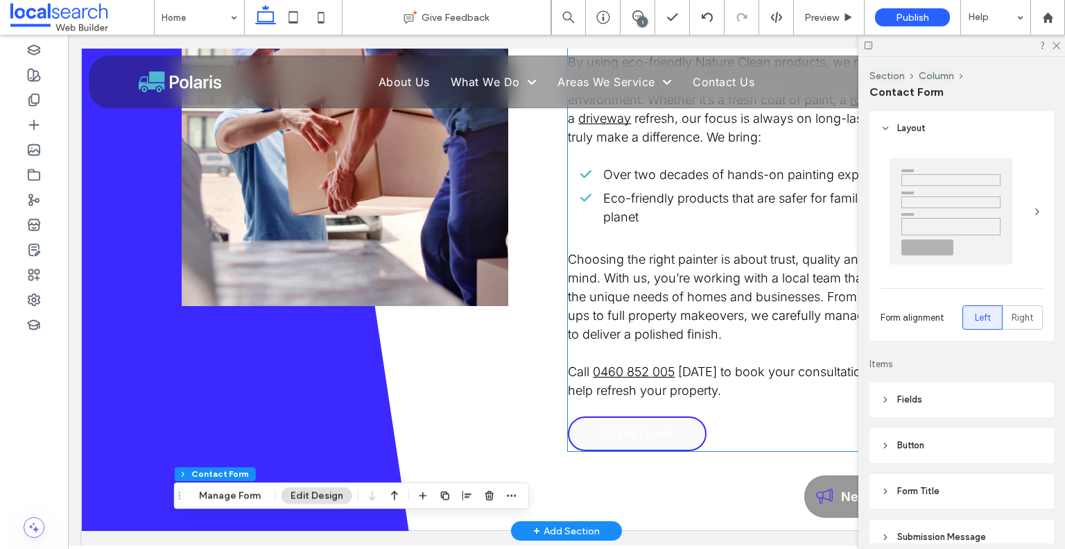
click at [637, 427] on span "Get In Touch" at bounding box center [637, 434] width 69 height 14
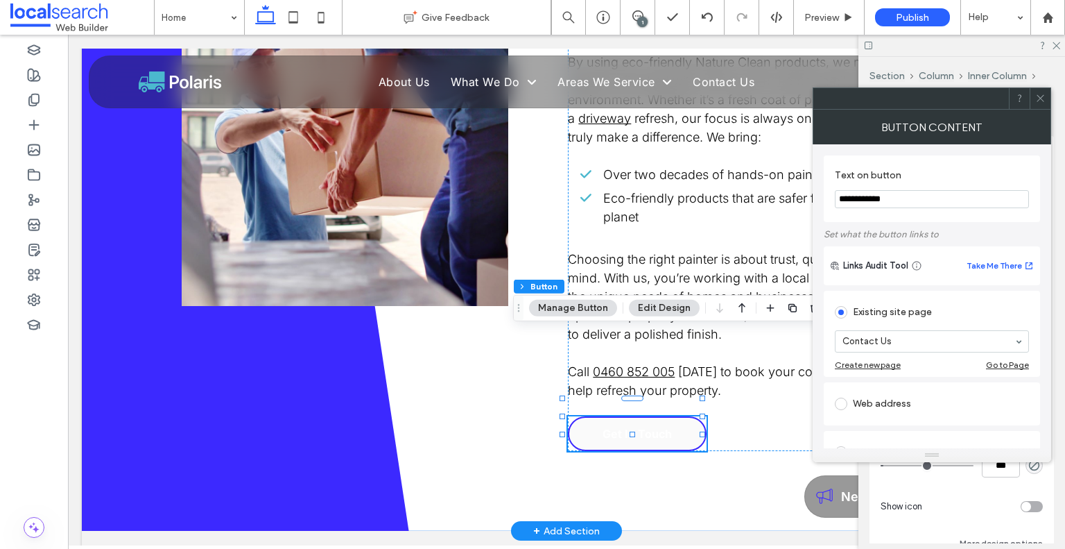
type input "**"
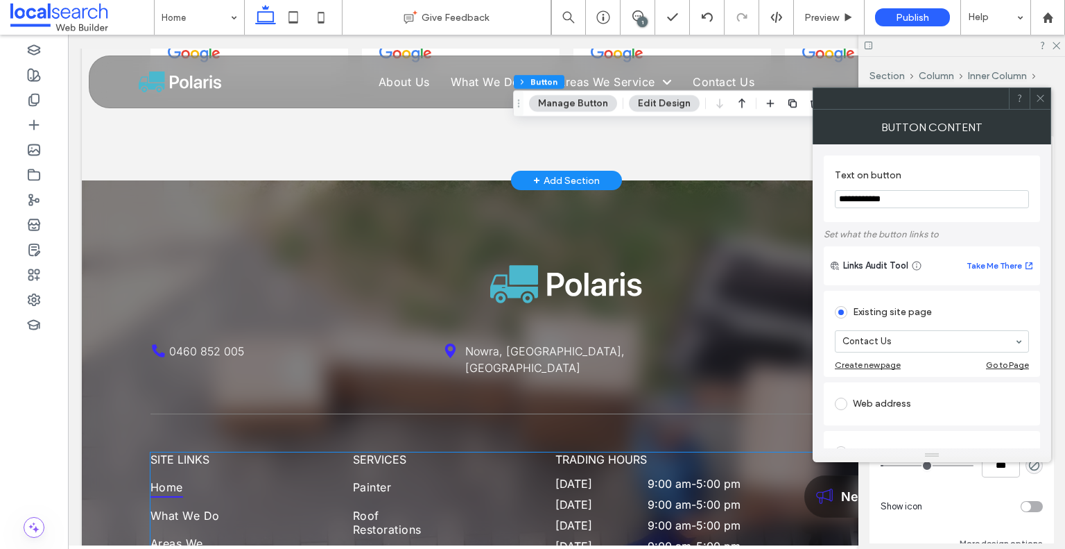
scroll to position [4458, 0]
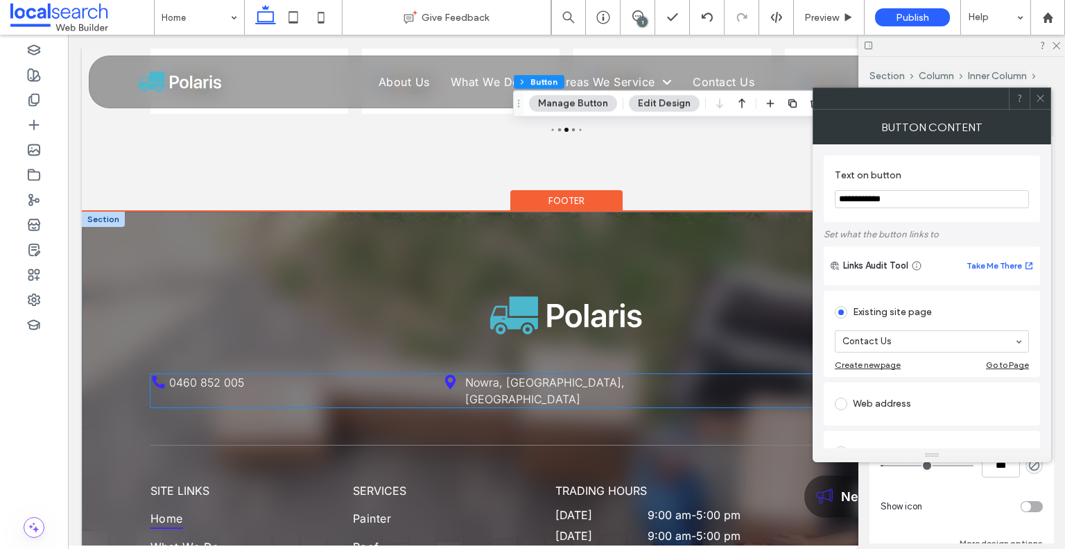
click at [157, 375] on icon at bounding box center [158, 381] width 13 height 13
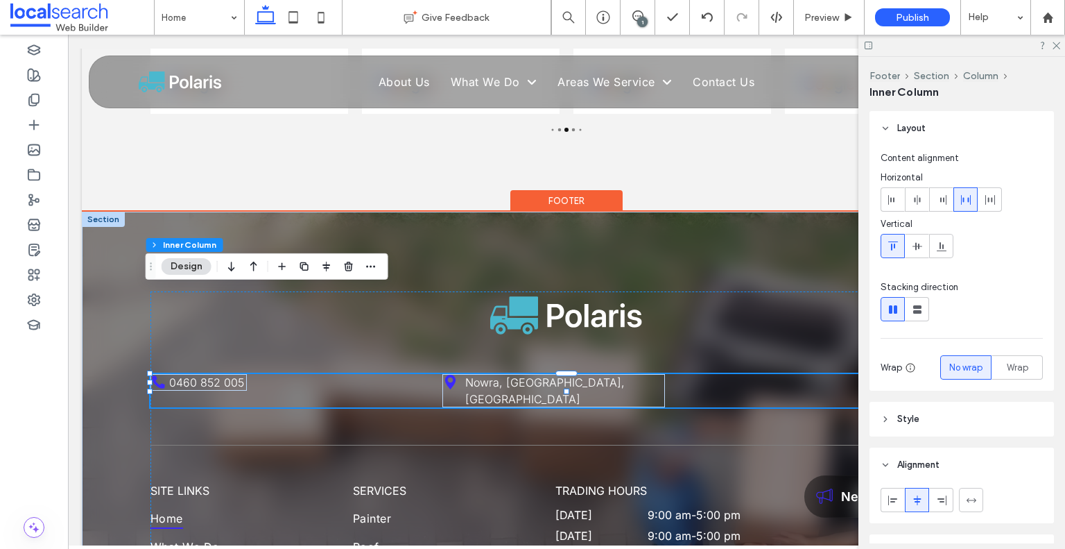
click at [157, 375] on icon at bounding box center [158, 381] width 13 height 13
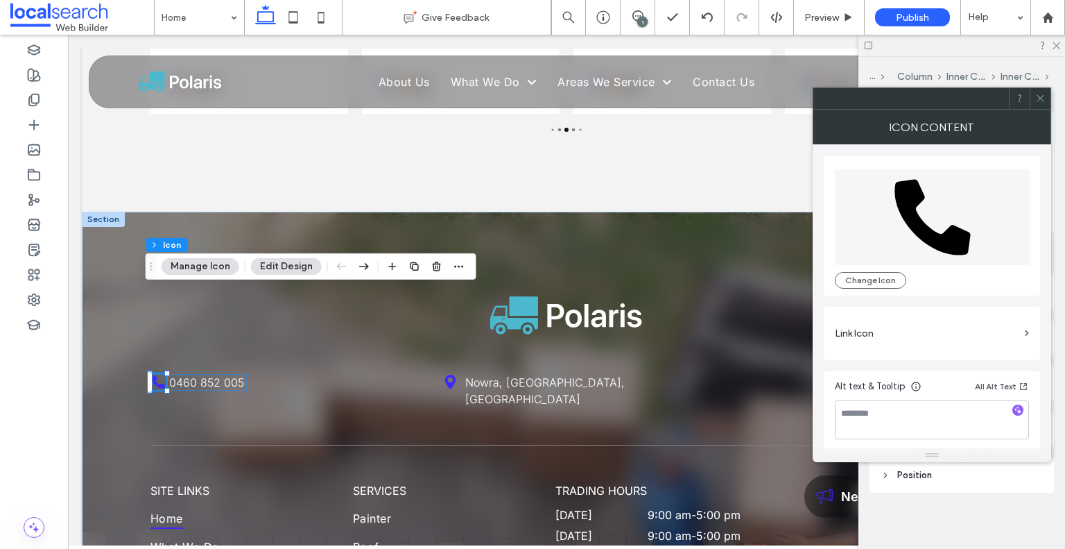
click at [1043, 96] on use at bounding box center [1040, 98] width 7 height 7
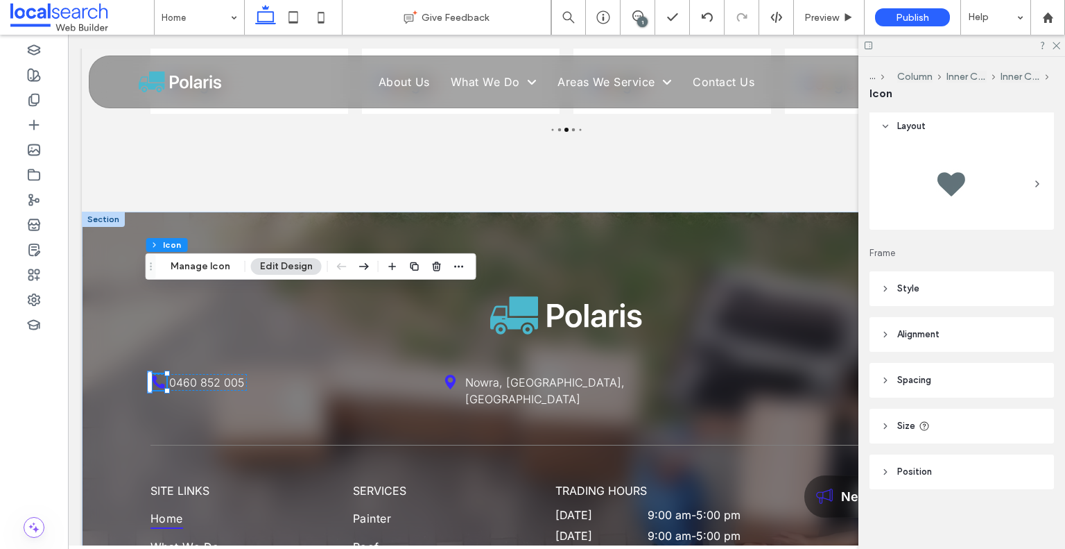
scroll to position [4, 0]
click at [960, 289] on header "Style" at bounding box center [962, 287] width 184 height 35
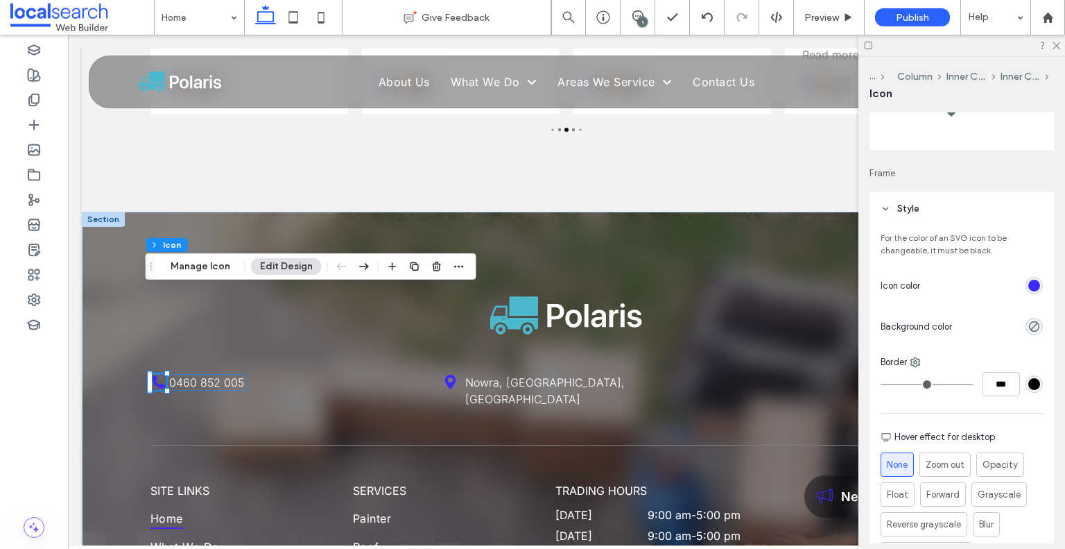
scroll to position [143, 0]
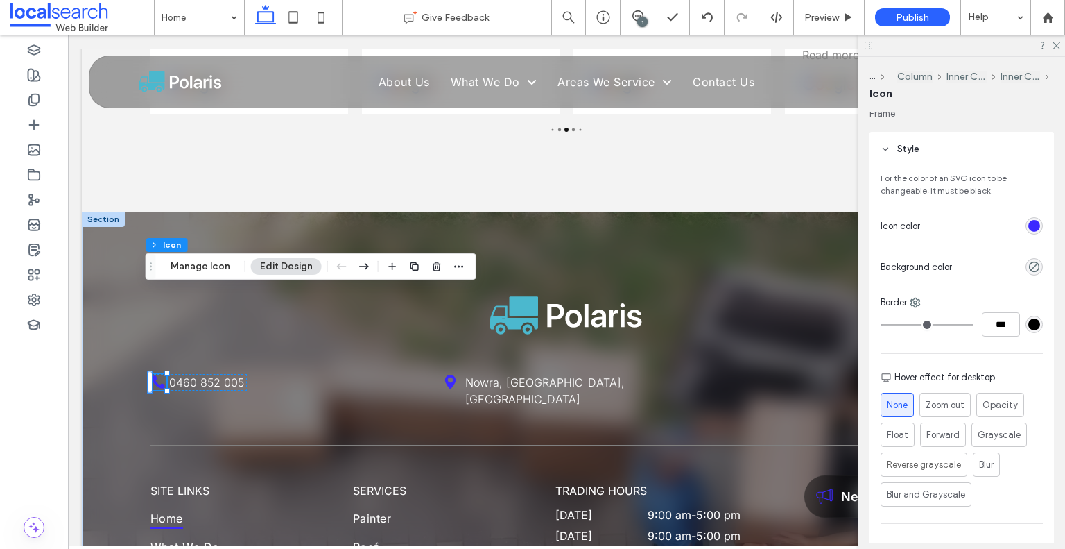
click at [1029, 223] on div "rgb(60, 41, 255)" at bounding box center [1034, 226] width 12 height 12
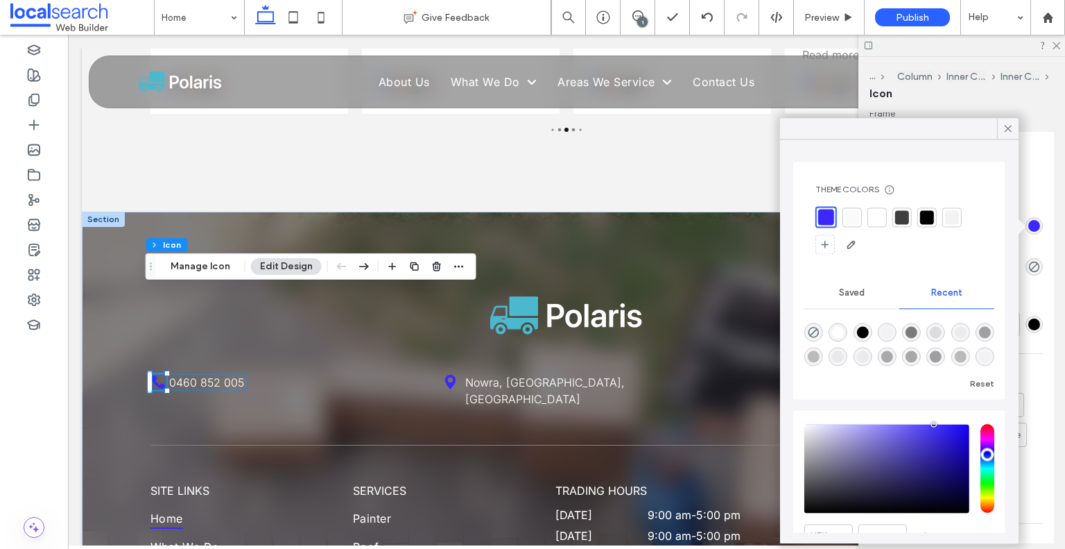
click at [841, 331] on div "rgba(255, 255, 255, 1)" at bounding box center [838, 332] width 12 height 12
type input "*******"
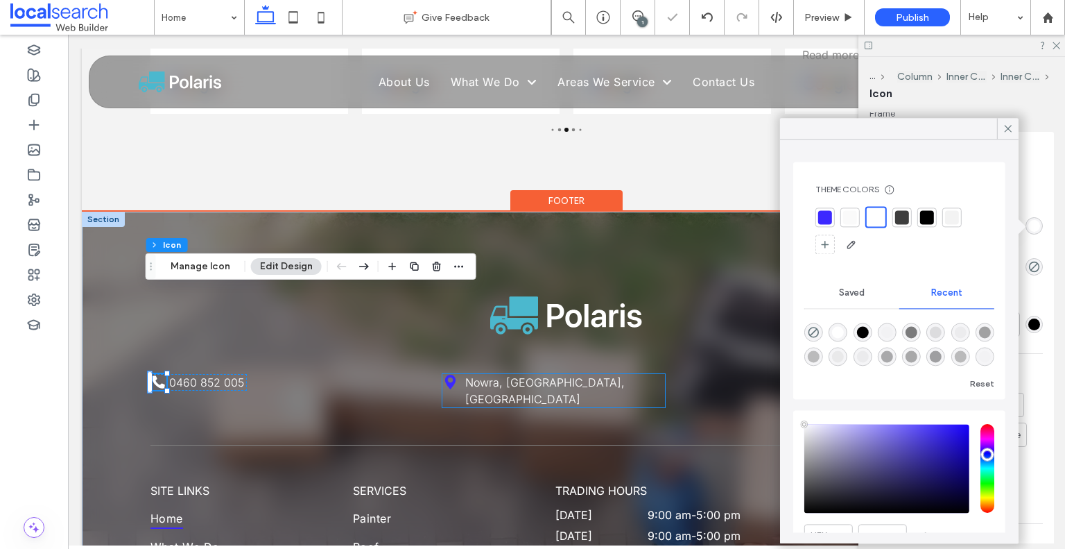
click at [447, 374] on icon at bounding box center [450, 381] width 11 height 15
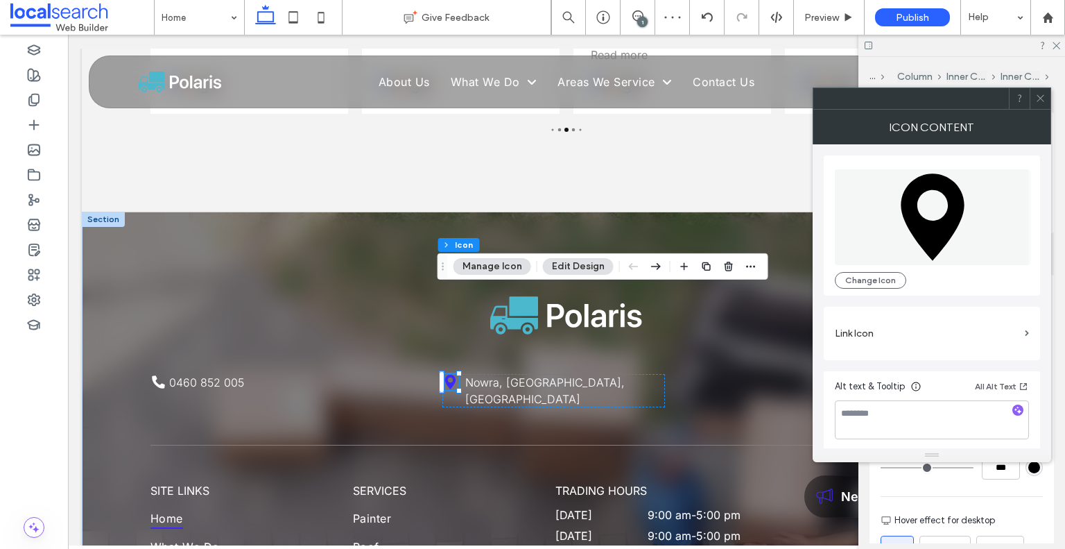
click at [1045, 101] on icon at bounding box center [1040, 98] width 10 height 10
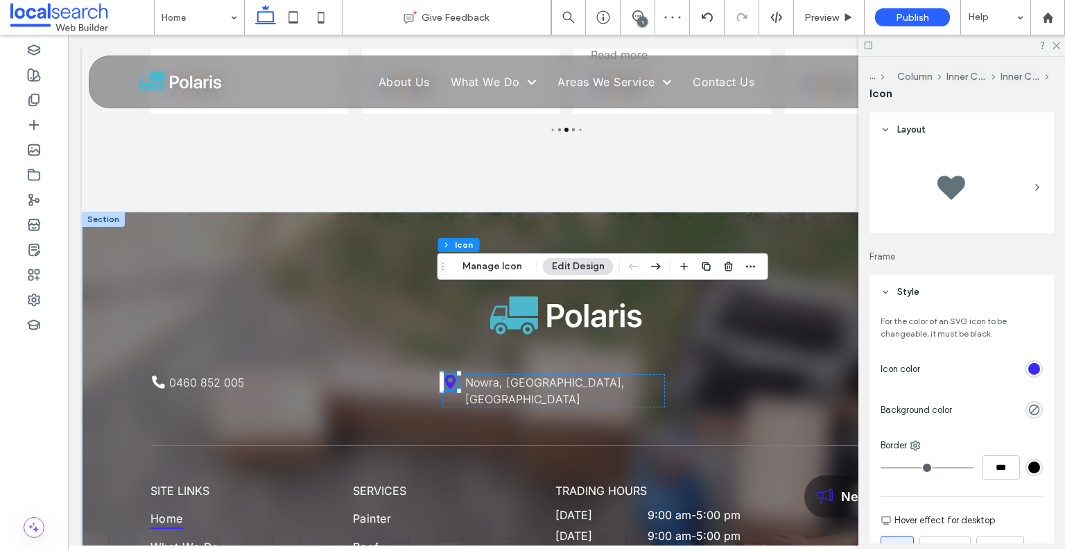
click at [1028, 371] on div "rgb(60, 41, 255)" at bounding box center [1034, 369] width 12 height 12
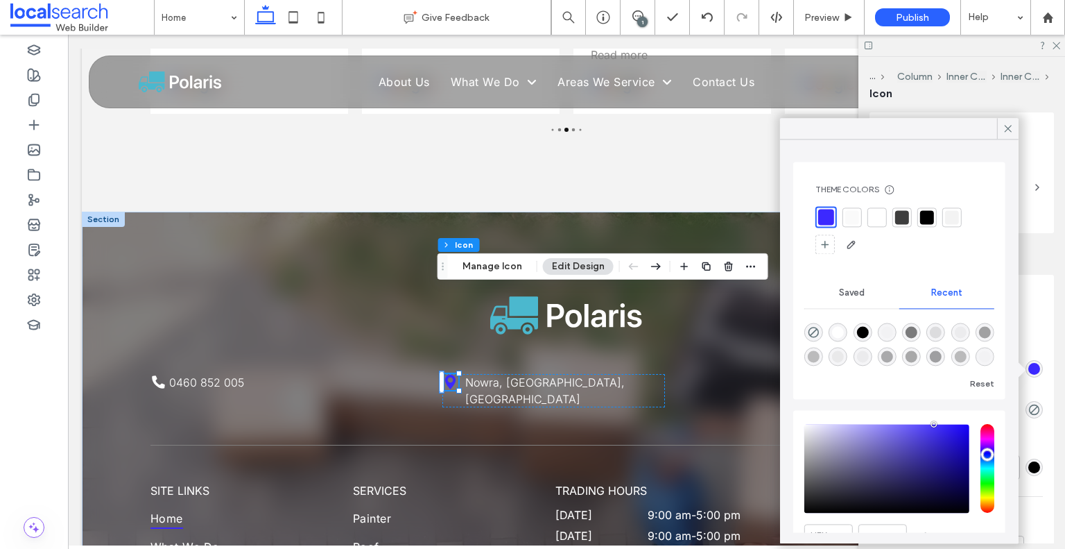
click at [841, 329] on div "rgba(255, 255, 255, 1)" at bounding box center [838, 331] width 19 height 19
type input "*******"
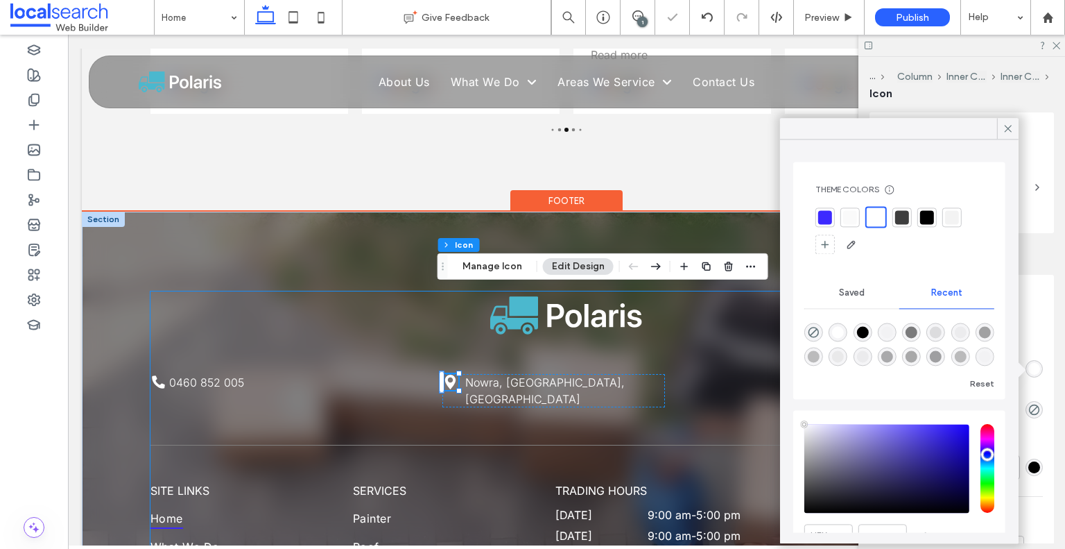
click at [725, 319] on div "0460 852 005 Nowra, New South Wales, Australia 76 645 494 232 SITE LINKS Home W…" at bounding box center [566, 553] width 832 height 524
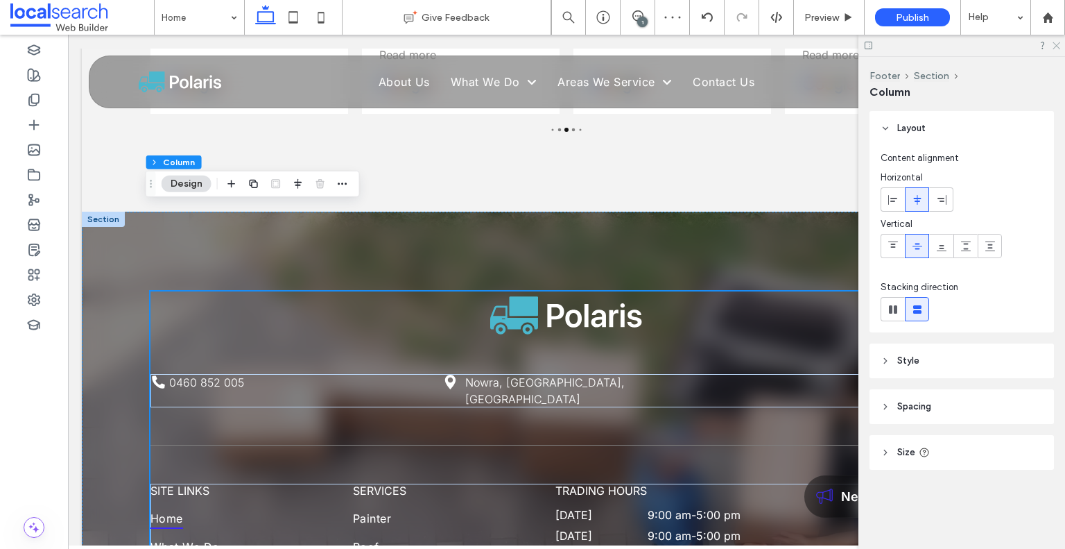
click at [1060, 47] on icon at bounding box center [1055, 44] width 9 height 9
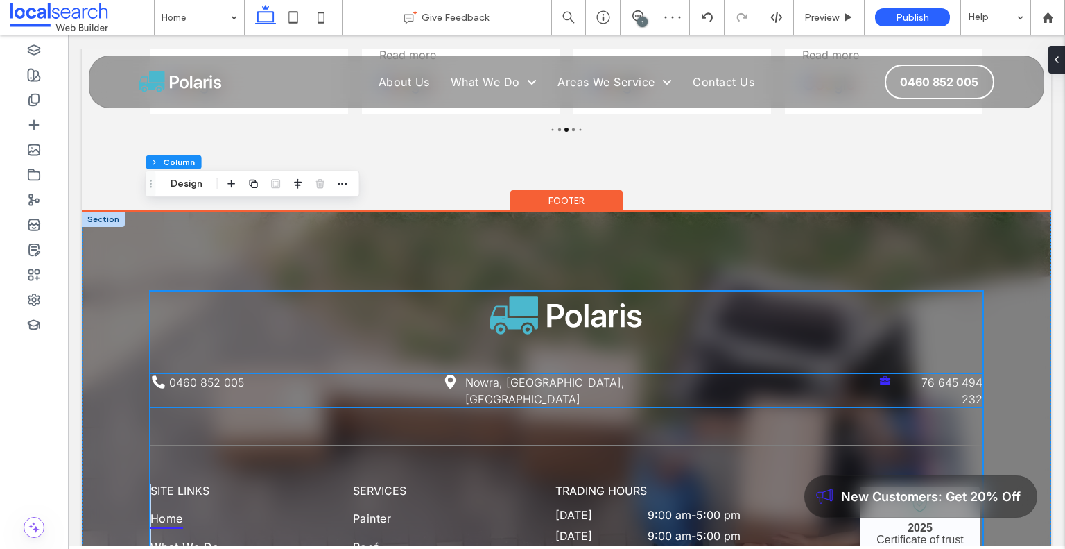
click at [880, 381] on icon at bounding box center [885, 383] width 10 height 4
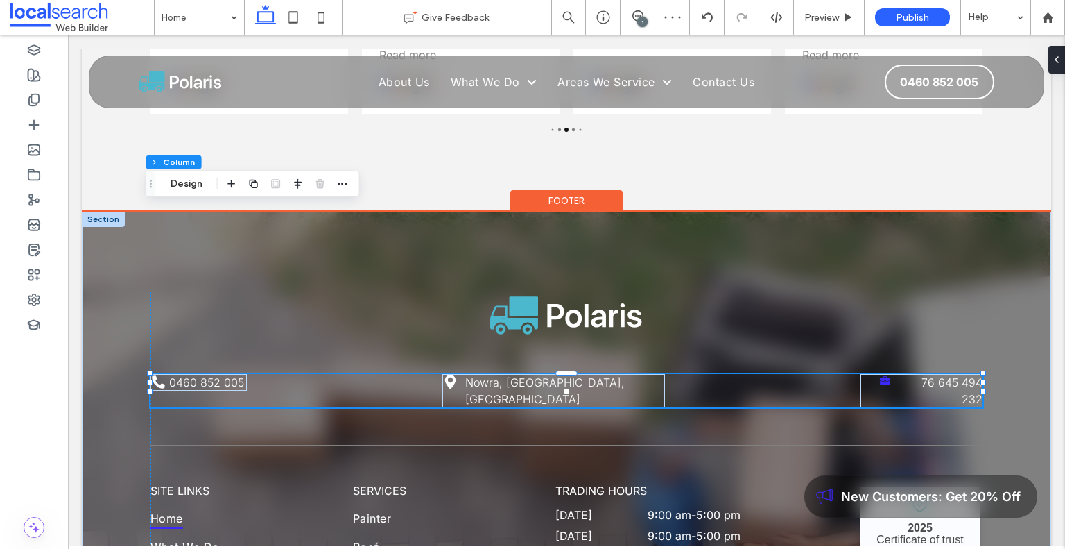
click at [880, 381] on icon at bounding box center [885, 383] width 10 height 4
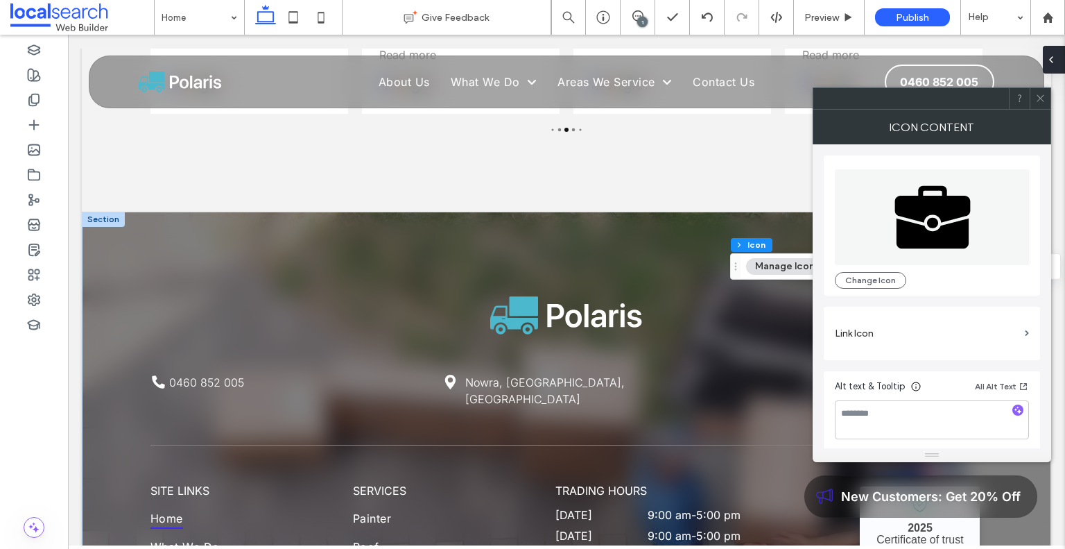
click at [1050, 69] on span at bounding box center [1051, 60] width 11 height 28
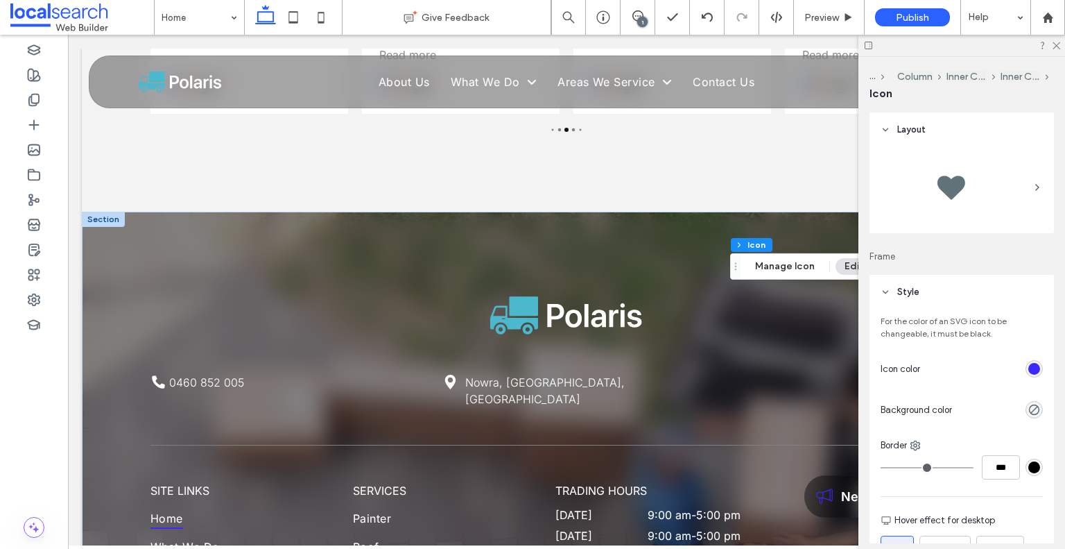
click at [1028, 372] on div "rgb(60, 41, 255)" at bounding box center [1034, 369] width 12 height 12
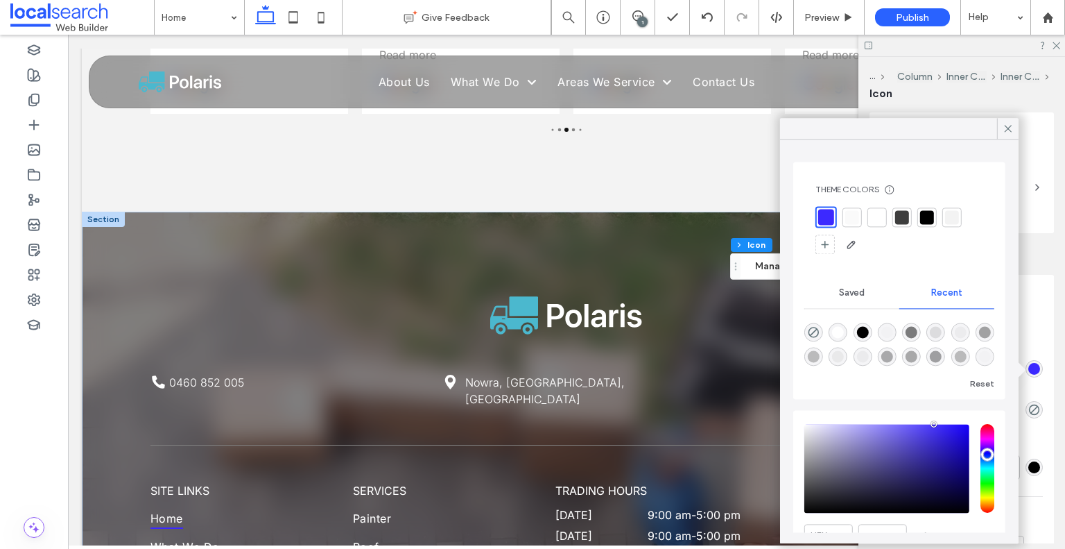
click at [843, 328] on div "rgba(255, 255, 255, 1)" at bounding box center [838, 332] width 12 height 12
type input "*******"
drag, startPoint x: 1009, startPoint y: 128, endPoint x: 1015, endPoint y: 110, distance: 19.7
click at [1009, 128] on icon at bounding box center [1008, 128] width 12 height 12
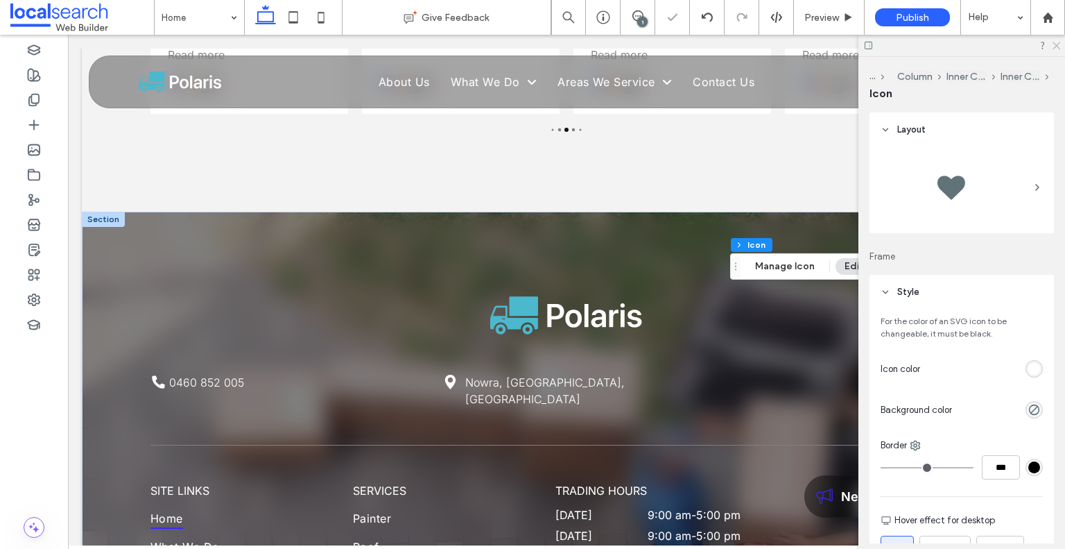
click at [1057, 48] on icon at bounding box center [1055, 44] width 9 height 9
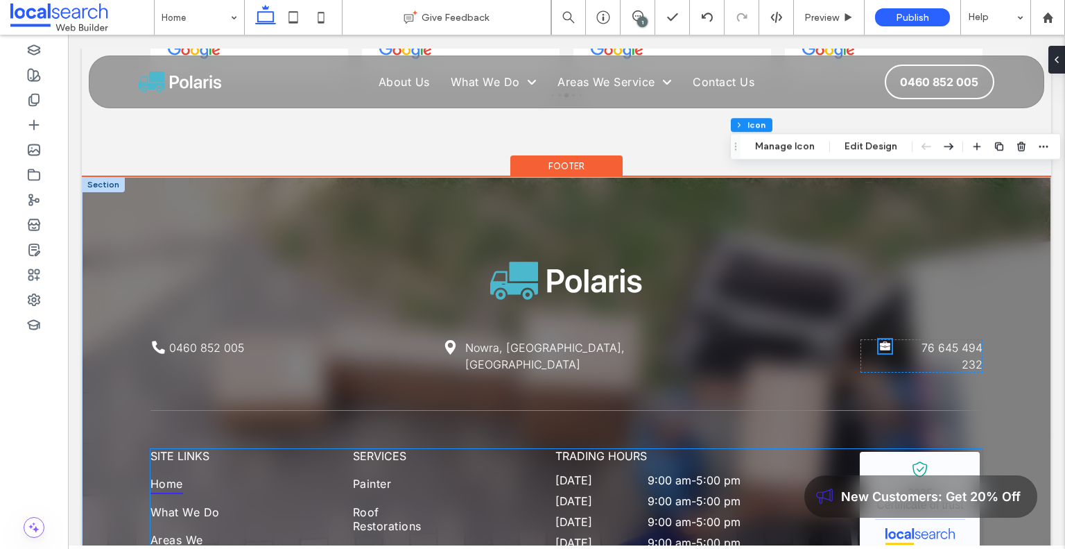
scroll to position [4701, 0]
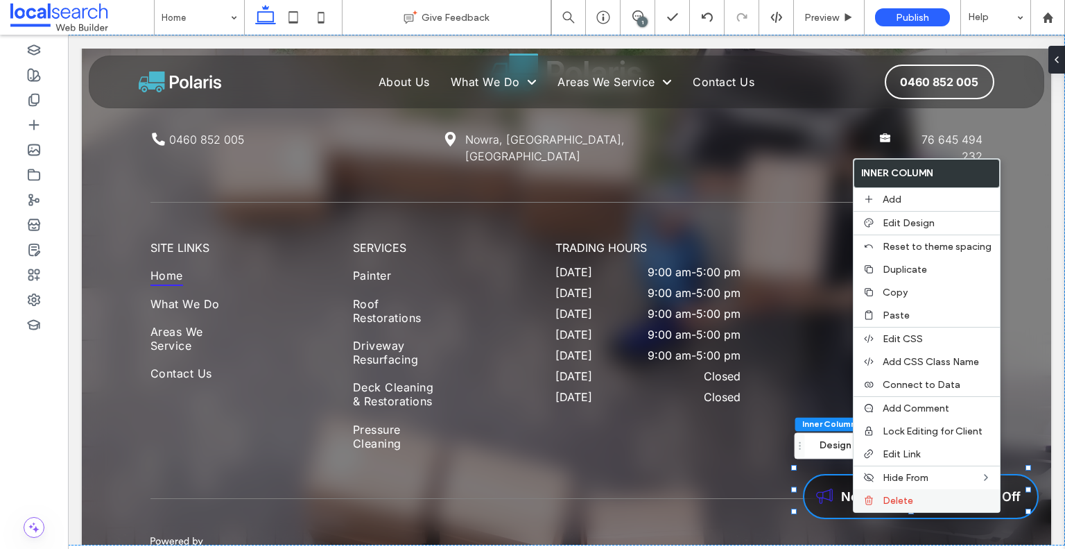
click at [888, 503] on div "Delete" at bounding box center [927, 500] width 146 height 23
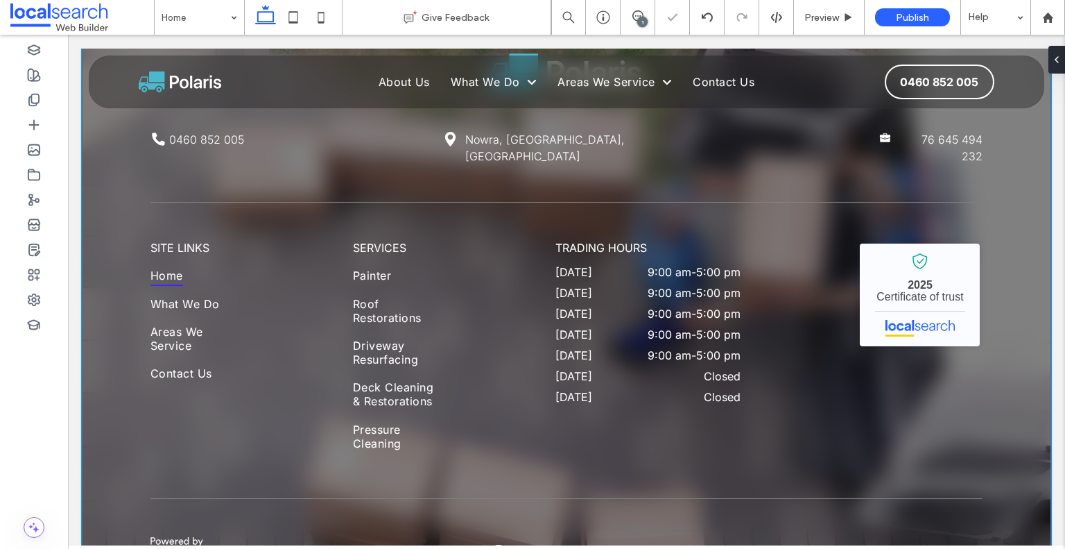
click at [739, 497] on div "0460 852 005 Nowra, New South Wales, Australia 76 645 494 232 SITE LINKS Home W…" at bounding box center [566, 310] width 832 height 683
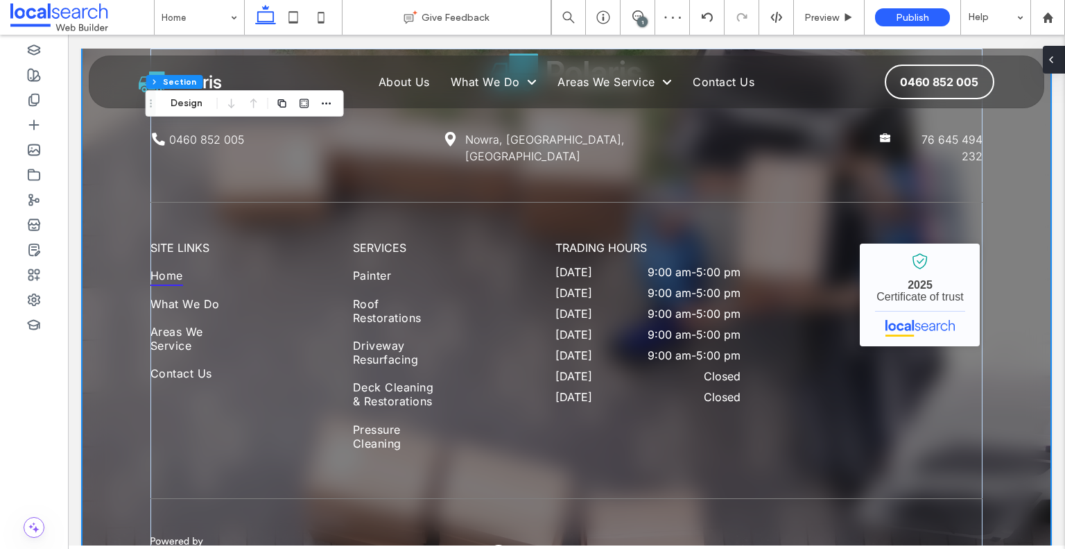
drag, startPoint x: 1058, startPoint y: 53, endPoint x: 988, endPoint y: 23, distance: 76.8
click at [1058, 53] on div at bounding box center [1054, 60] width 22 height 28
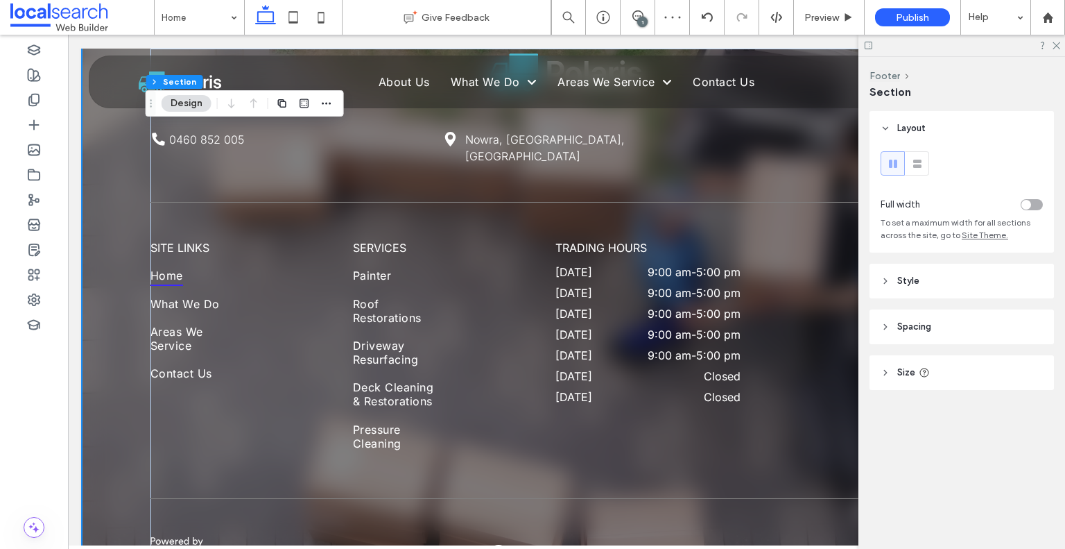
click at [942, 329] on header "Spacing" at bounding box center [962, 326] width 184 height 35
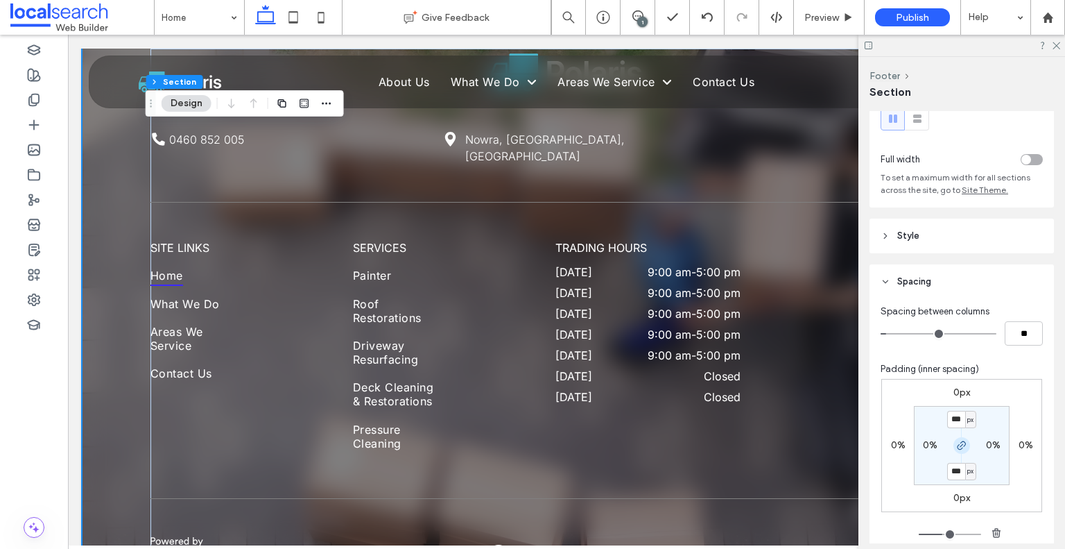
scroll to position [69, 0]
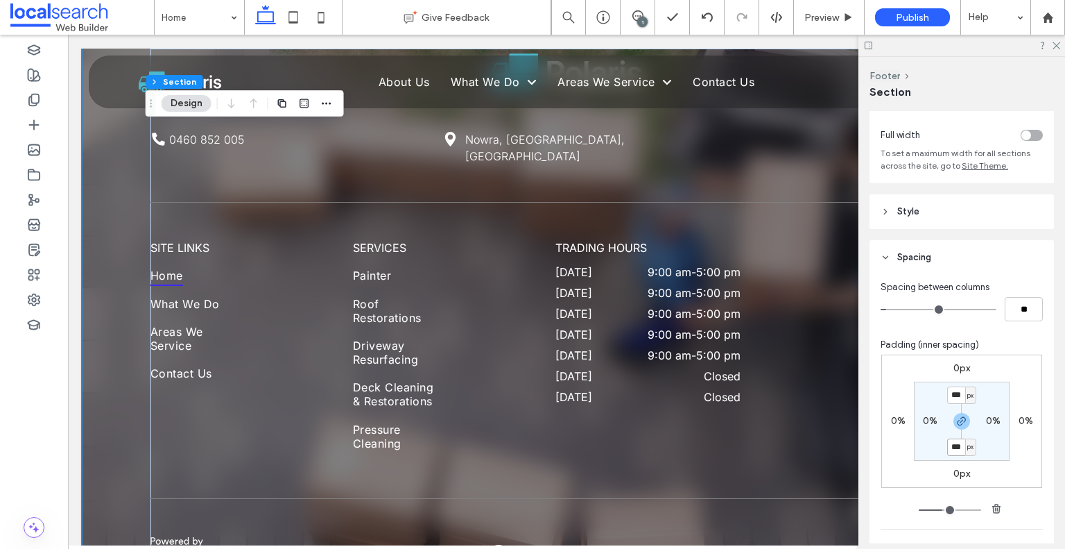
click at [952, 455] on input "***" at bounding box center [956, 446] width 18 height 17
click at [961, 420] on icon "button" at bounding box center [961, 420] width 11 height 11
click at [947, 454] on section "*** px 0% 115px 0%" at bounding box center [962, 420] width 96 height 79
click at [953, 446] on label "115px" at bounding box center [961, 446] width 23 height 12
type input "***"
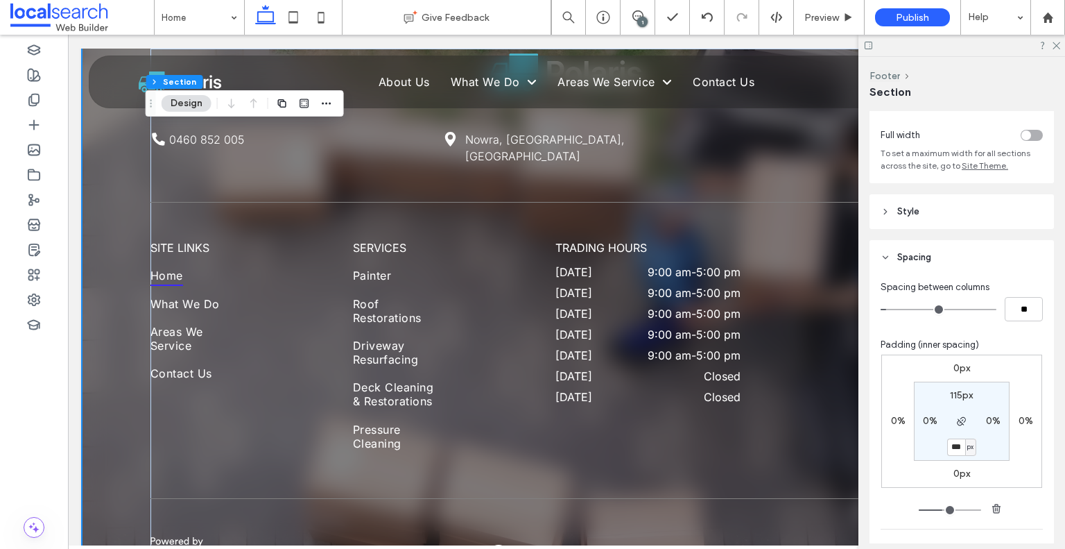
type input "***"
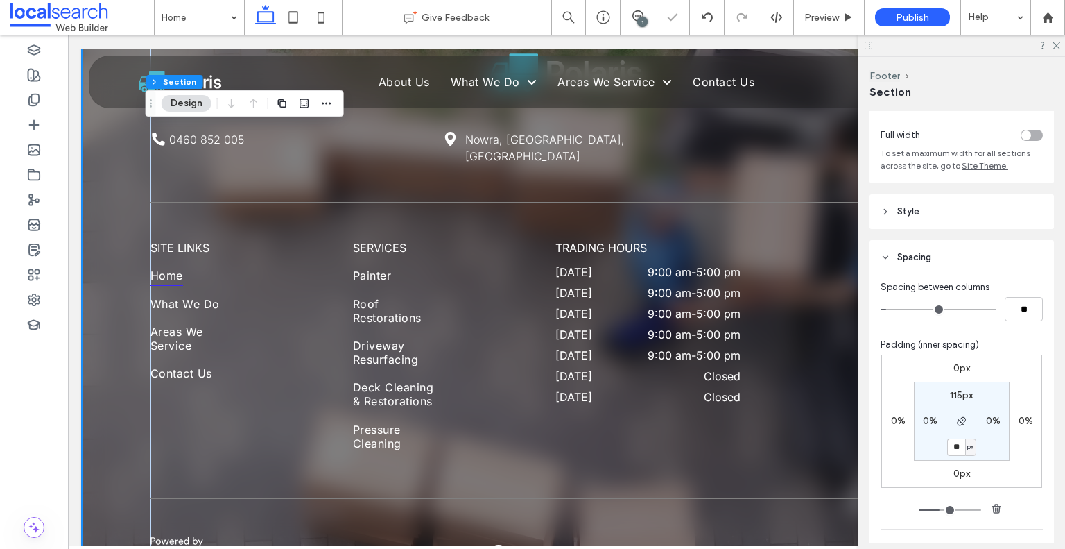
type input "*"
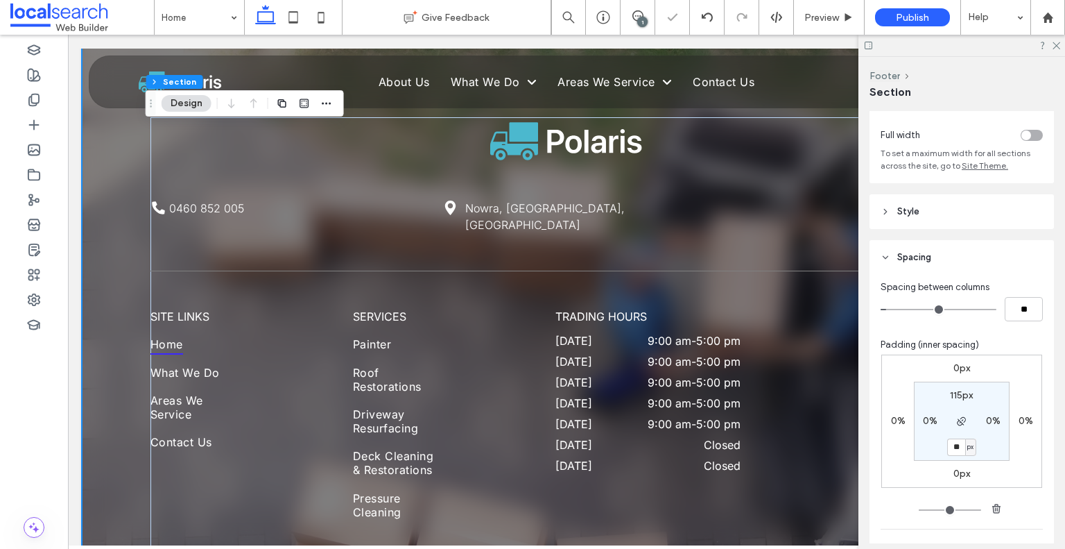
type input "**"
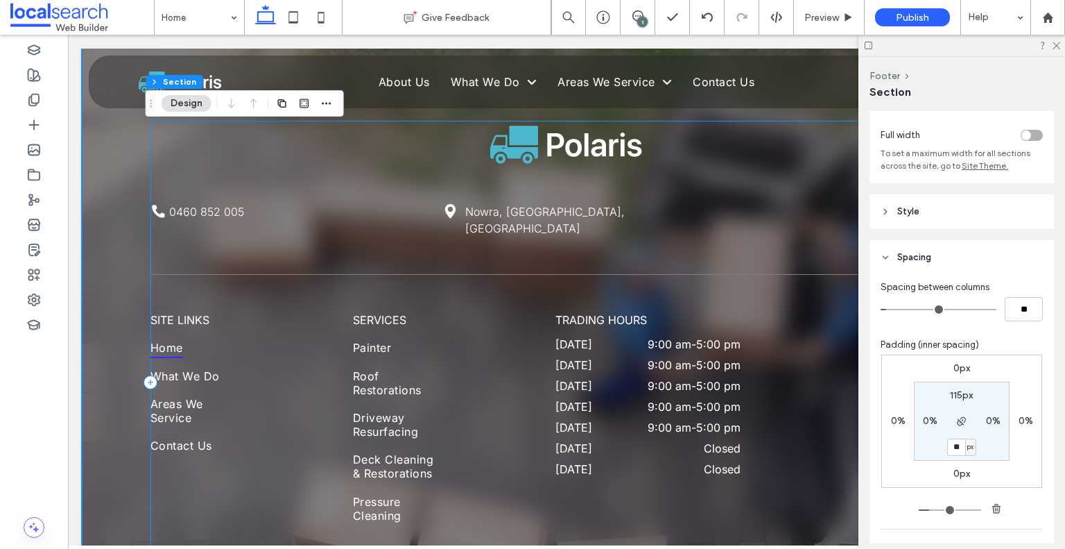
scroll to position [4666, 0]
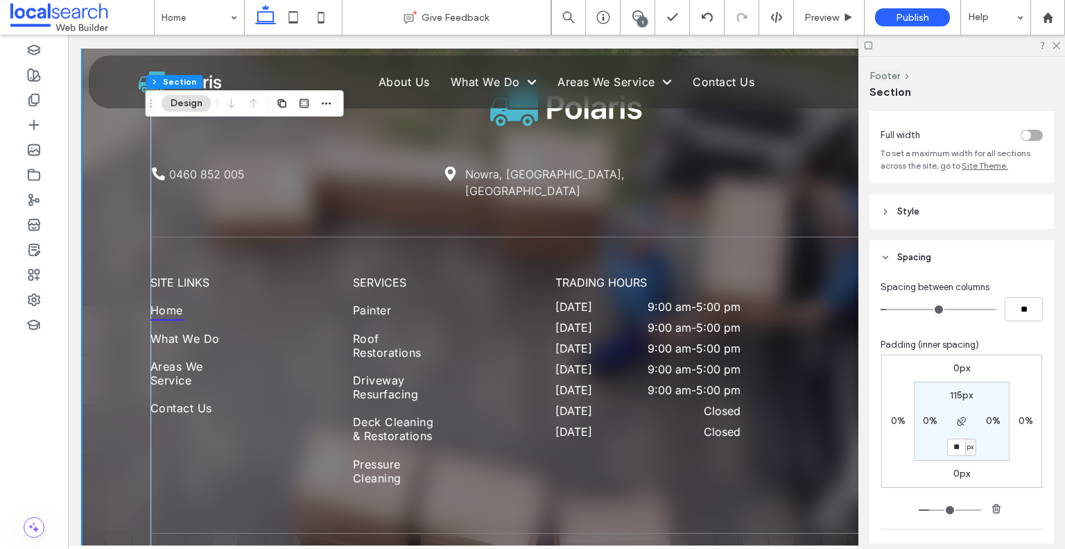
click at [114, 327] on div "0460 852 005 Nowra, New South Wales, Australia 76 645 494 232 SITE LINKS Home W…" at bounding box center [567, 322] width 970 height 638
click at [1056, 43] on icon at bounding box center [1055, 44] width 9 height 9
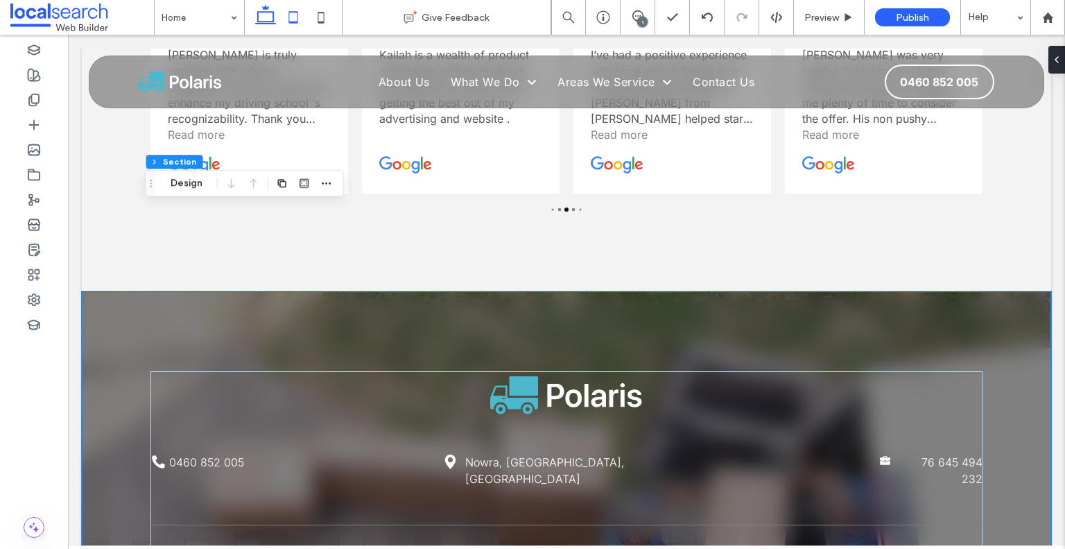
drag, startPoint x: 302, startPoint y: 15, endPoint x: 89, endPoint y: 191, distance: 276.3
click at [302, 15] on icon at bounding box center [293, 17] width 28 height 28
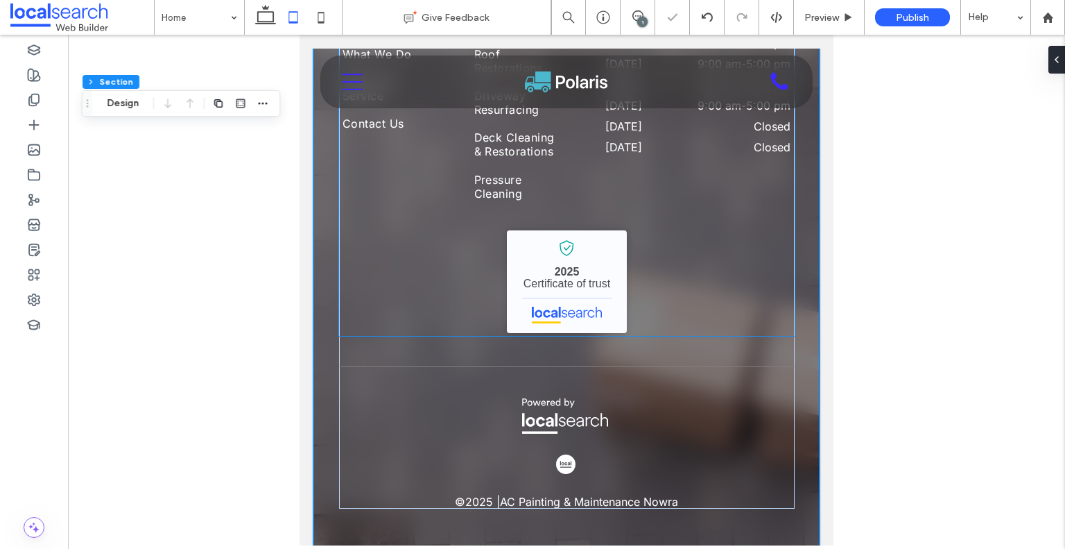
type input "**"
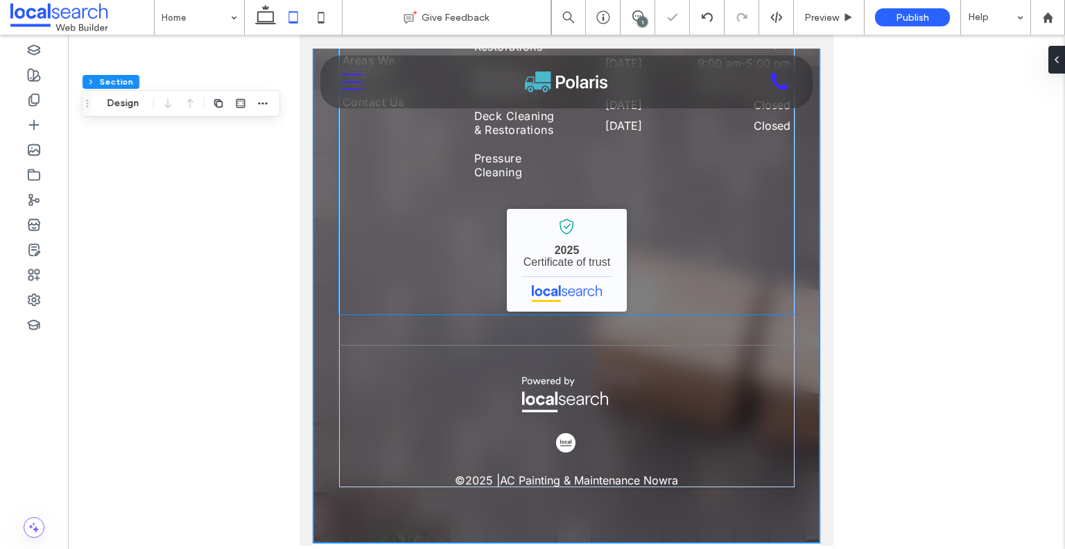
scroll to position [4389, 0]
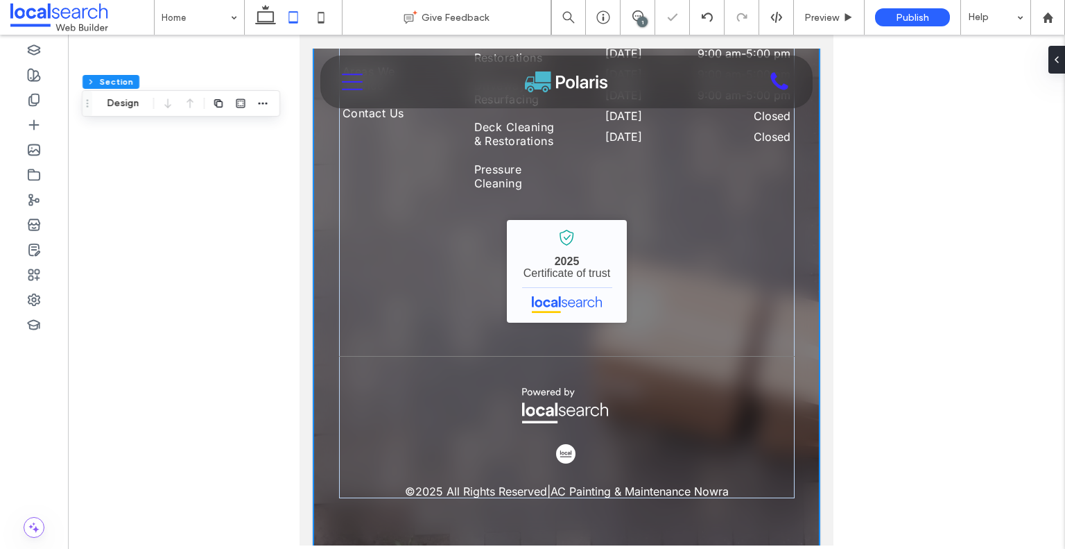
click at [475, 521] on div "0460 852 005 Nowra, New South Wales, Australia 76 645 494 232 SITE LINKS Home W…" at bounding box center [566, 128] width 506 height 852
click at [1057, 65] on span at bounding box center [1051, 60] width 11 height 28
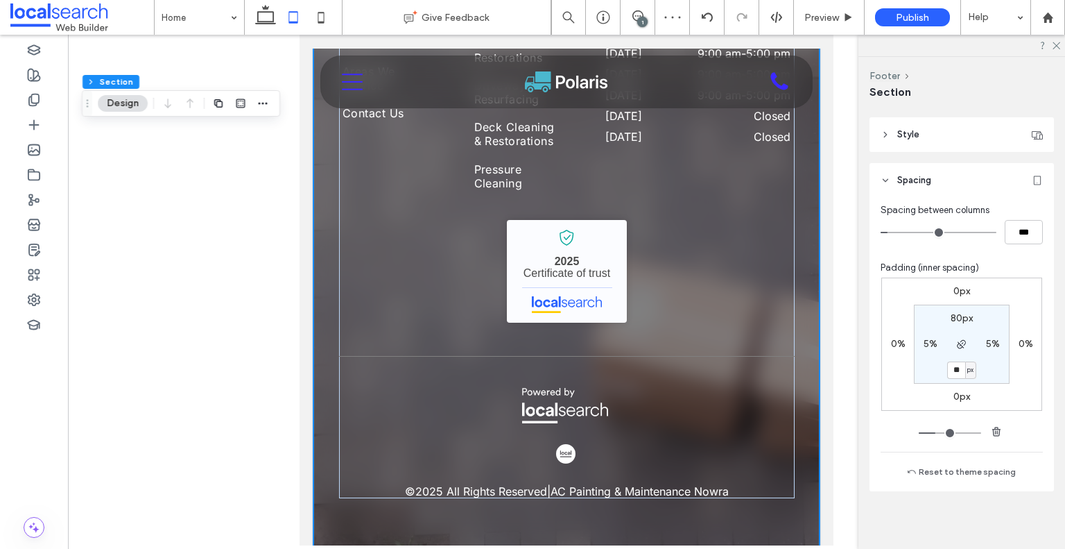
scroll to position [83, 0]
click at [951, 368] on input "**" at bounding box center [956, 367] width 18 height 17
type input "**"
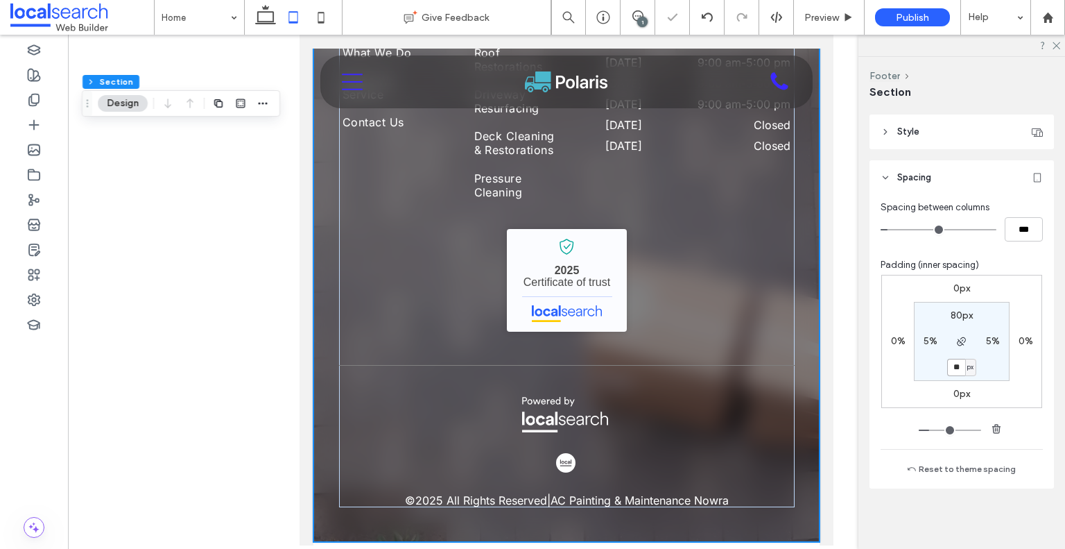
scroll to position [4368, 0]
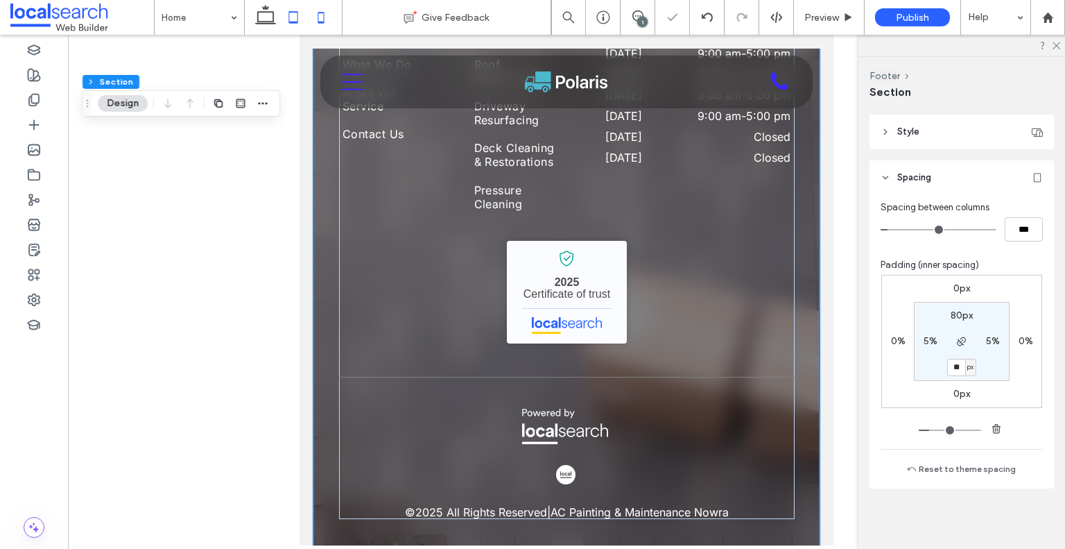
click at [327, 16] on icon at bounding box center [321, 17] width 28 height 28
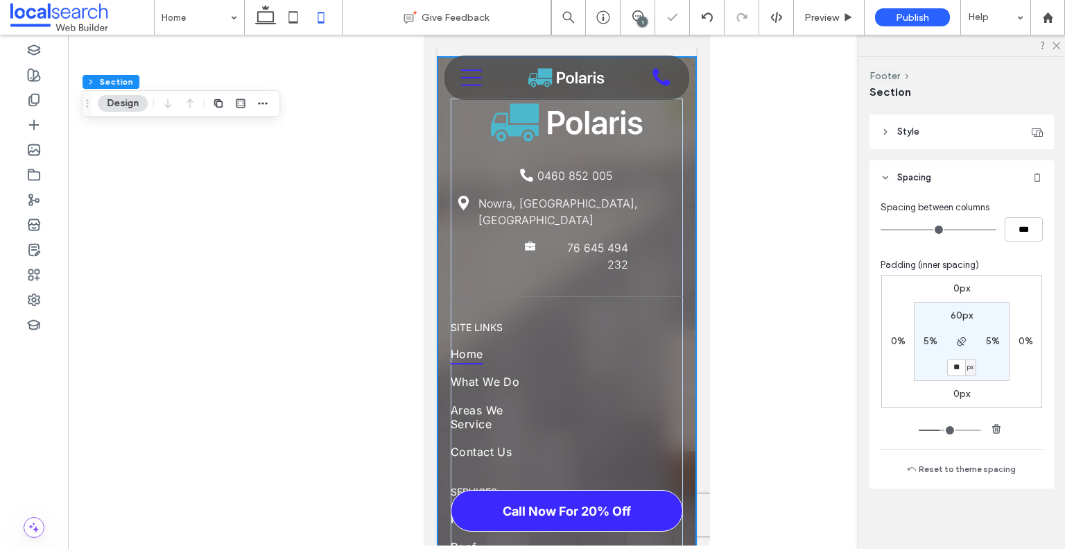
type input "***"
type input "*"
type input "***"
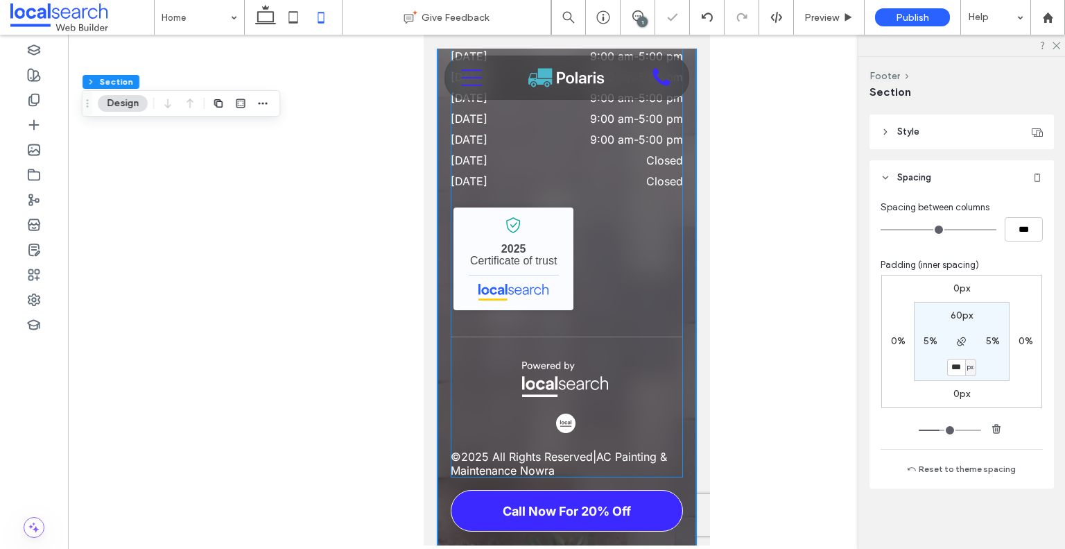
scroll to position [4981, 0]
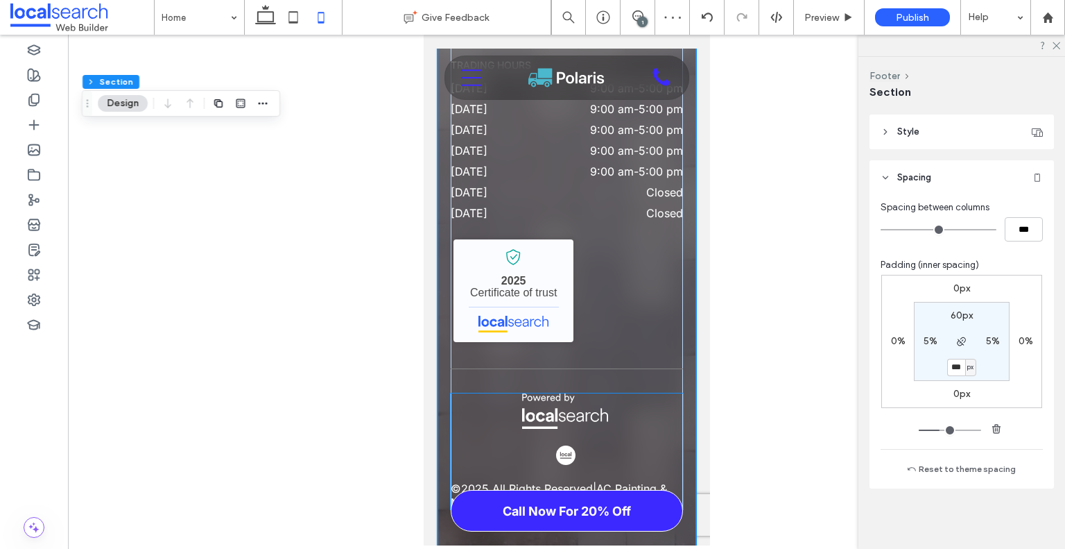
click at [547, 481] on p "AC Painting & Maintenance Nowra" at bounding box center [558, 495] width 216 height 28
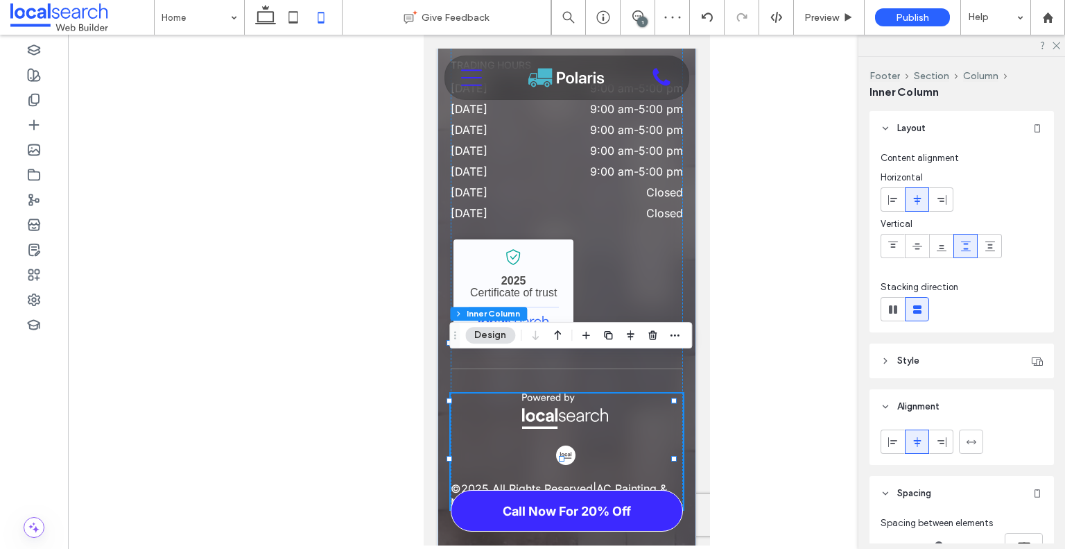
click at [547, 481] on p "AC Painting & Maintenance Nowra" at bounding box center [558, 495] width 216 height 28
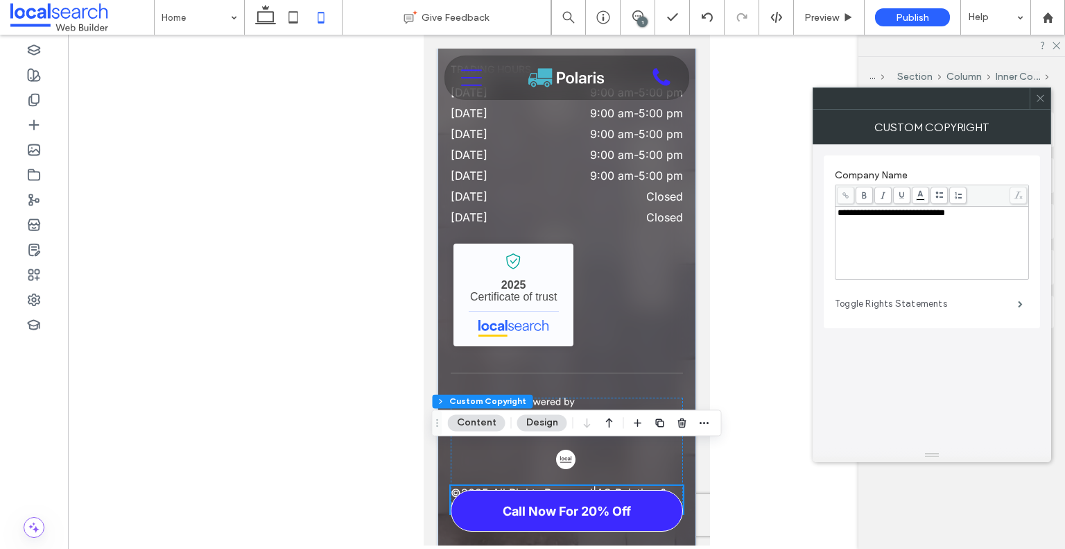
click at [922, 306] on label "Toggle Rights Statements" at bounding box center [926, 304] width 183 height 28
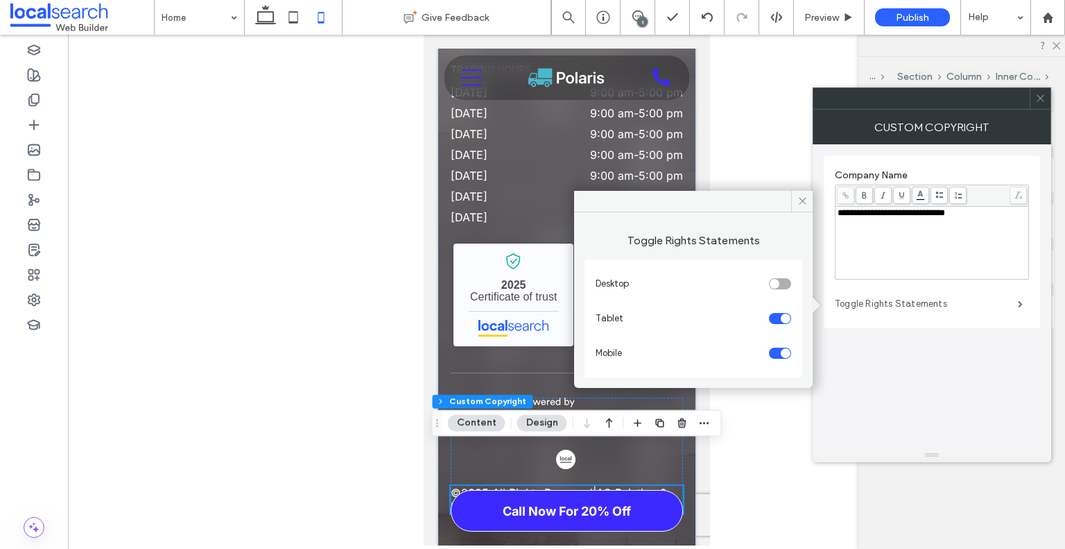
scroll to position [5013, 0]
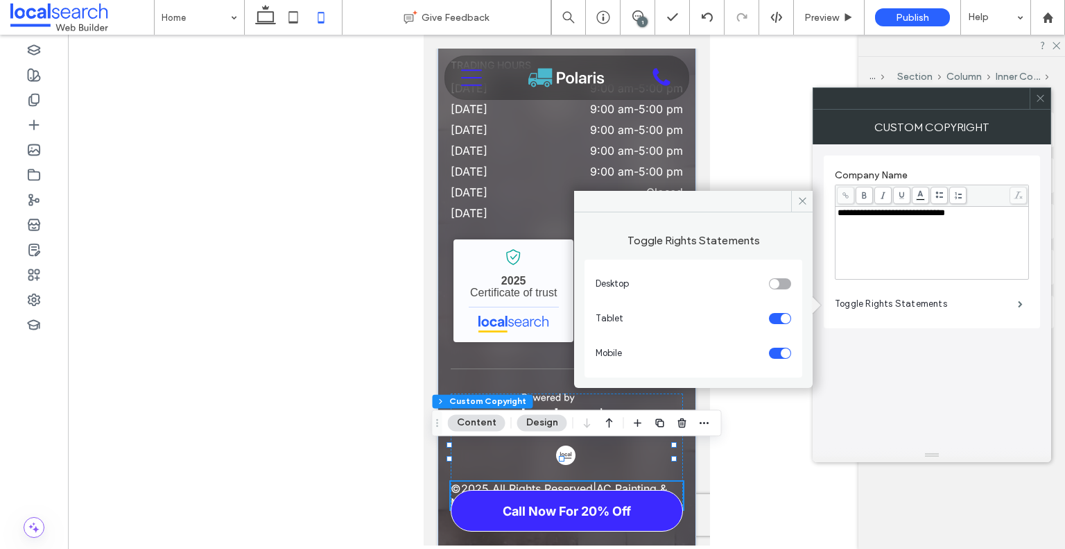
click at [782, 352] on div "toggle" at bounding box center [786, 353] width 10 height 10
click at [1040, 96] on icon at bounding box center [1040, 98] width 10 height 10
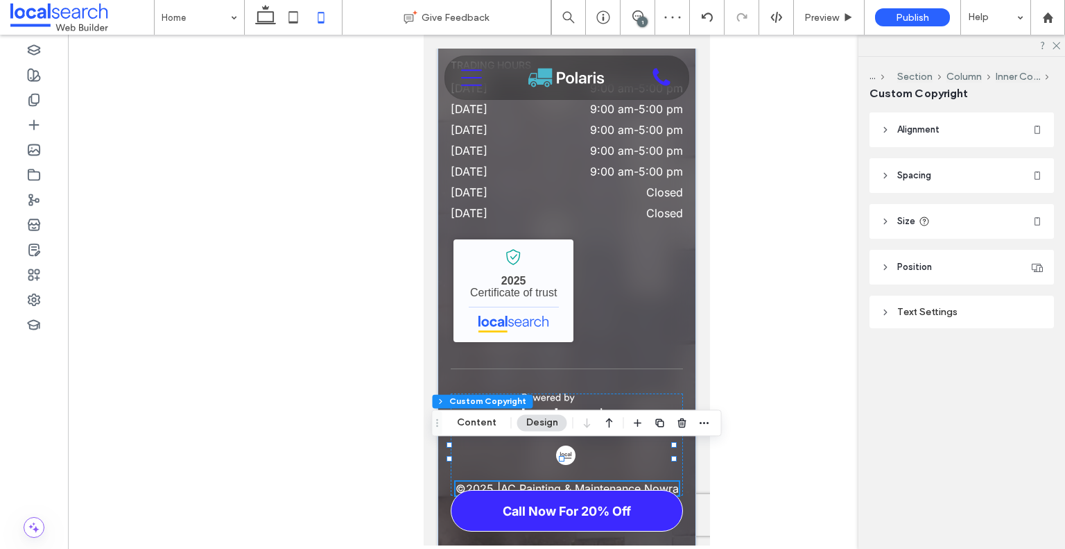
click at [955, 132] on header "Alignment" at bounding box center [962, 129] width 184 height 35
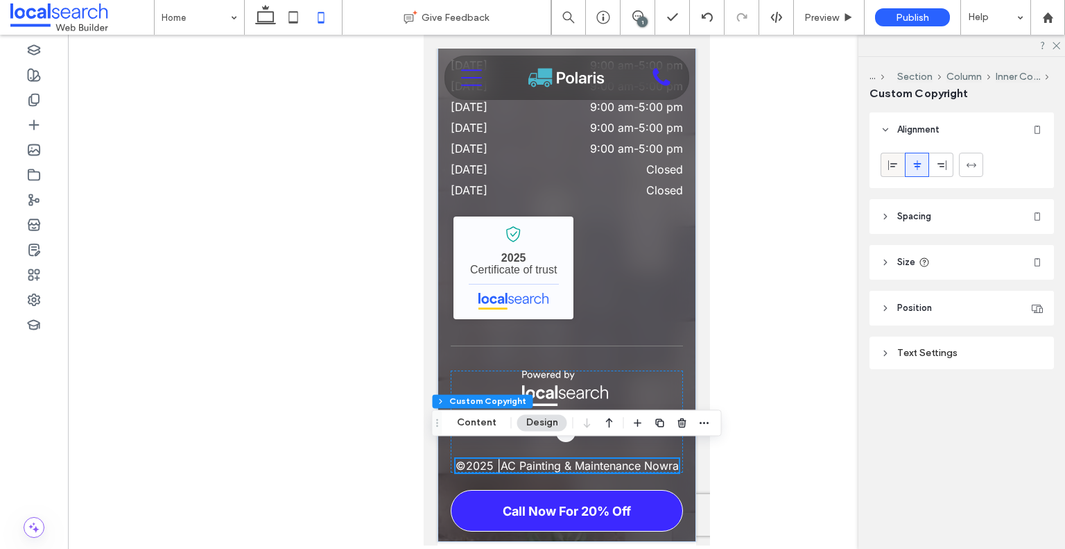
click at [893, 166] on use at bounding box center [892, 165] width 9 height 10
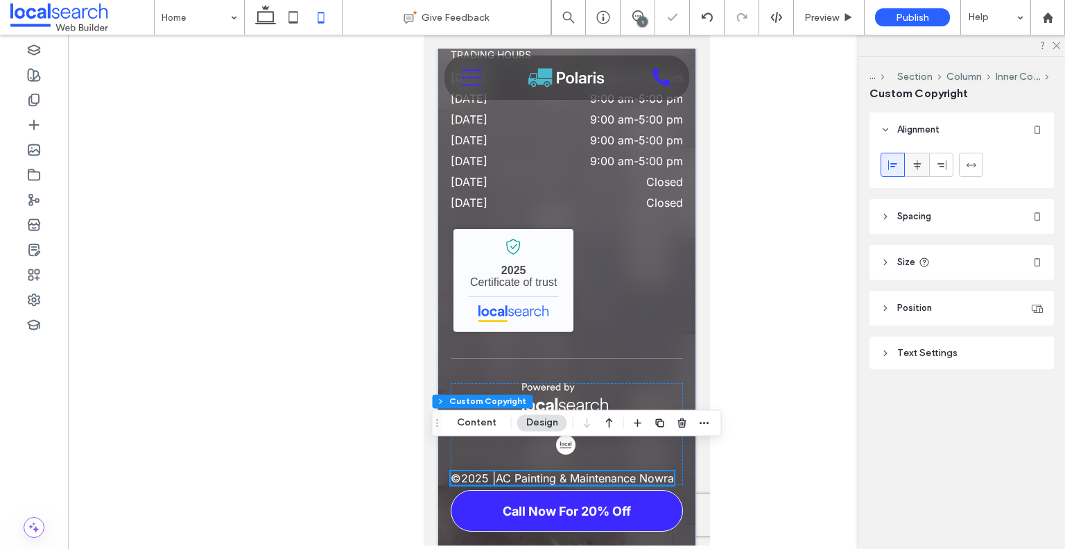
scroll to position [4949, 0]
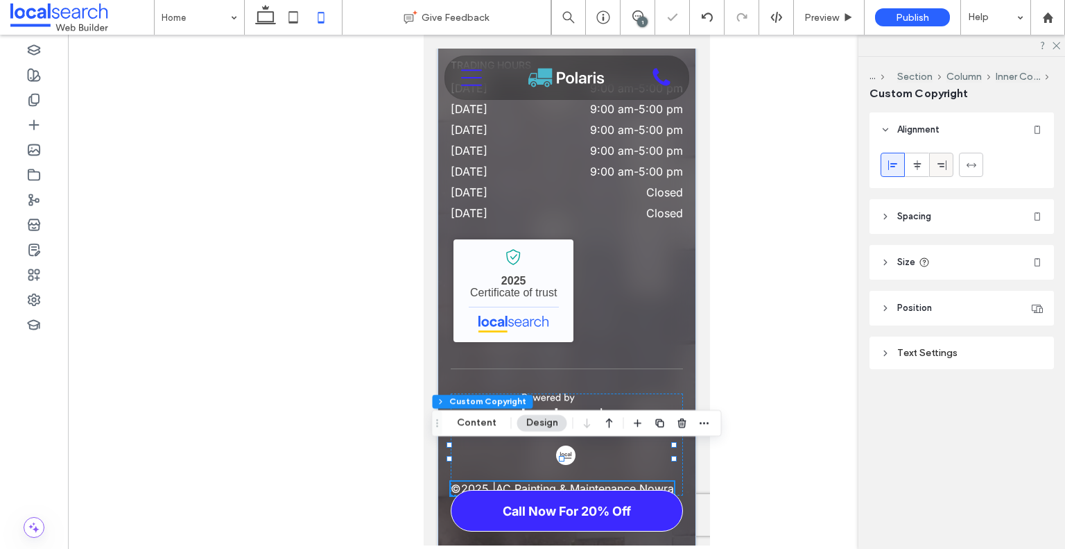
click at [931, 166] on div at bounding box center [941, 164] width 23 height 23
click at [913, 163] on icon at bounding box center [917, 165] width 11 height 11
click at [933, 302] on header "Position" at bounding box center [962, 308] width 184 height 35
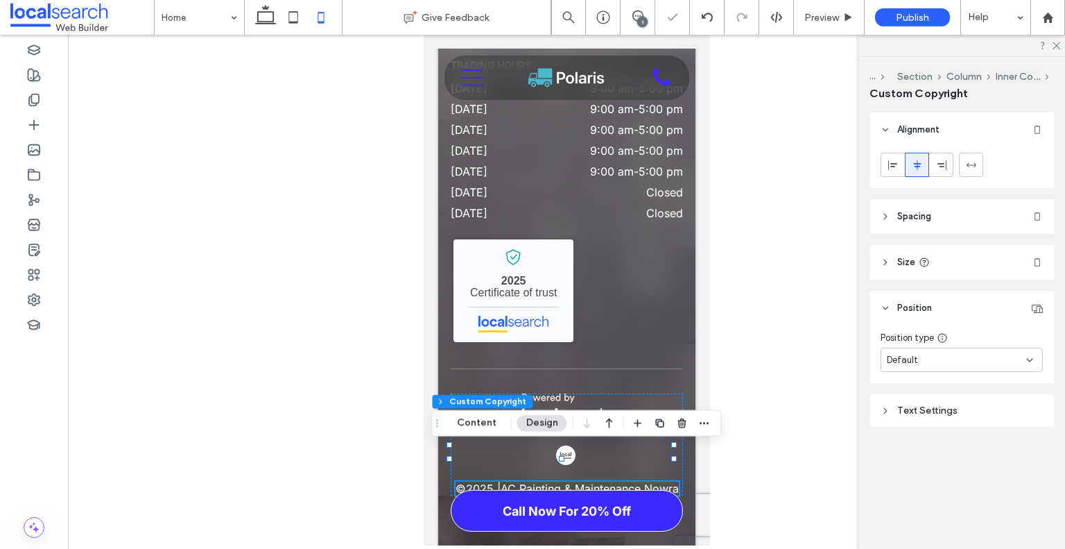
drag, startPoint x: 933, startPoint y: 302, endPoint x: 940, endPoint y: 245, distance: 57.3
click at [933, 304] on header "Position" at bounding box center [962, 308] width 184 height 35
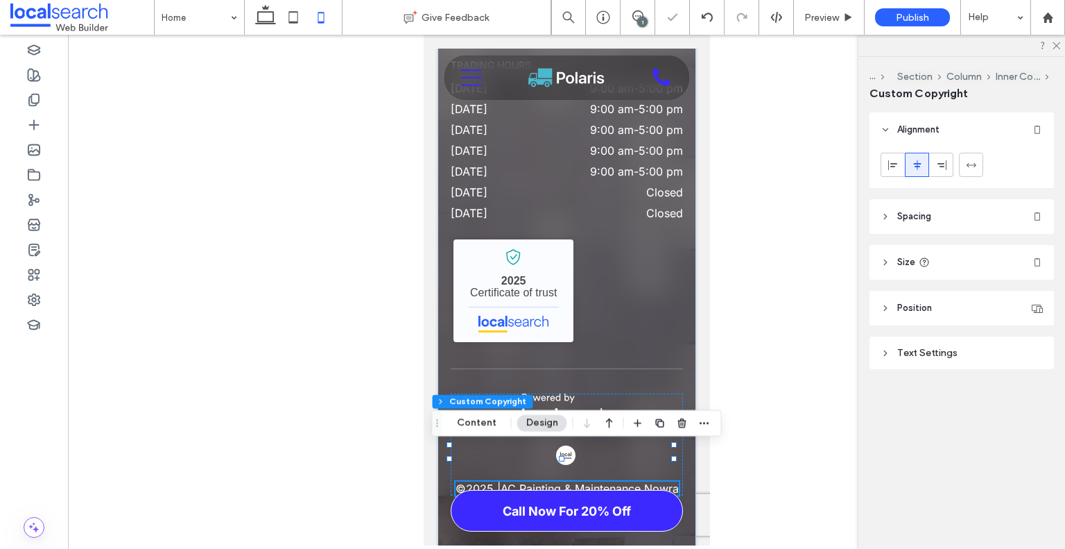
click at [944, 215] on header "Spacing" at bounding box center [962, 216] width 184 height 35
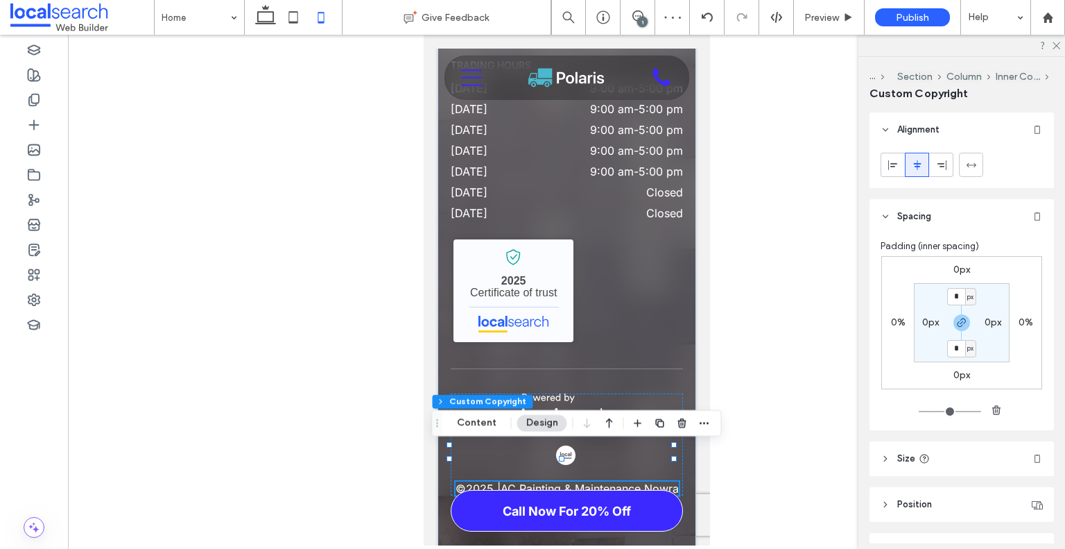
click at [944, 215] on header "Spacing" at bounding box center [962, 216] width 184 height 35
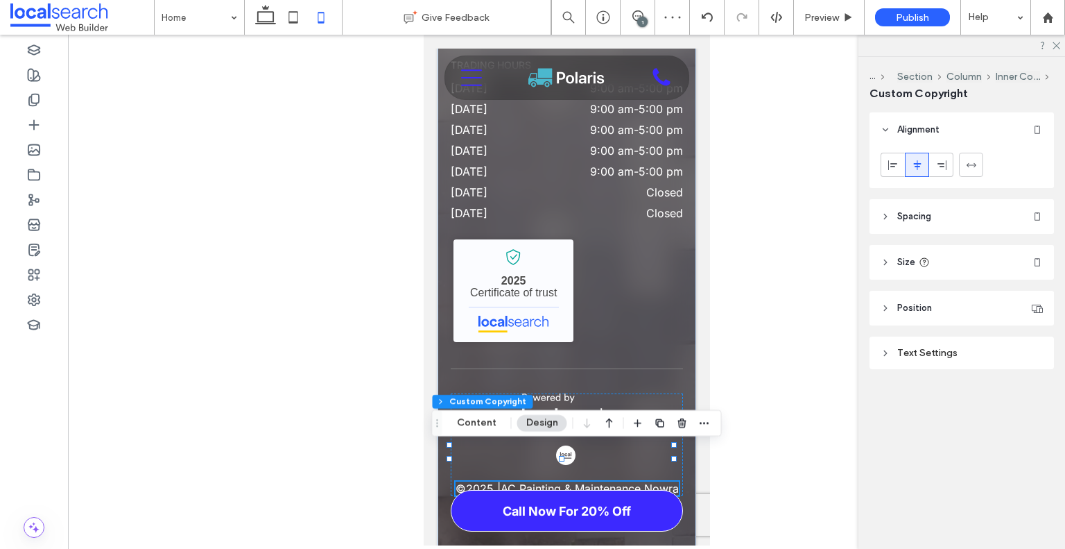
click at [927, 356] on div "Text Settings" at bounding box center [962, 353] width 162 height 12
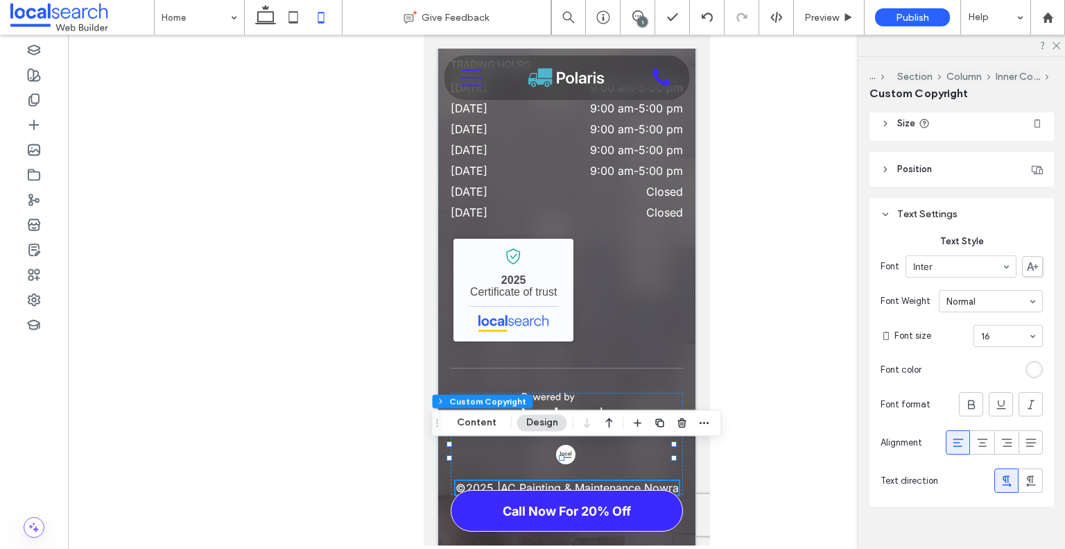
scroll to position [163, 0]
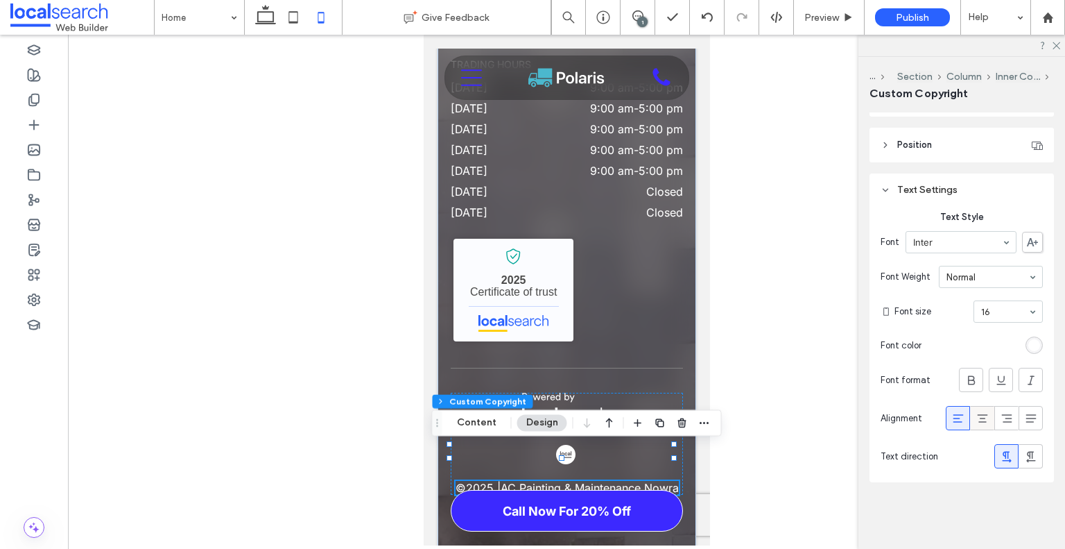
click at [976, 418] on icon at bounding box center [983, 418] width 14 height 14
drag, startPoint x: 289, startPoint y: 21, endPoint x: 30, endPoint y: 19, distance: 258.7
click at [289, 21] on use at bounding box center [293, 17] width 9 height 12
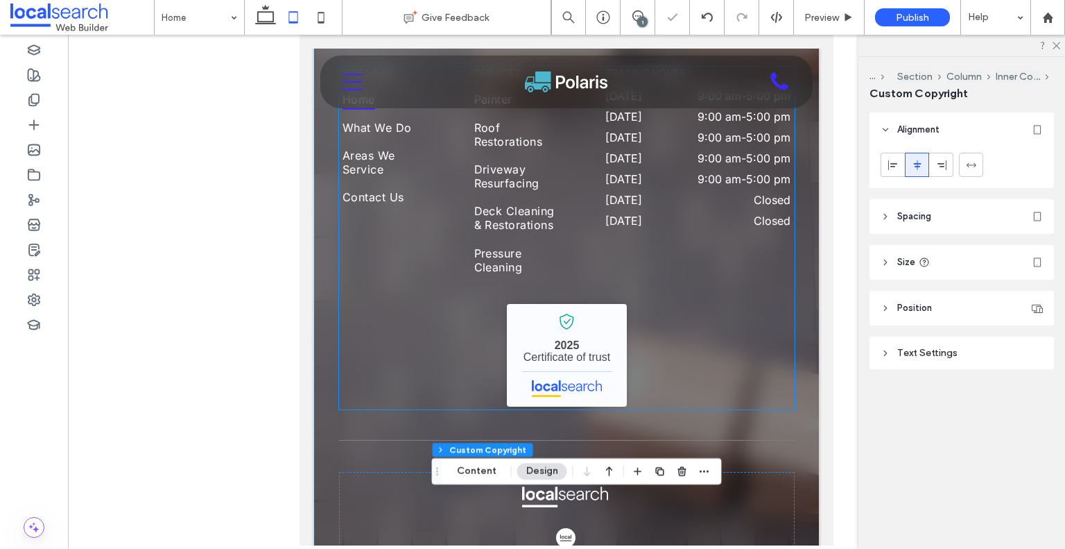
scroll to position [4368, 0]
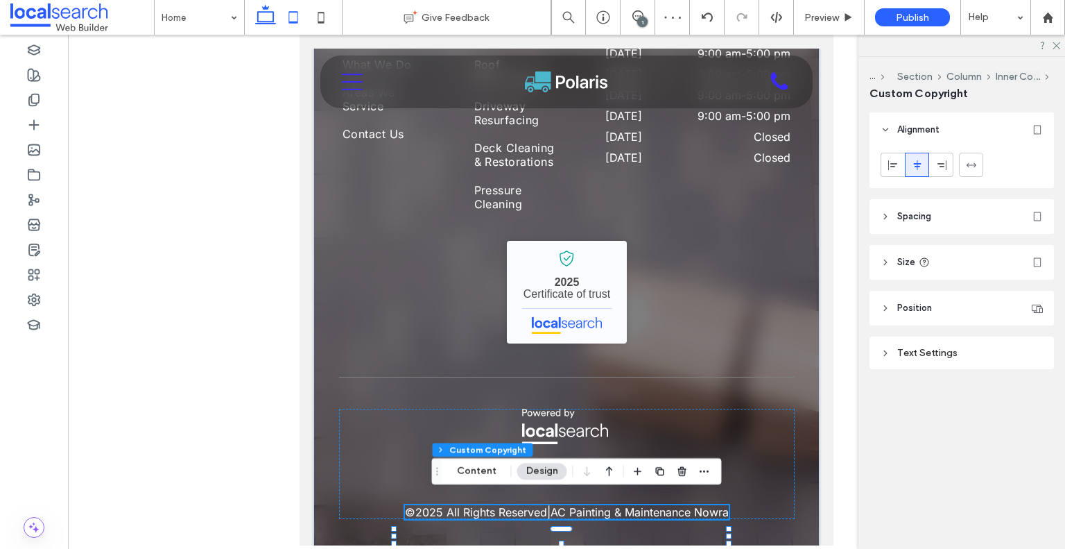
click at [260, 21] on icon at bounding box center [266, 17] width 28 height 28
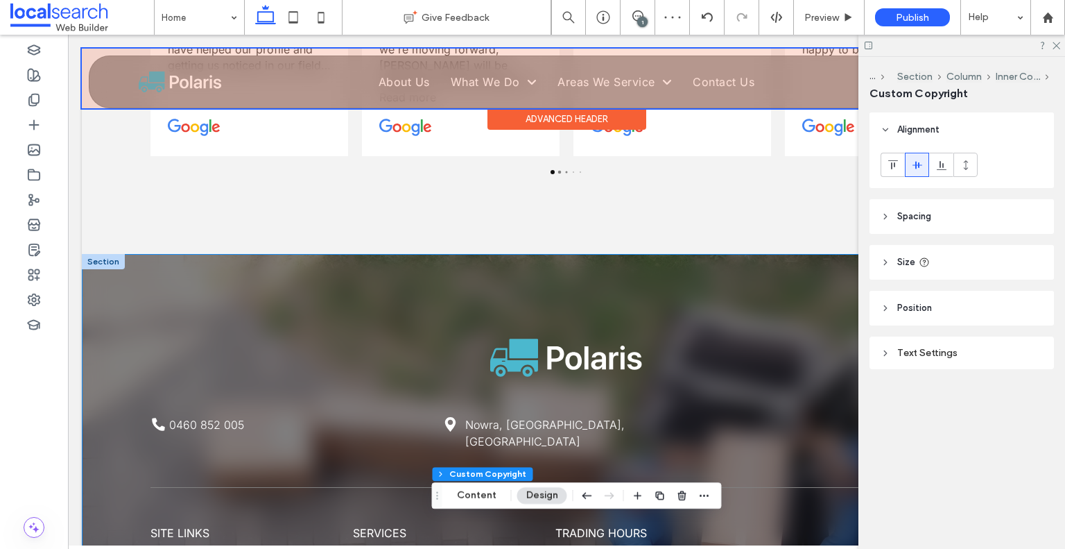
scroll to position [4666, 0]
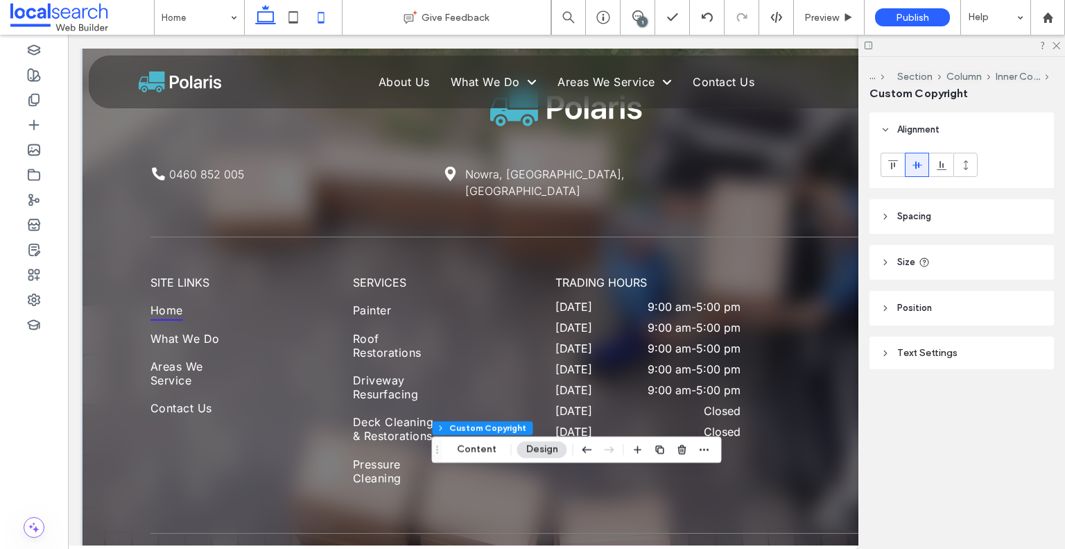
click at [322, 17] on icon at bounding box center [321, 17] width 28 height 28
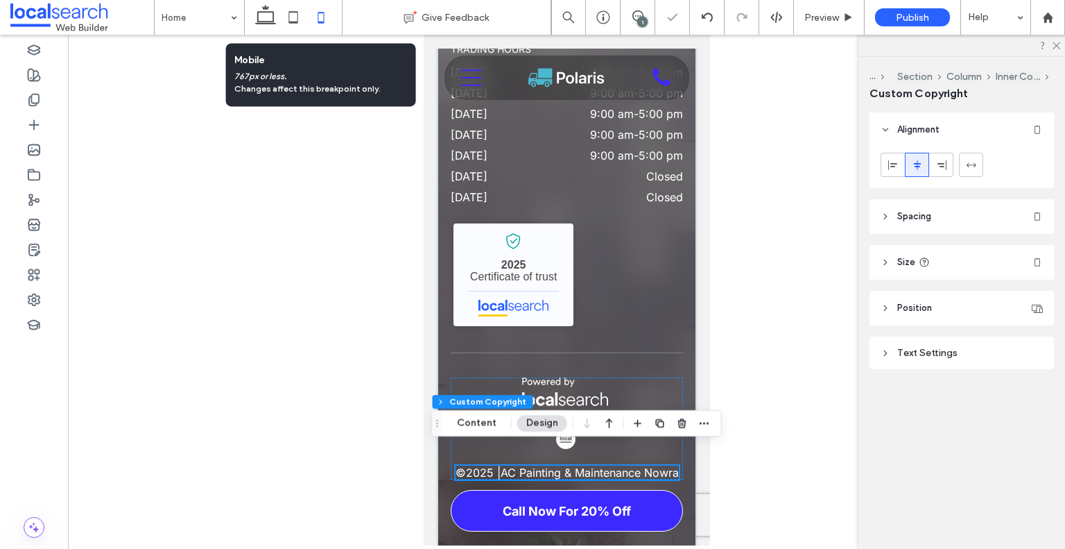
scroll to position [4981, 0]
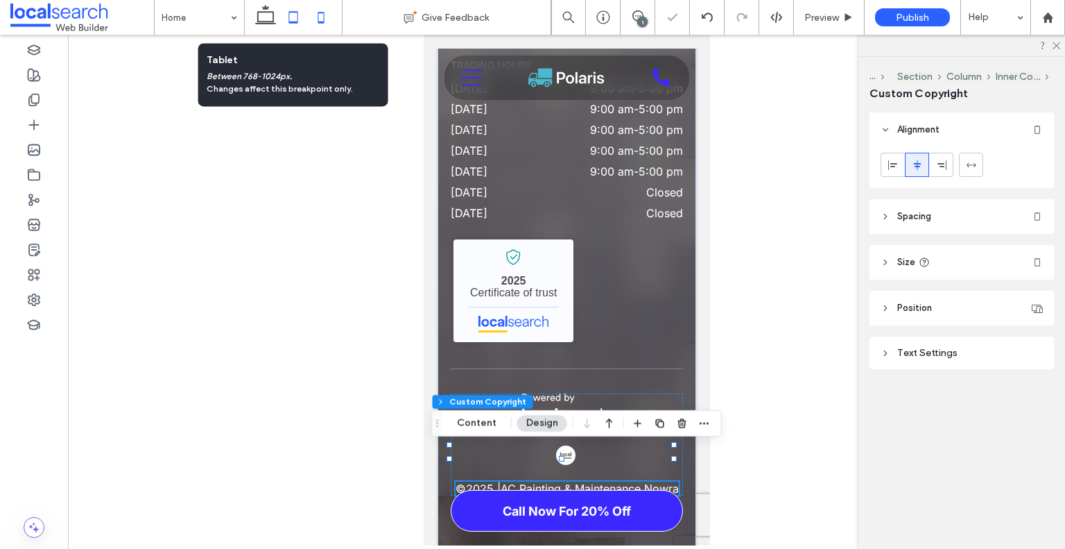
click at [300, 15] on icon at bounding box center [293, 17] width 28 height 28
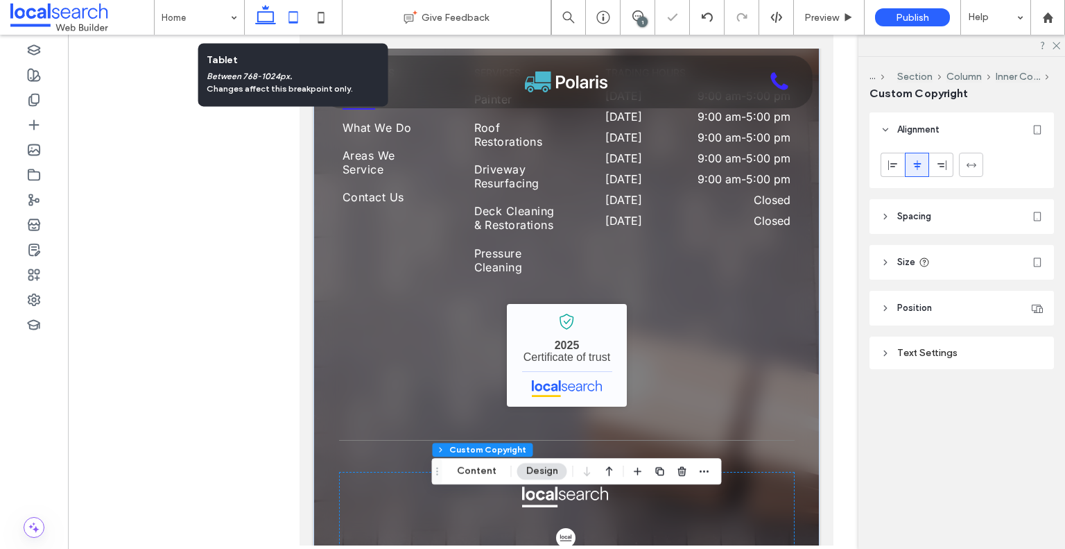
scroll to position [4368, 0]
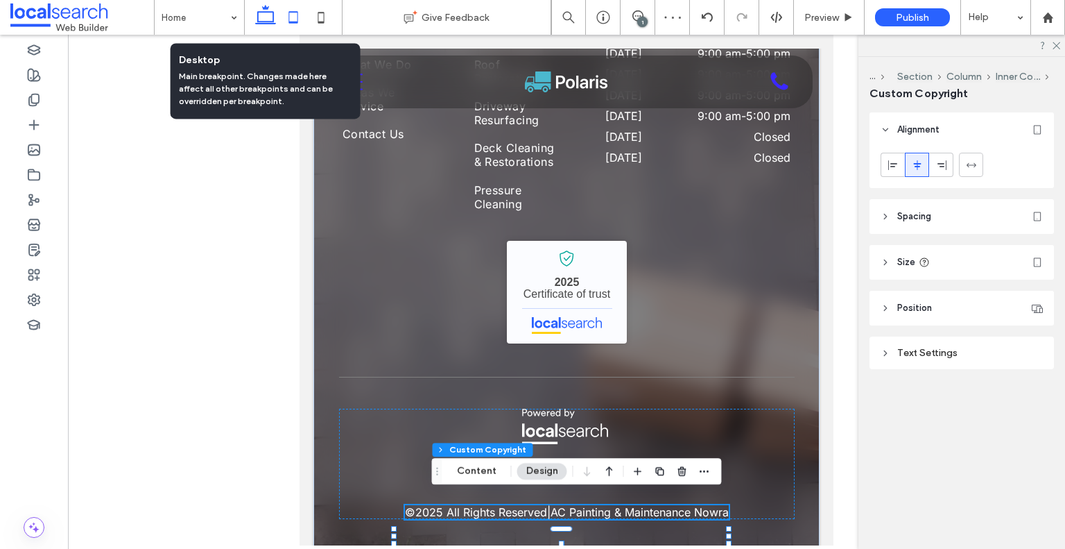
click at [269, 13] on icon at bounding box center [266, 17] width 28 height 28
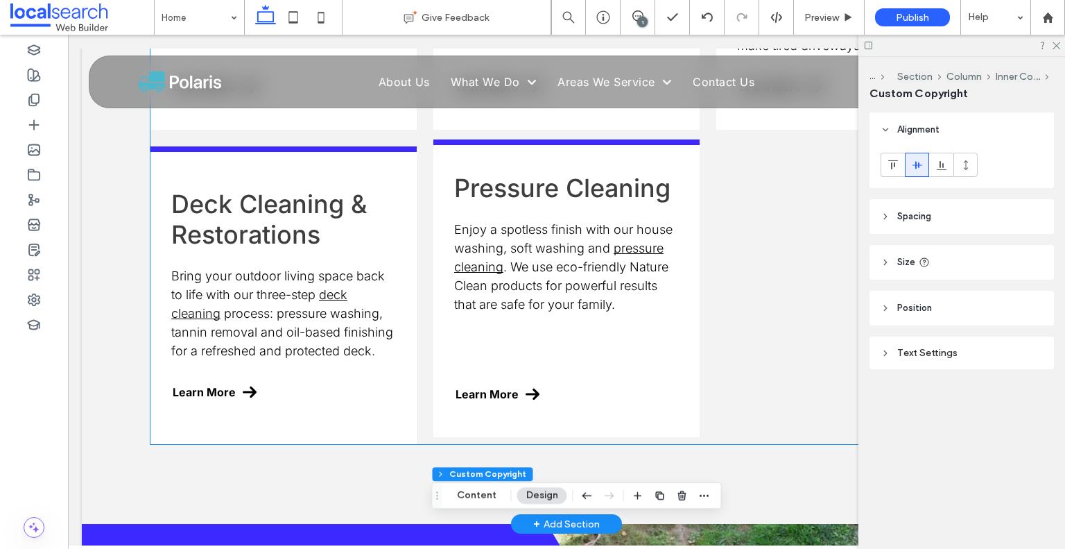
scroll to position [1803, 0]
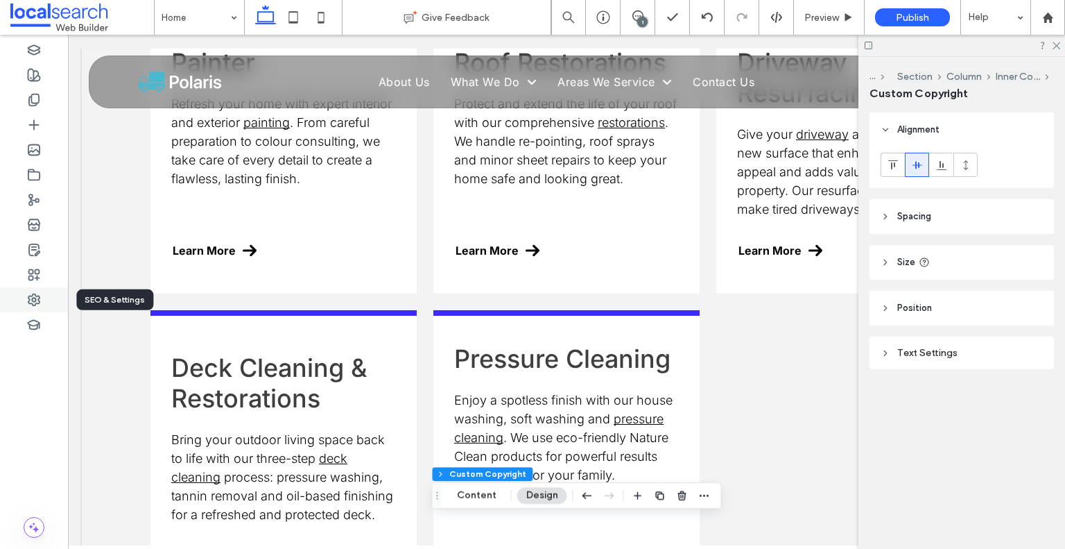
click at [33, 297] on use at bounding box center [33, 299] width 11 height 11
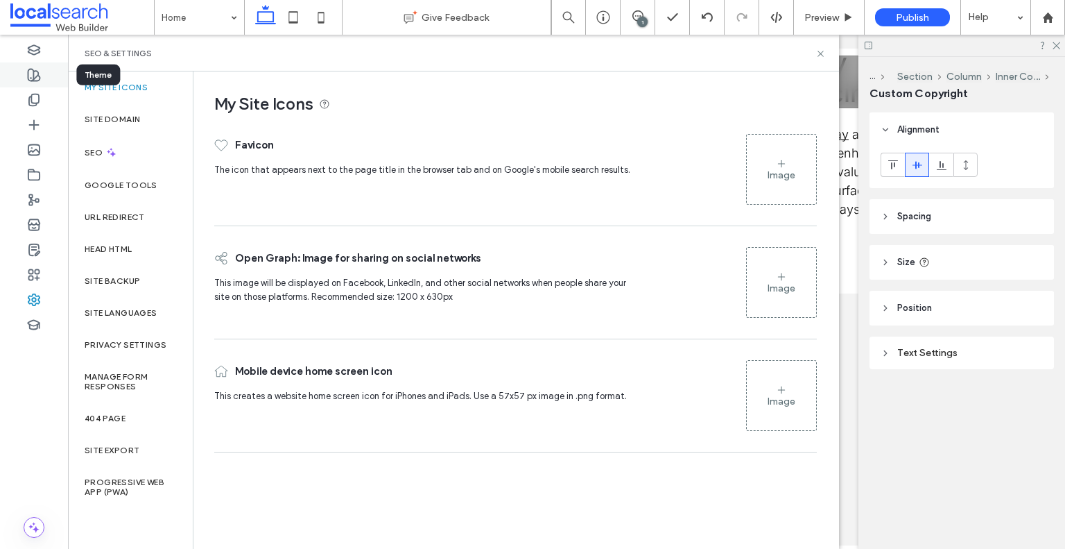
click at [25, 71] on div at bounding box center [34, 74] width 68 height 25
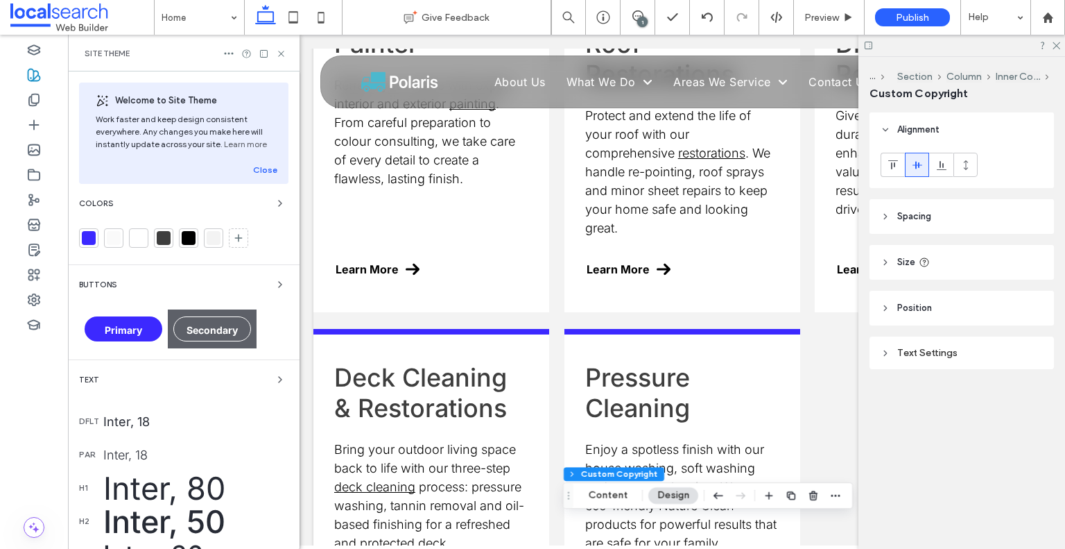
scroll to position [69, 0]
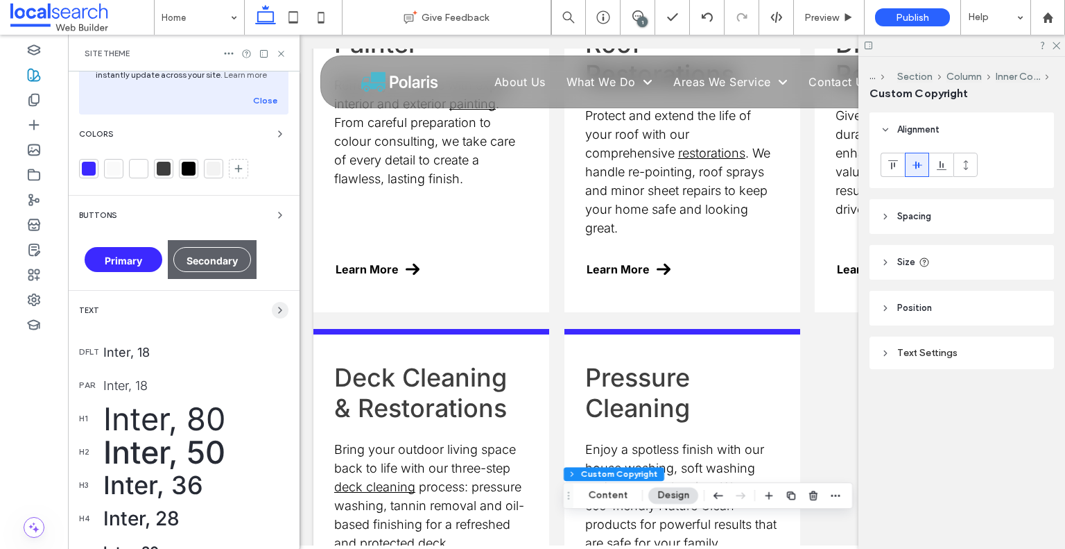
click at [272, 307] on span "button" at bounding box center [280, 310] width 17 height 17
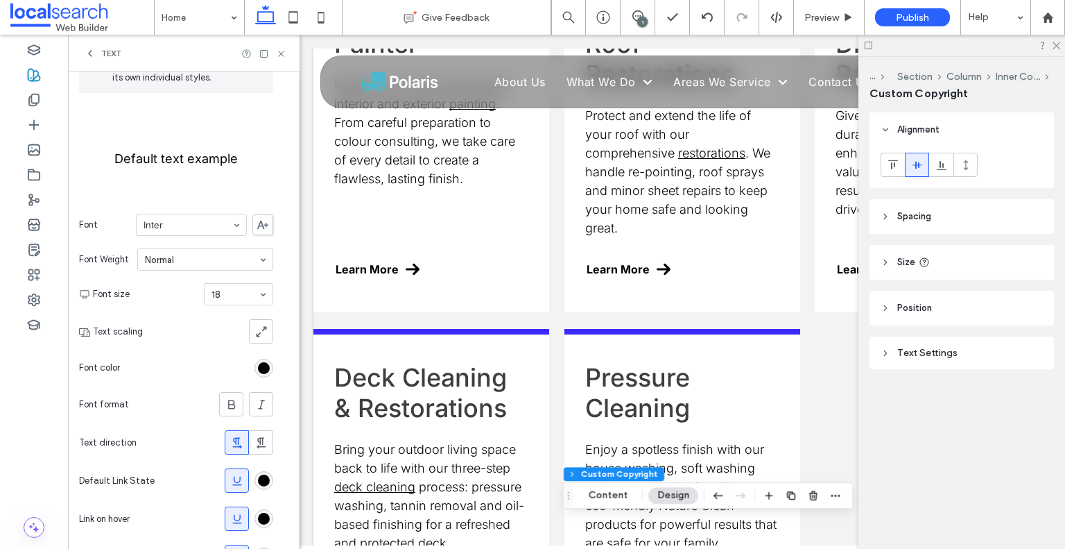
scroll to position [178, 0]
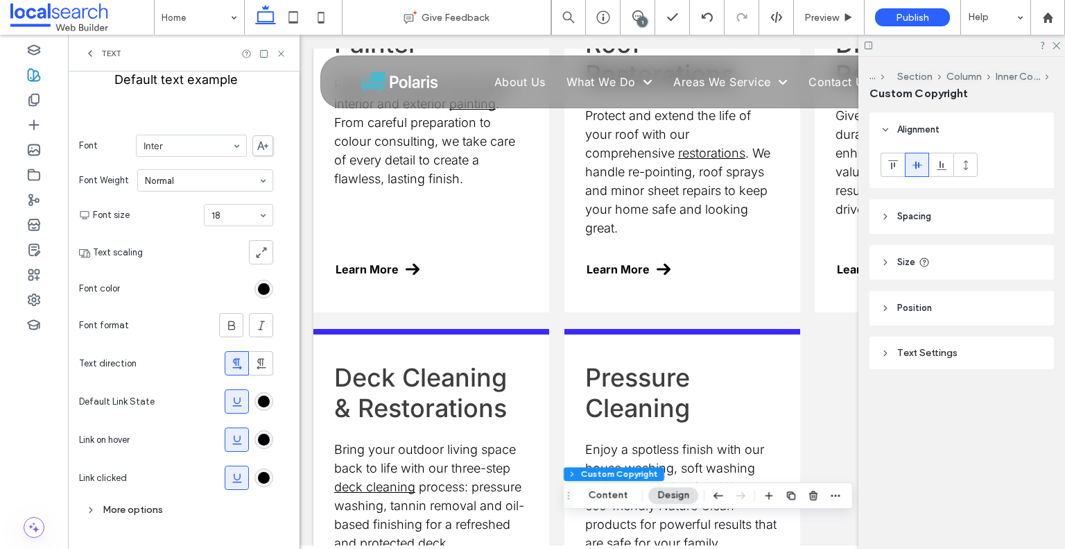
click at [242, 447] on span at bounding box center [237, 439] width 14 height 23
click at [280, 53] on use at bounding box center [281, 54] width 6 height 6
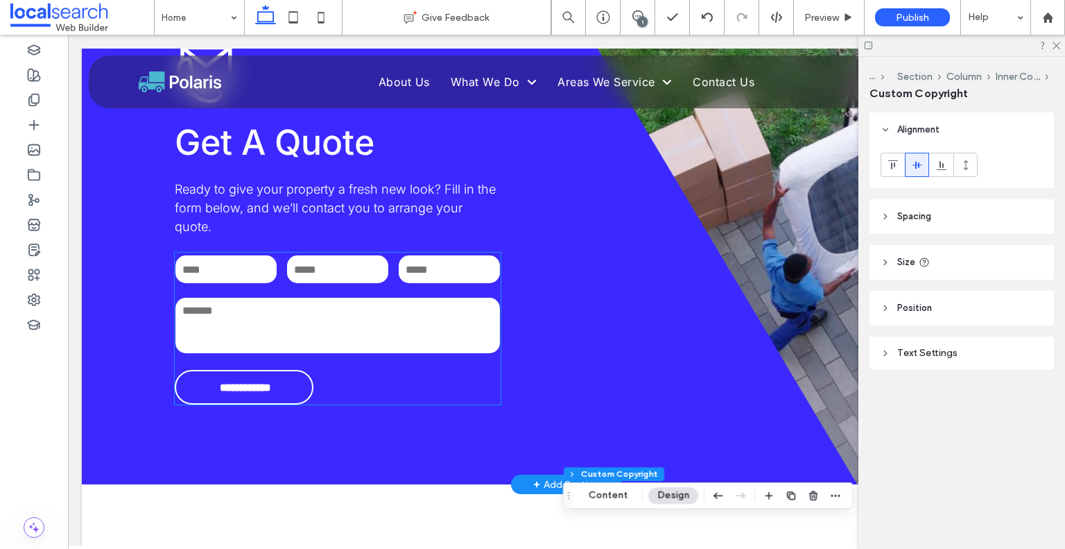
scroll to position [2427, 0]
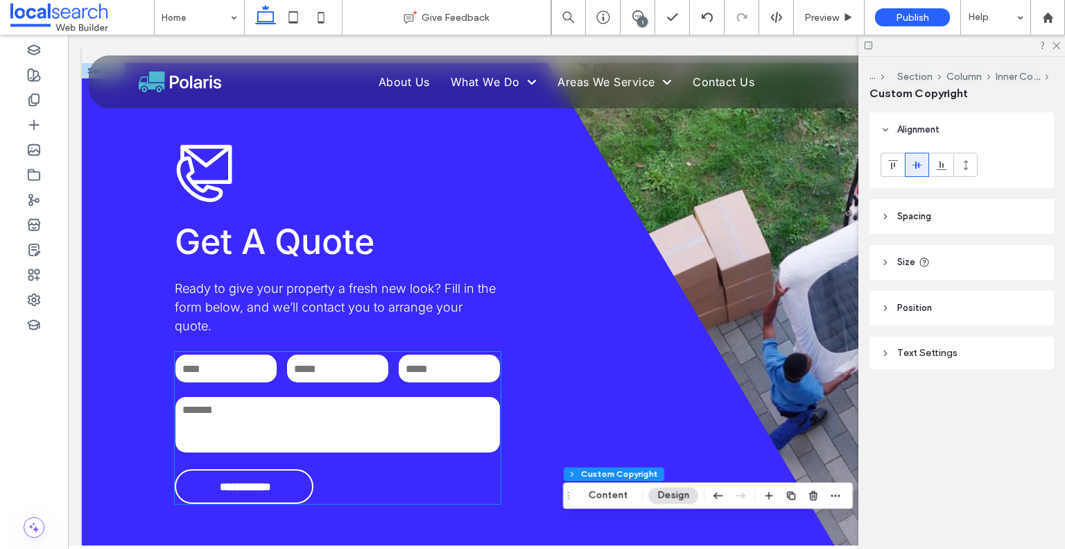
click at [325, 397] on textarea at bounding box center [337, 424] width 324 height 55
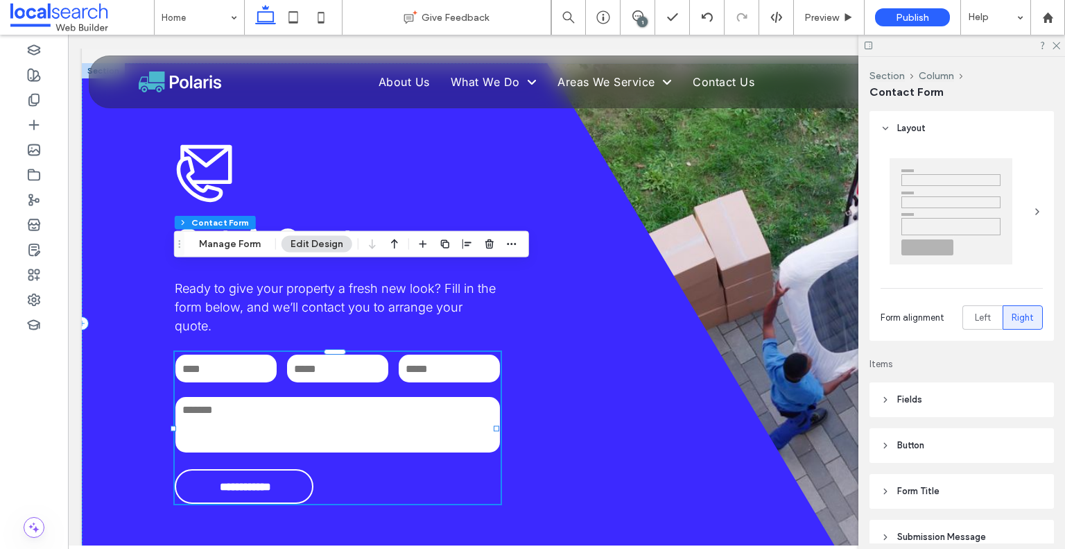
type input "**"
type input "*"
type input "***"
drag, startPoint x: 325, startPoint y: 343, endPoint x: 322, endPoint y: 354, distance: 10.8
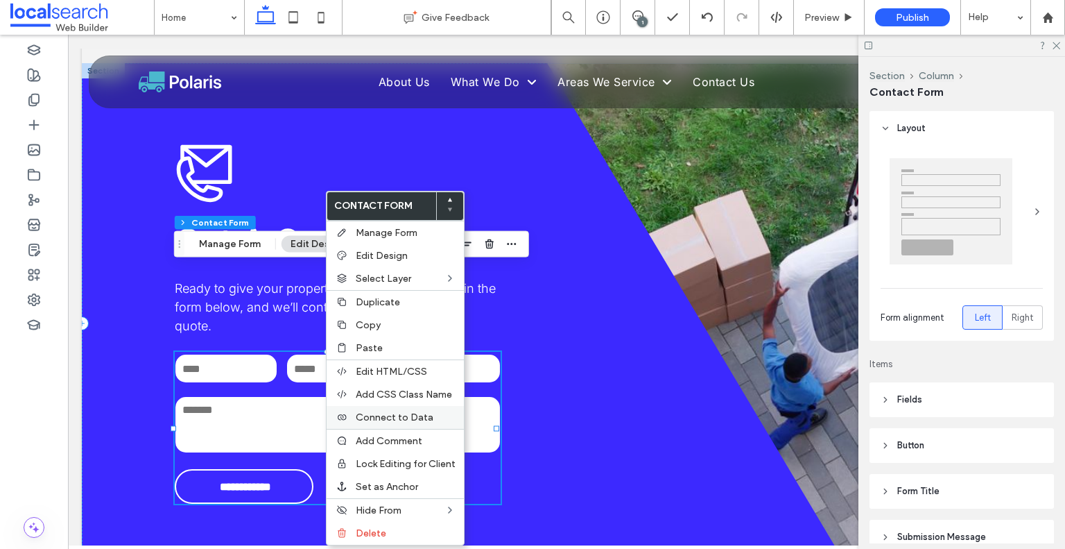
click at [407, 417] on span "Connect to Data" at bounding box center [395, 417] width 78 height 12
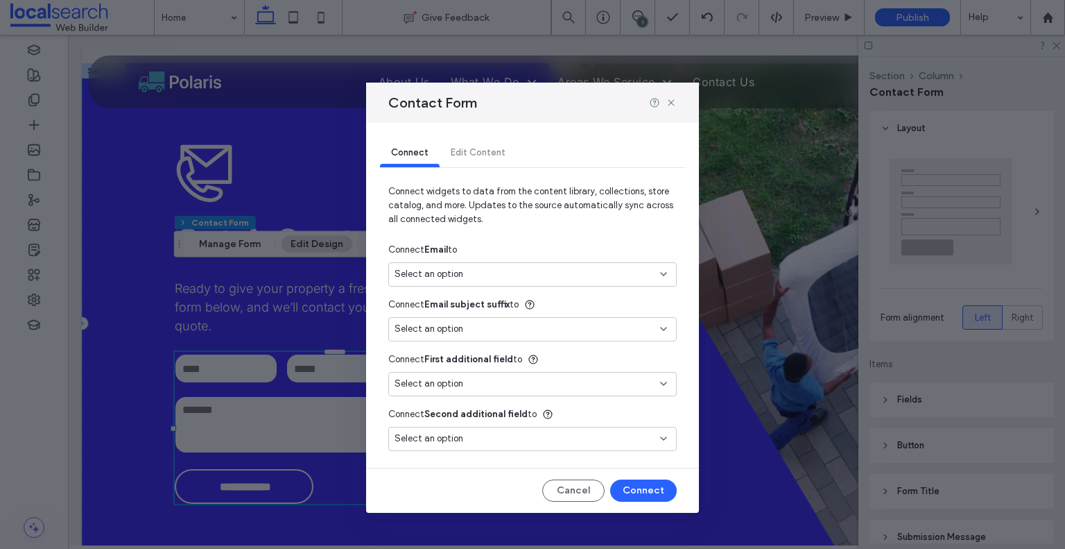
click at [491, 275] on div "Select an option" at bounding box center [524, 274] width 259 height 14
click at [472, 325] on div "Main Email aclarke1989@gmail.com" at bounding box center [532, 323] width 287 height 24
type input "*"
type input "***"
click at [643, 487] on button "Connect" at bounding box center [643, 490] width 67 height 22
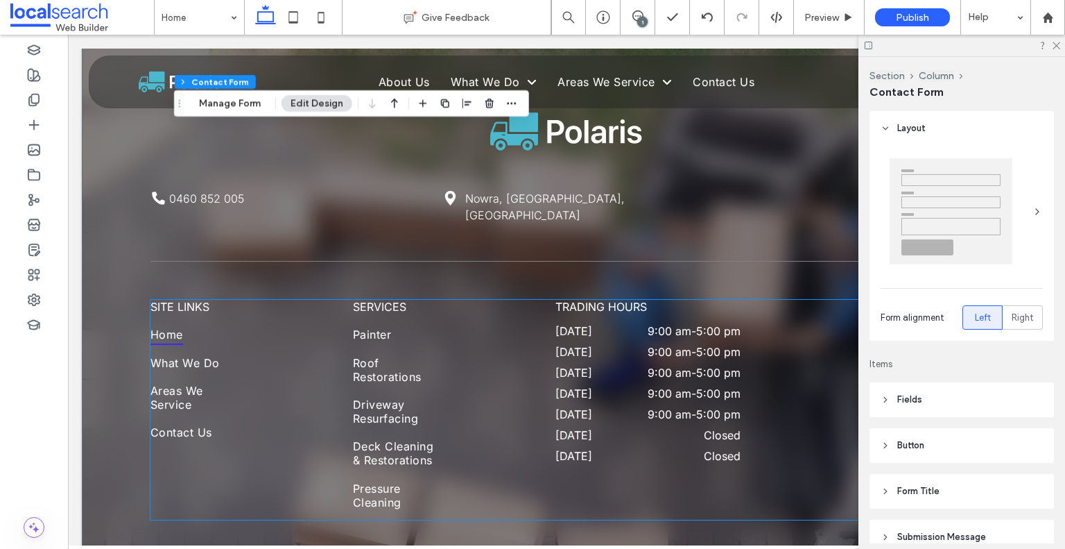
scroll to position [4666, 0]
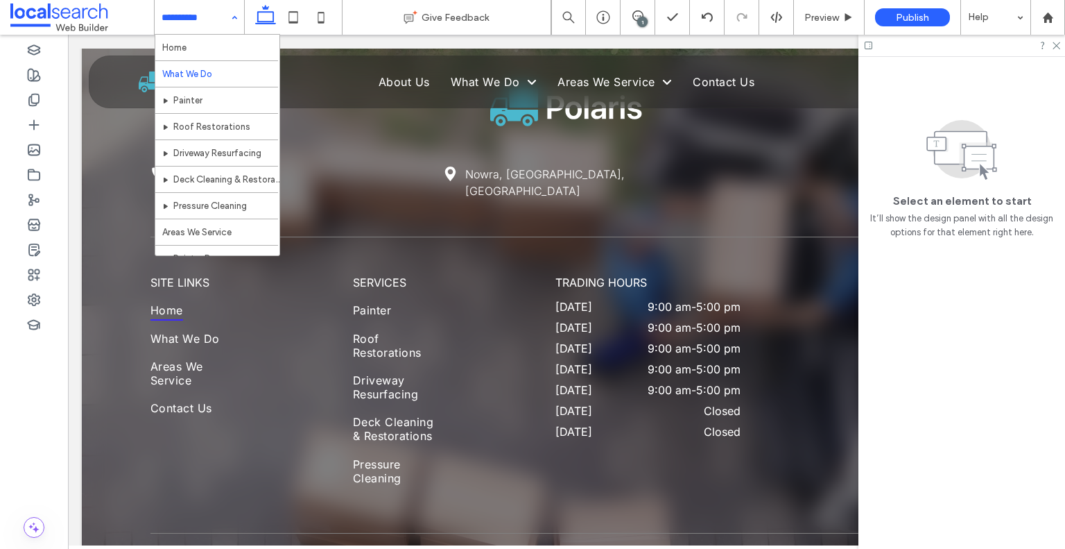
click at [221, 18] on input at bounding box center [196, 17] width 69 height 35
